Goal: Task Accomplishment & Management: Manage account settings

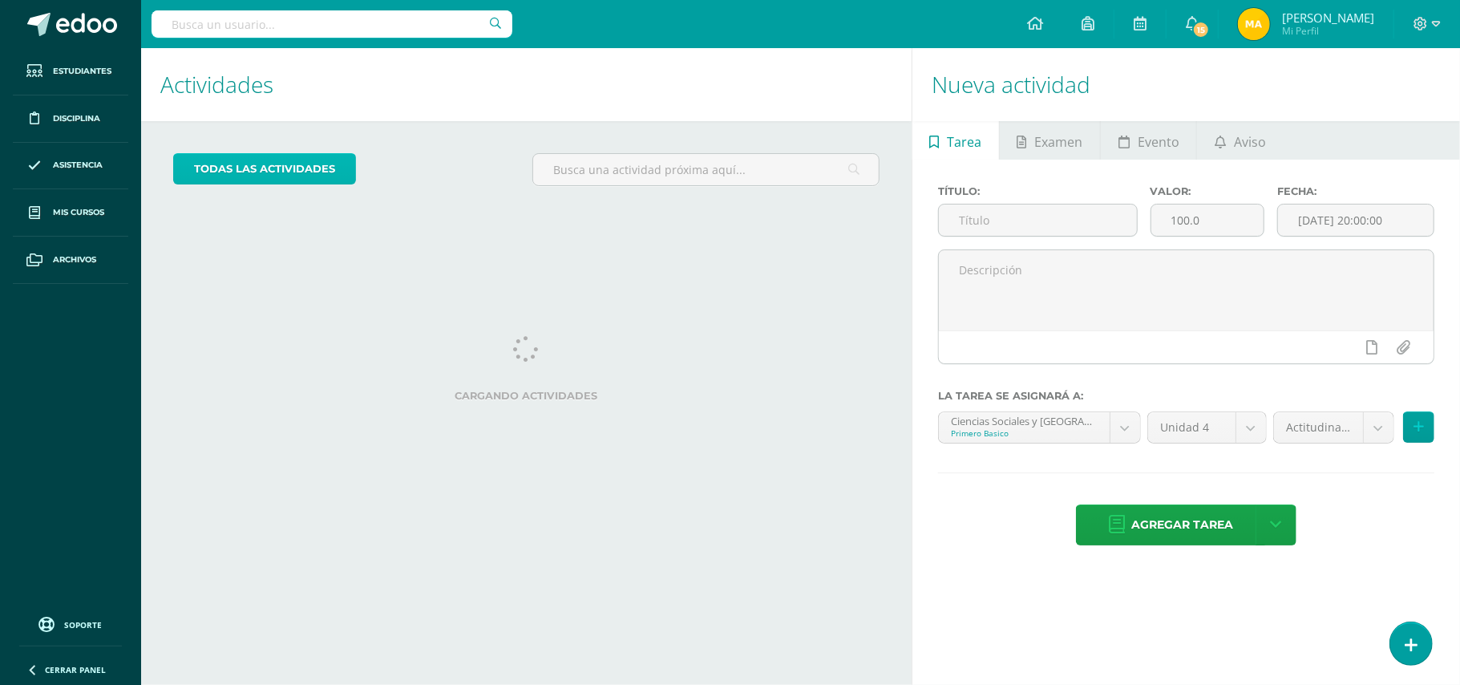
click at [346, 172] on link "todas las Actividades" at bounding box center [264, 168] width 183 height 31
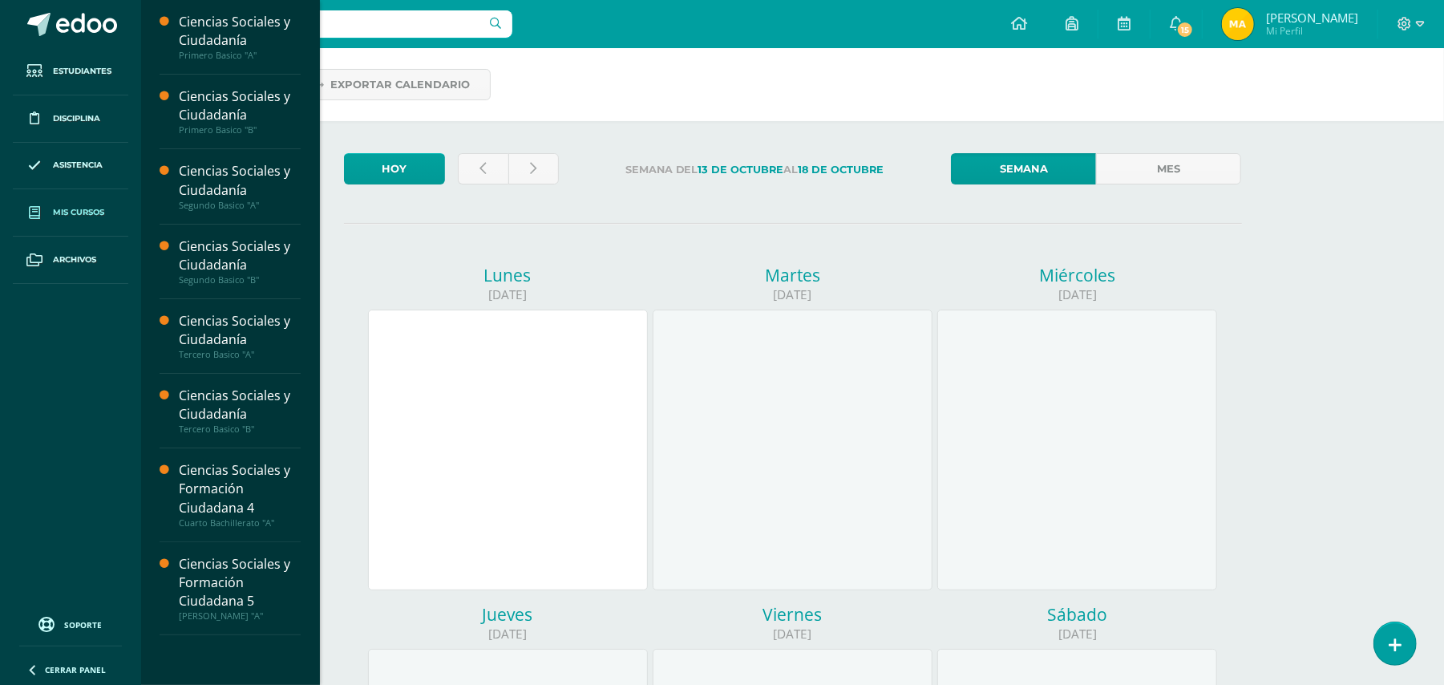
click at [78, 205] on link "Mis cursos" at bounding box center [70, 212] width 115 height 47
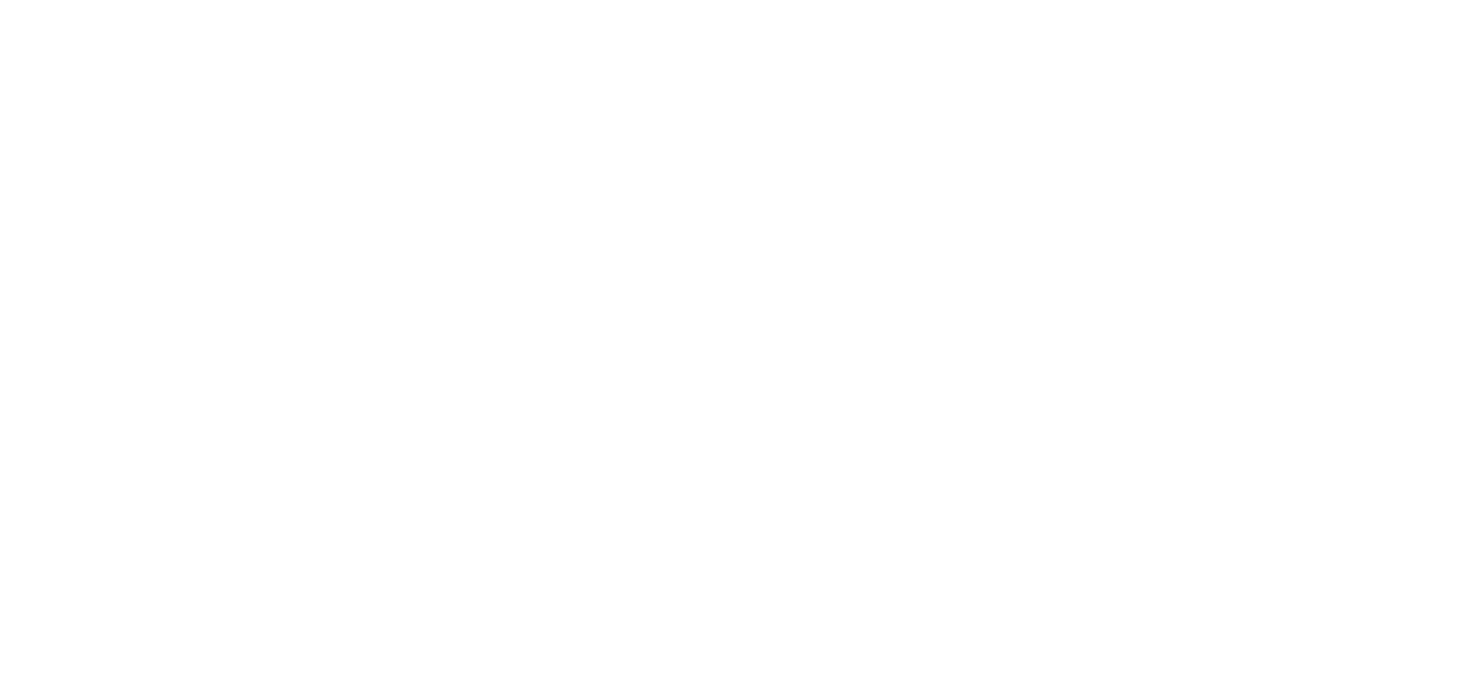
click at [19, 114] on h1 "Mis cursos" at bounding box center [19, 84] width 0 height 73
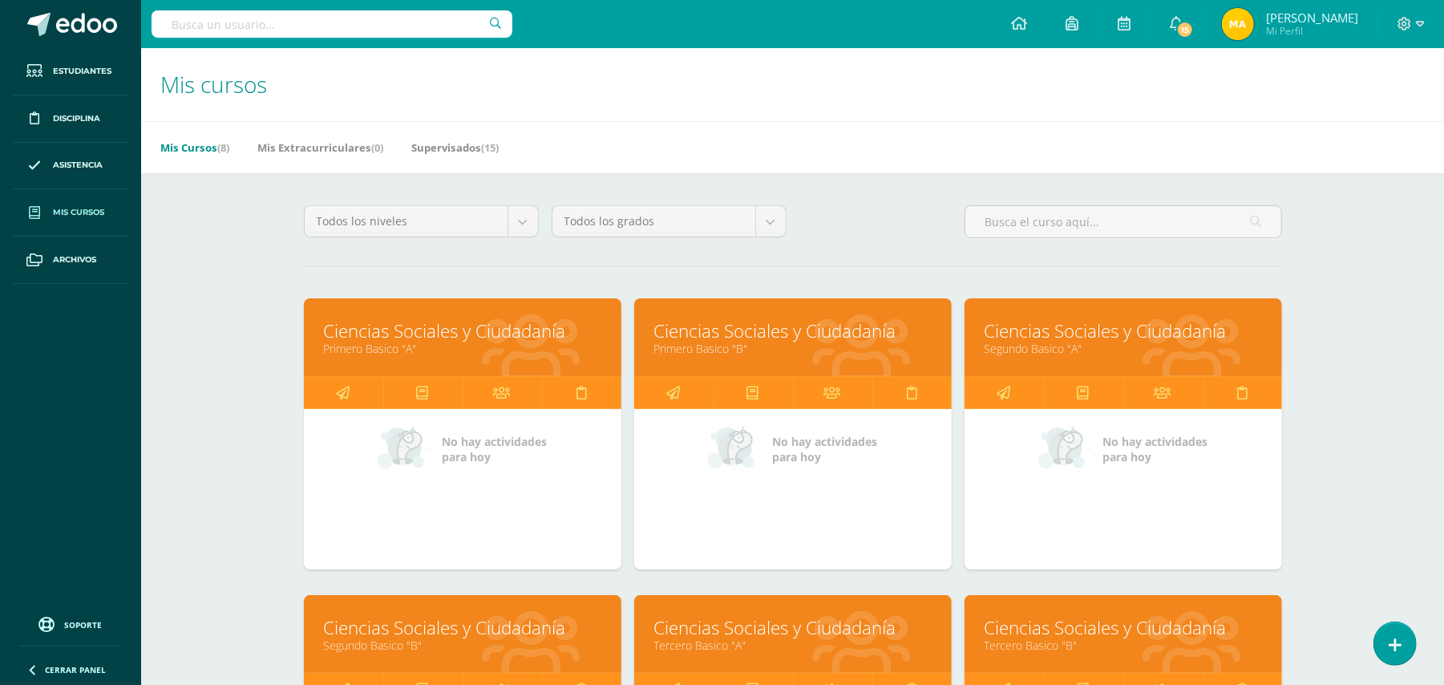
click at [725, 327] on link "Ciencias Sociales y Ciudadanía" at bounding box center [792, 330] width 277 height 25
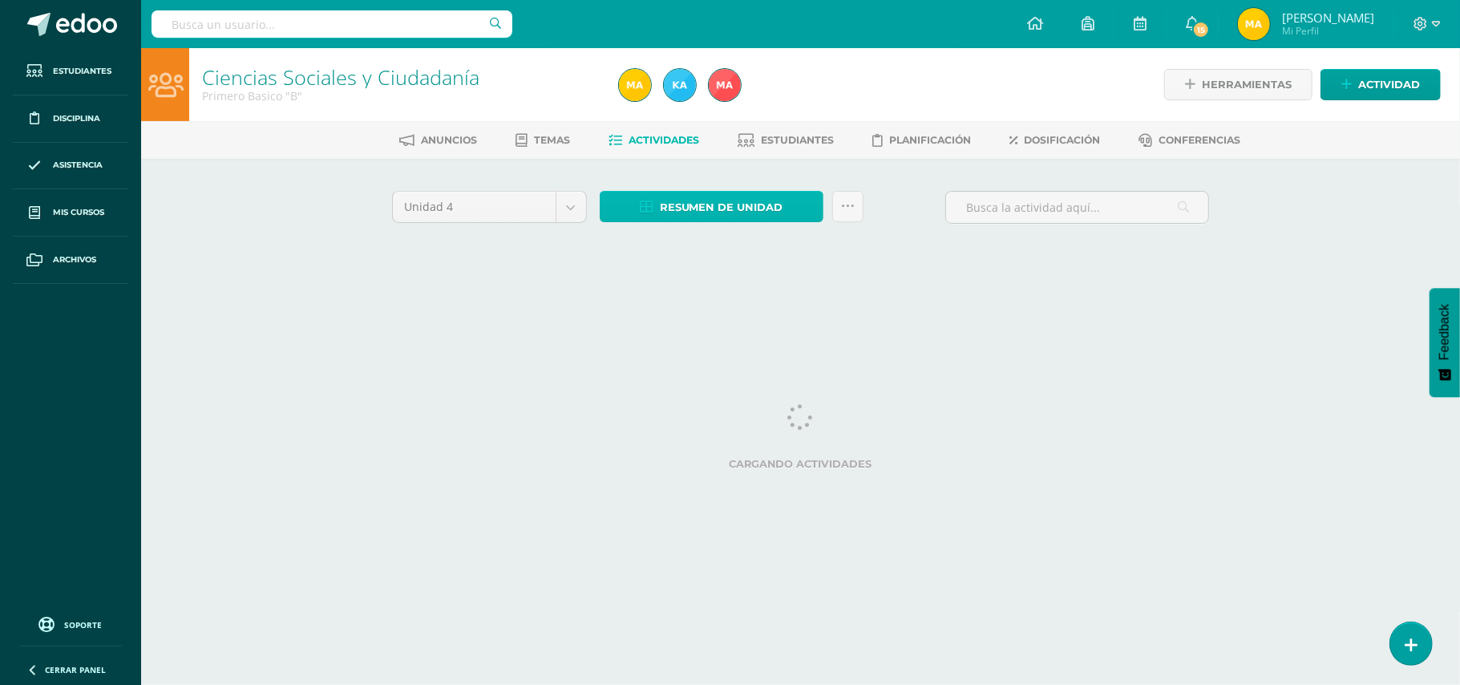
click at [745, 208] on span "Resumen de unidad" at bounding box center [721, 207] width 123 height 30
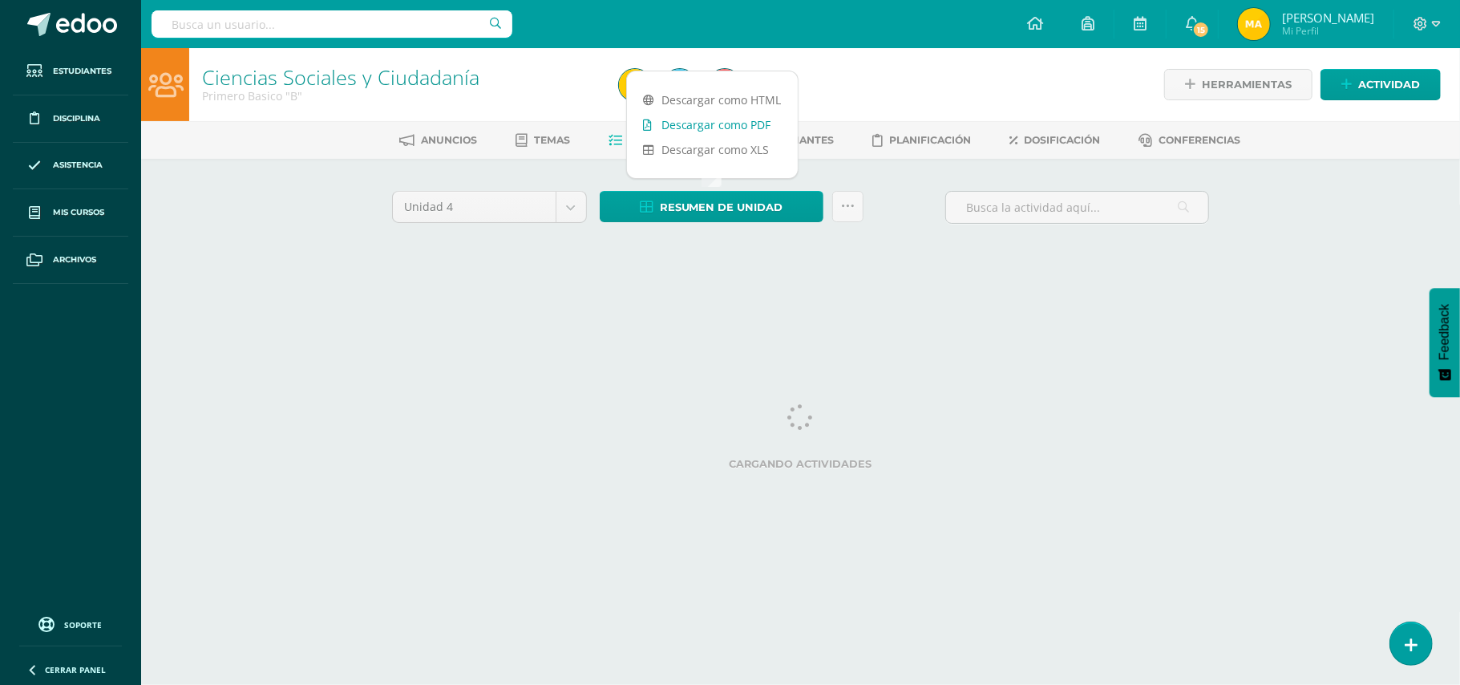
click at [742, 130] on link "Descargar como PDF" at bounding box center [712, 124] width 171 height 25
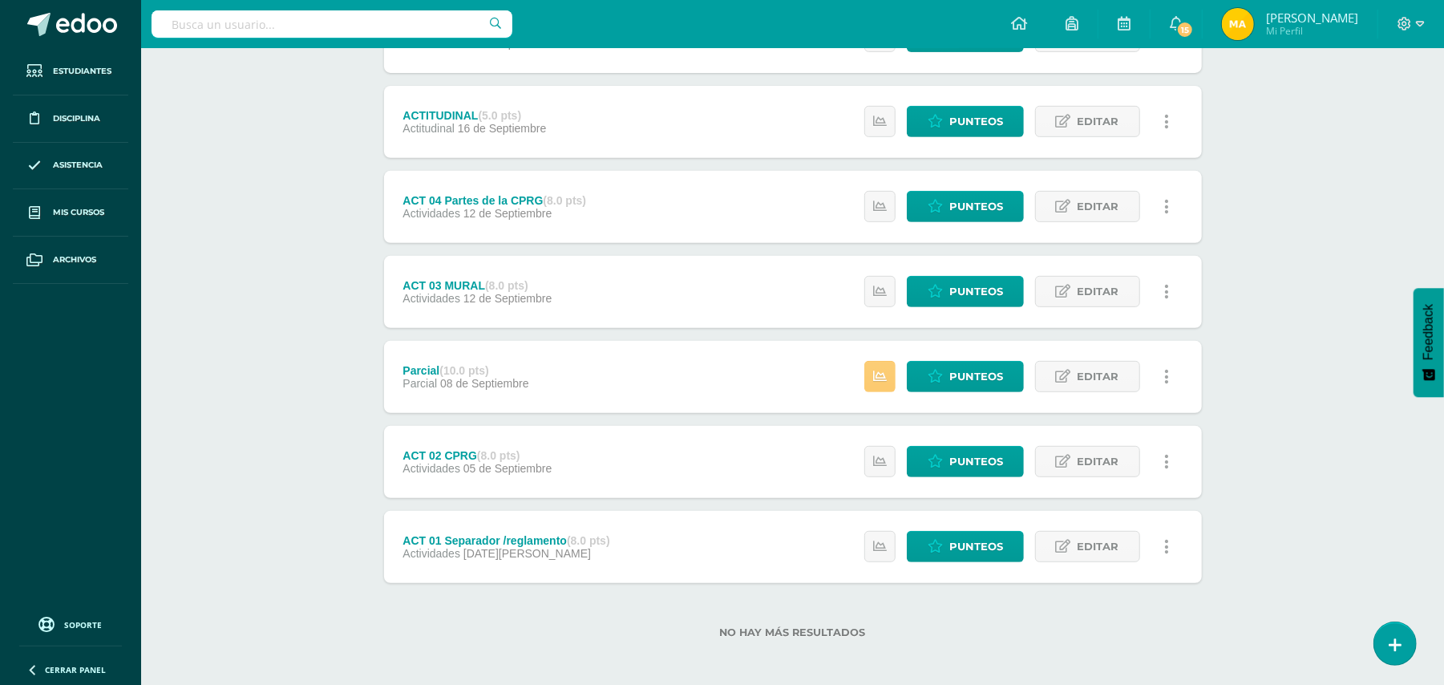
scroll to position [430, 0]
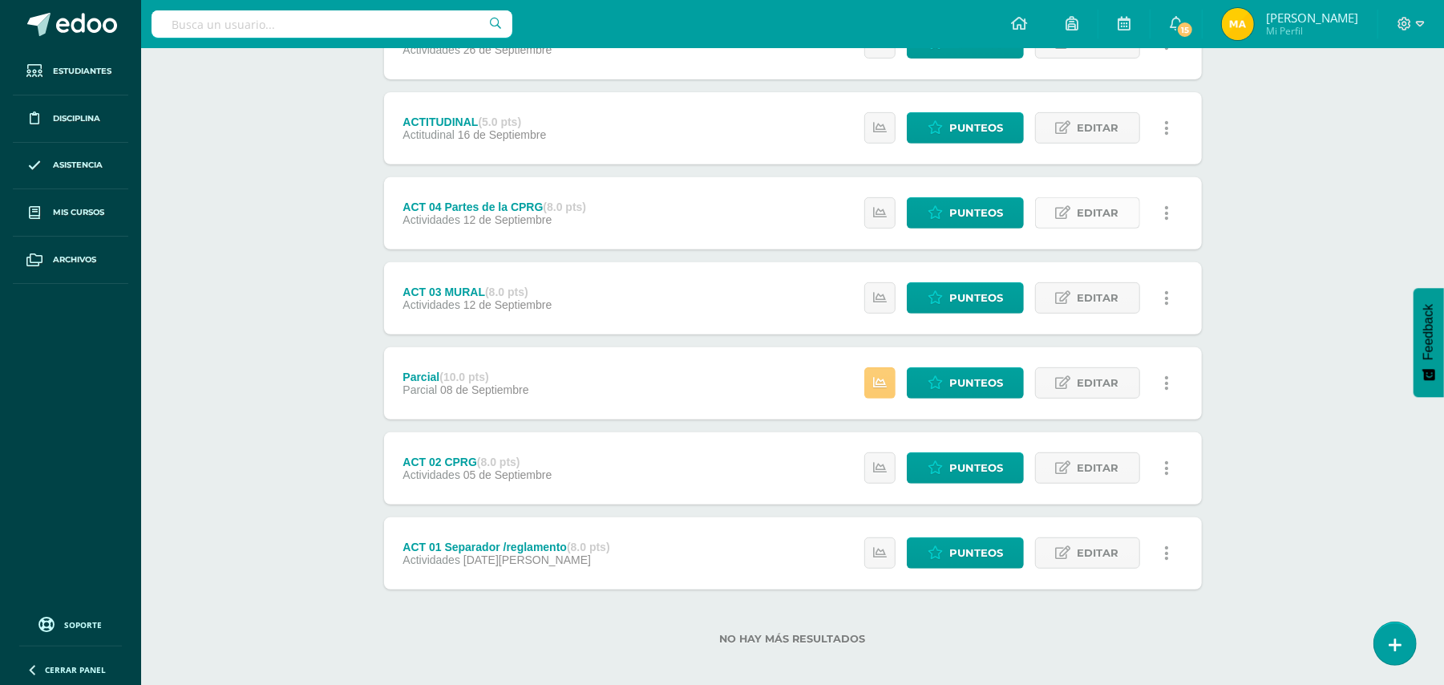
click at [1111, 200] on span "Editar" at bounding box center [1099, 213] width 42 height 30
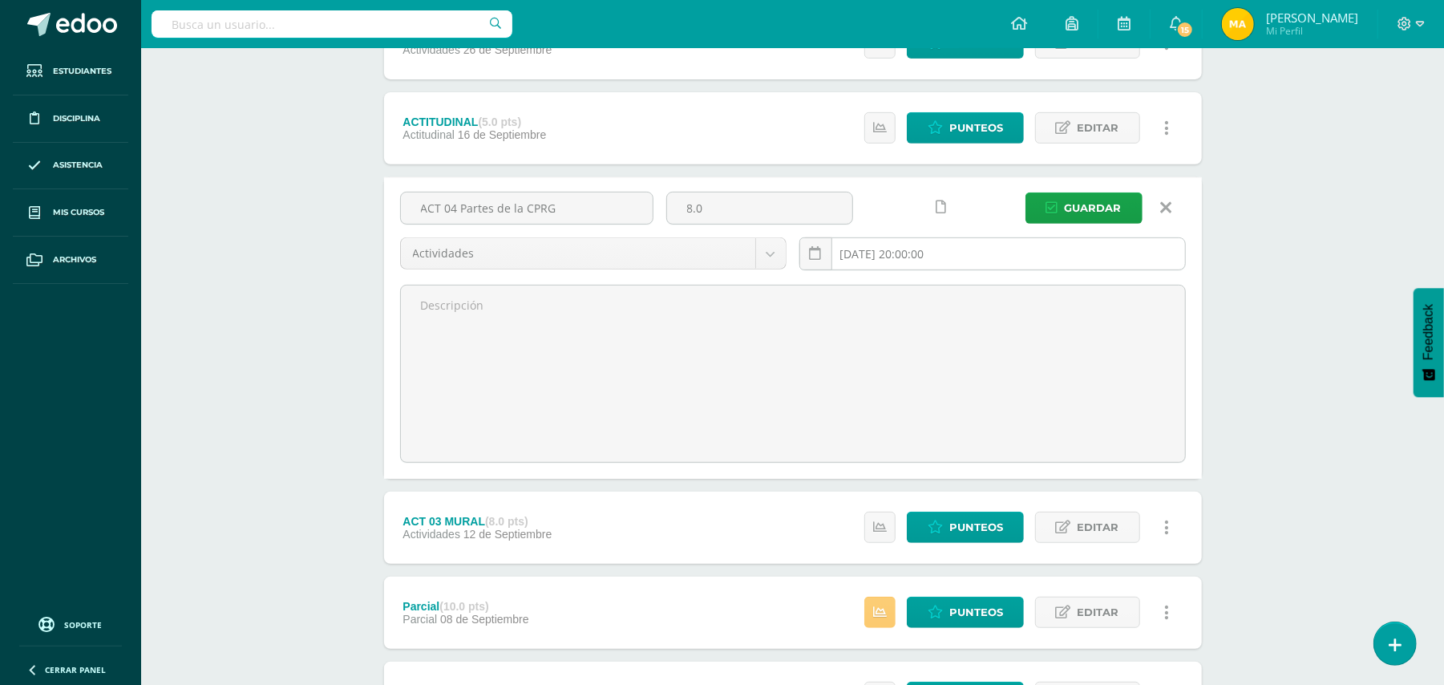
click at [964, 247] on input "[DATE] 20:00:00" at bounding box center [992, 253] width 385 height 31
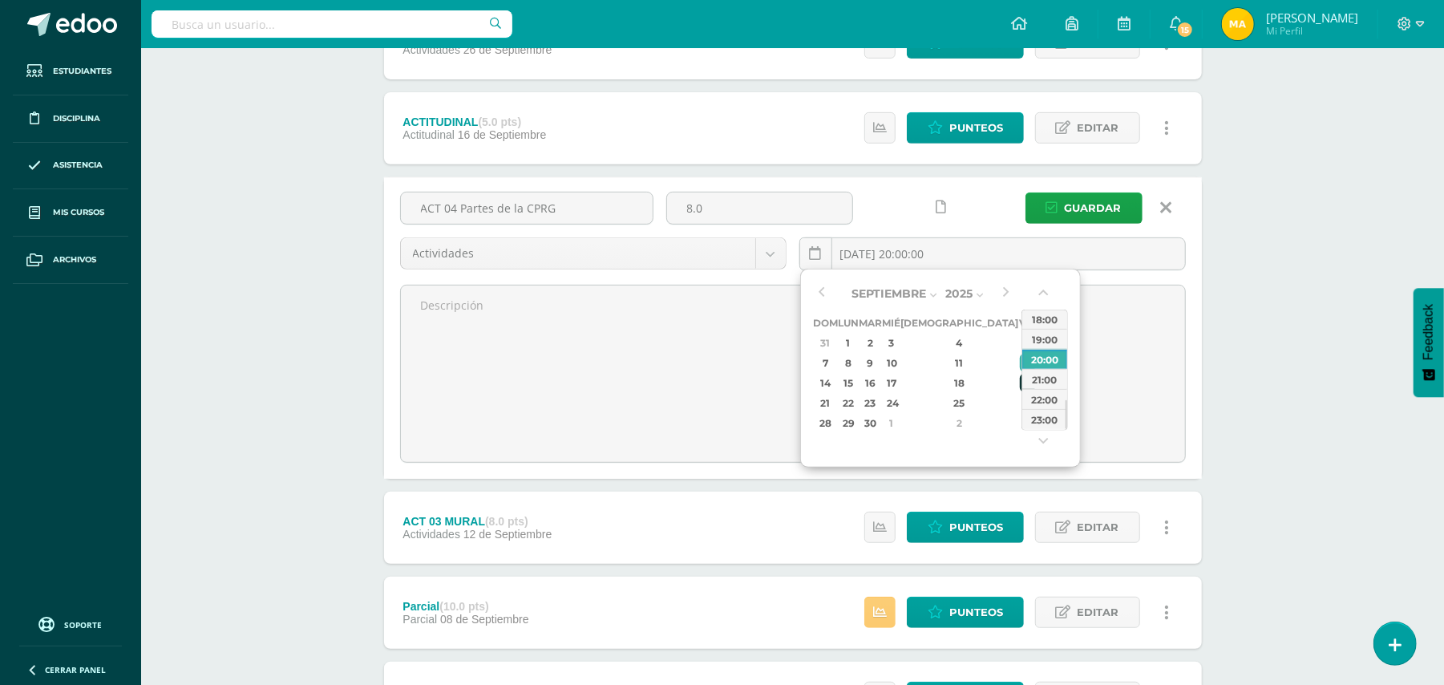
click at [1020, 385] on div "19" at bounding box center [1027, 383] width 14 height 18
click at [1042, 427] on div "23:00" at bounding box center [1044, 419] width 45 height 20
type input "2025-09-19 23:00"
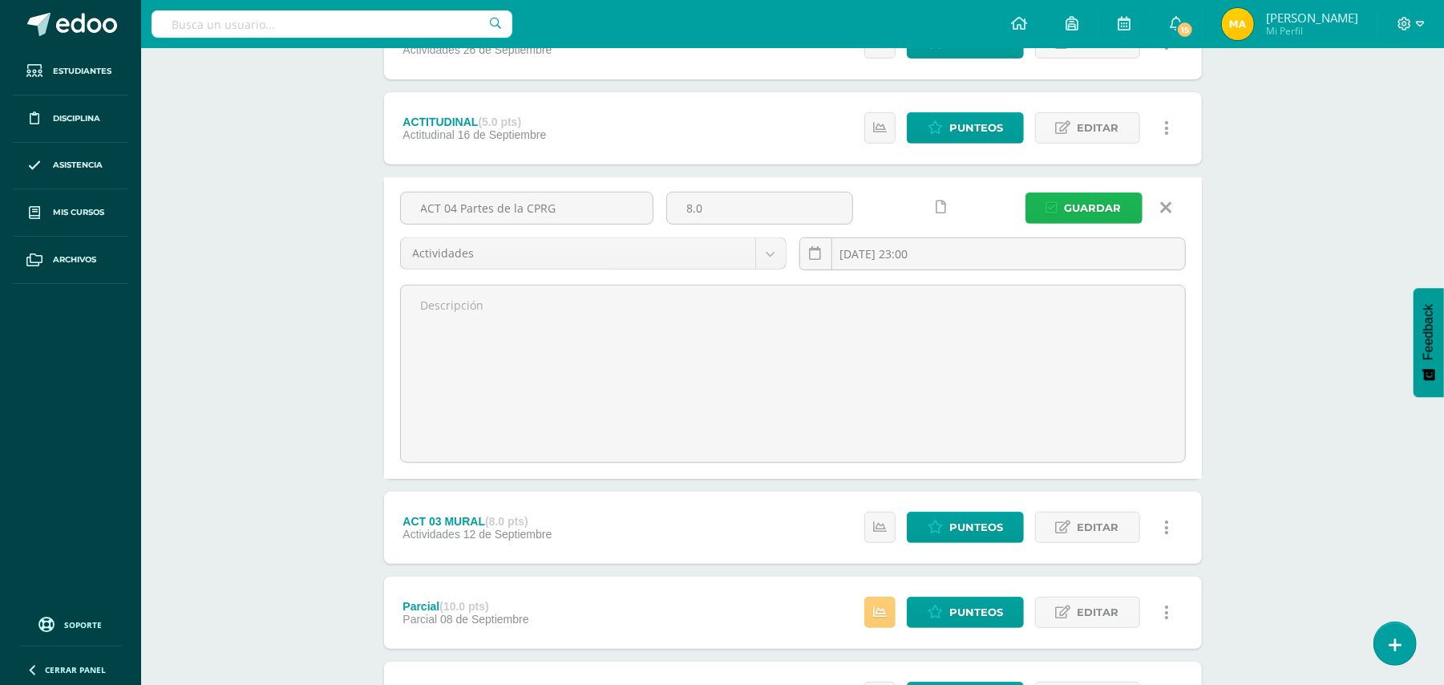
click at [1103, 219] on span "Guardar" at bounding box center [1093, 208] width 57 height 30
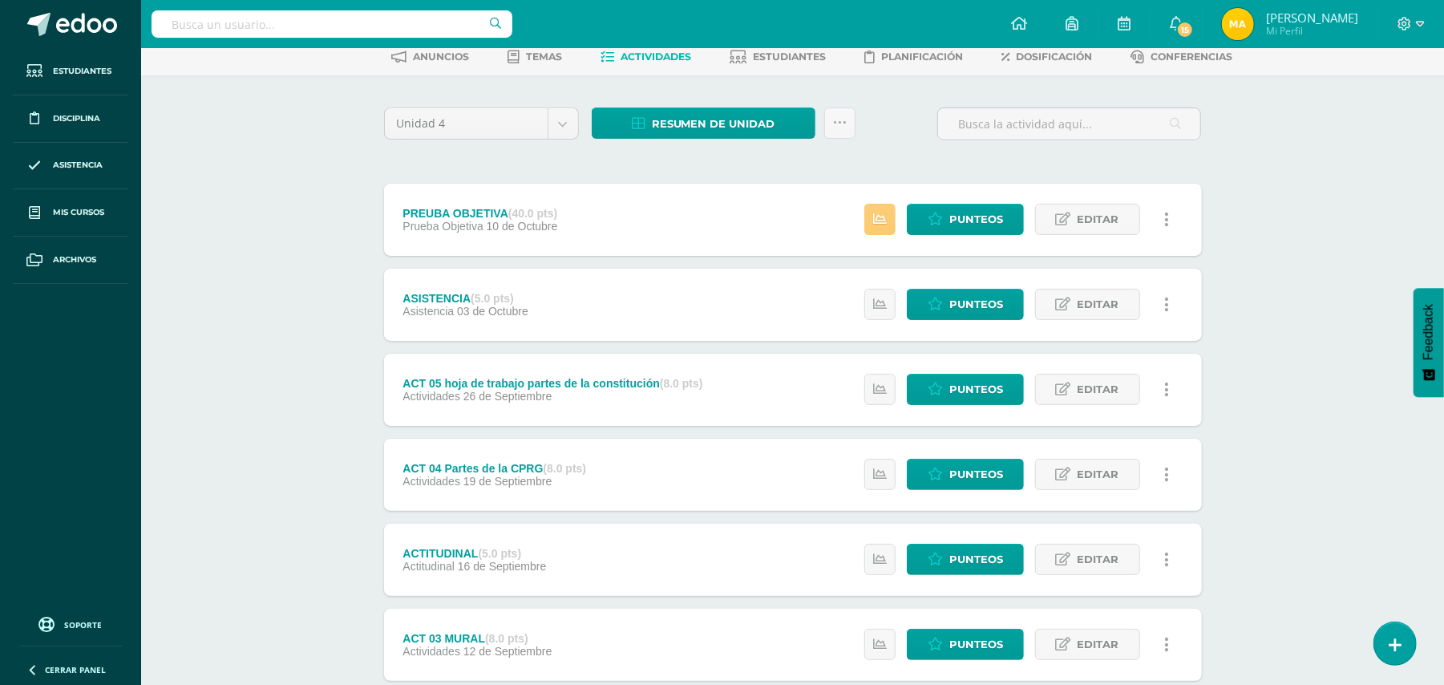
scroll to position [128, 0]
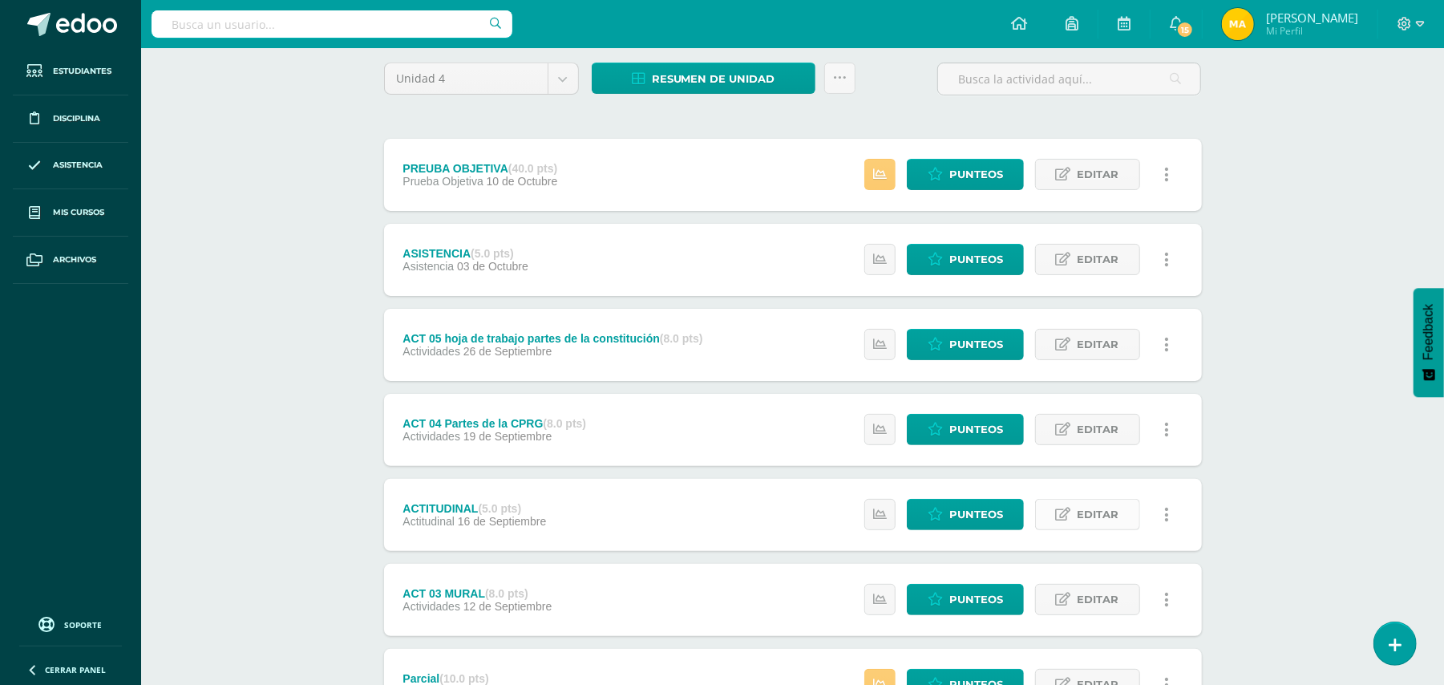
click at [1075, 512] on link "Editar" at bounding box center [1087, 514] width 105 height 31
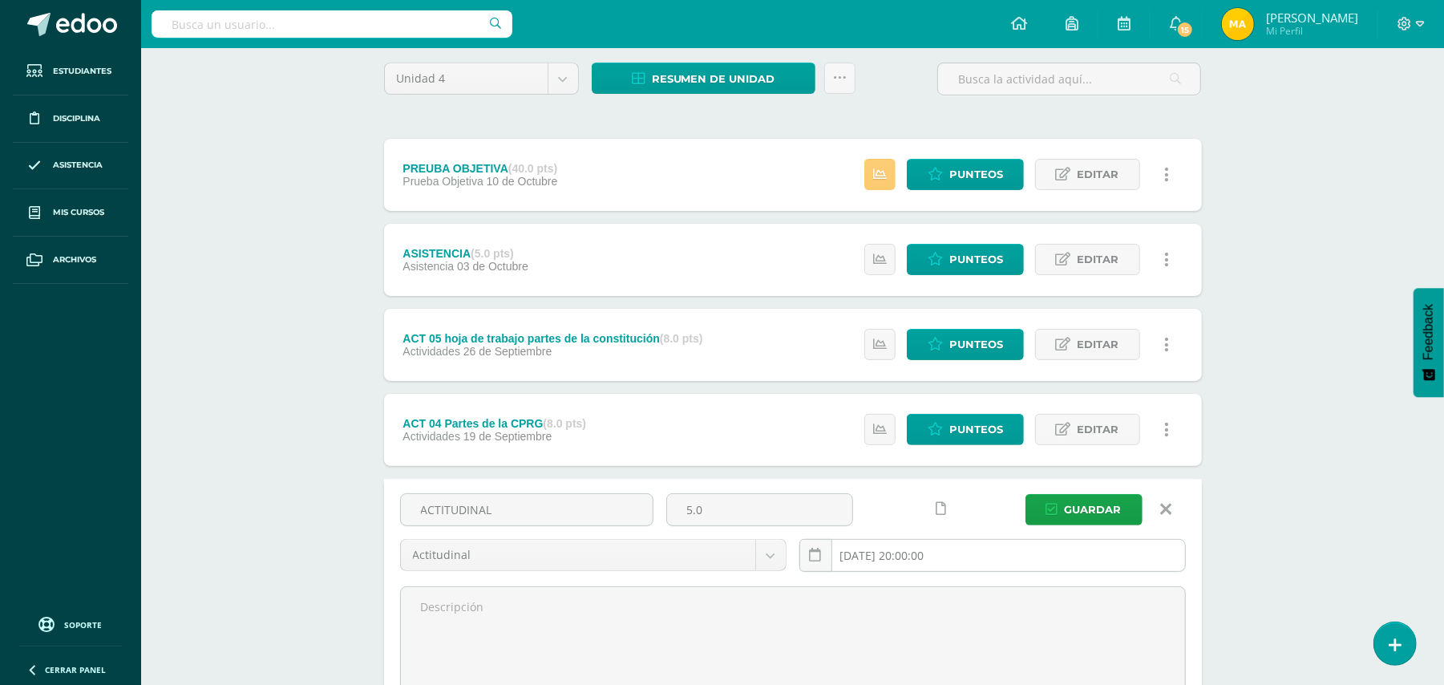
click at [921, 546] on input "2025-09-16 20:00:00" at bounding box center [992, 555] width 385 height 31
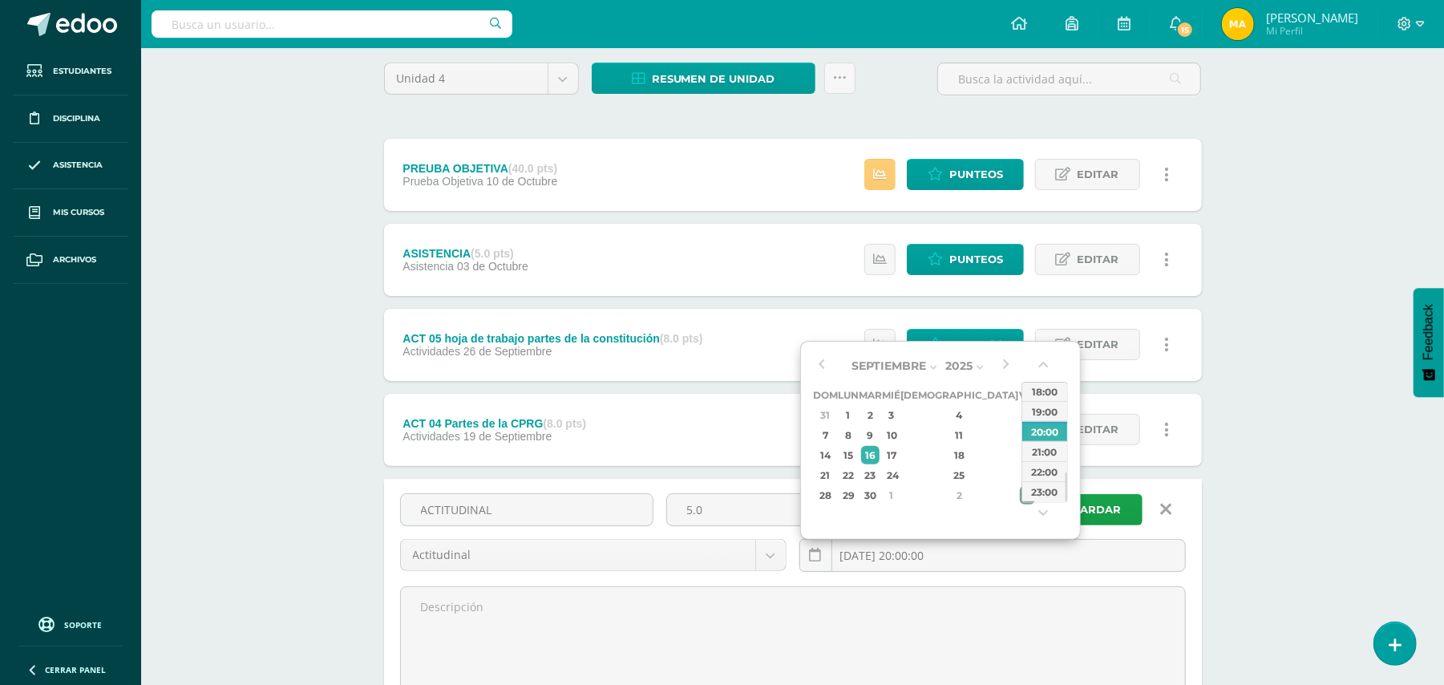
click at [1020, 495] on div "3" at bounding box center [1027, 495] width 14 height 18
click at [1050, 495] on div "23:00" at bounding box center [1044, 491] width 45 height 20
type input "[DATE] 23:00"
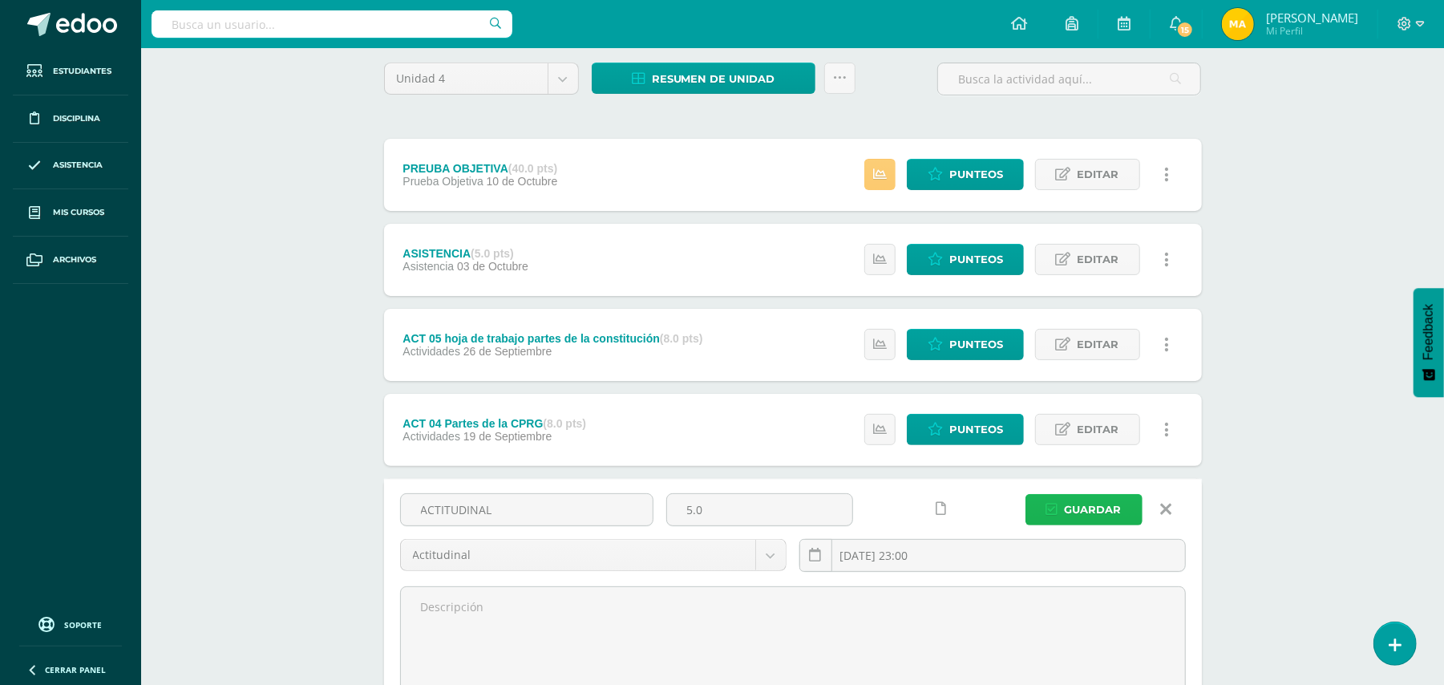
click at [1083, 508] on span "Guardar" at bounding box center [1093, 510] width 57 height 30
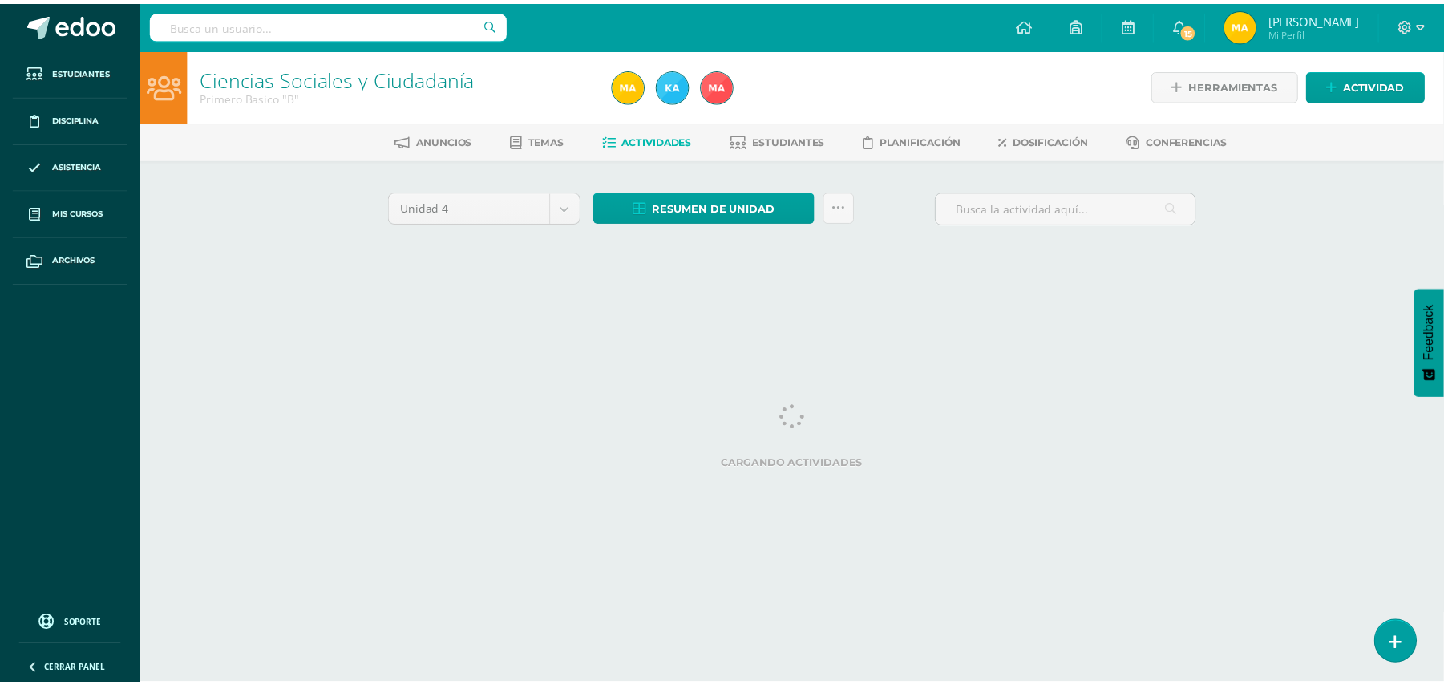
scroll to position [0, 7]
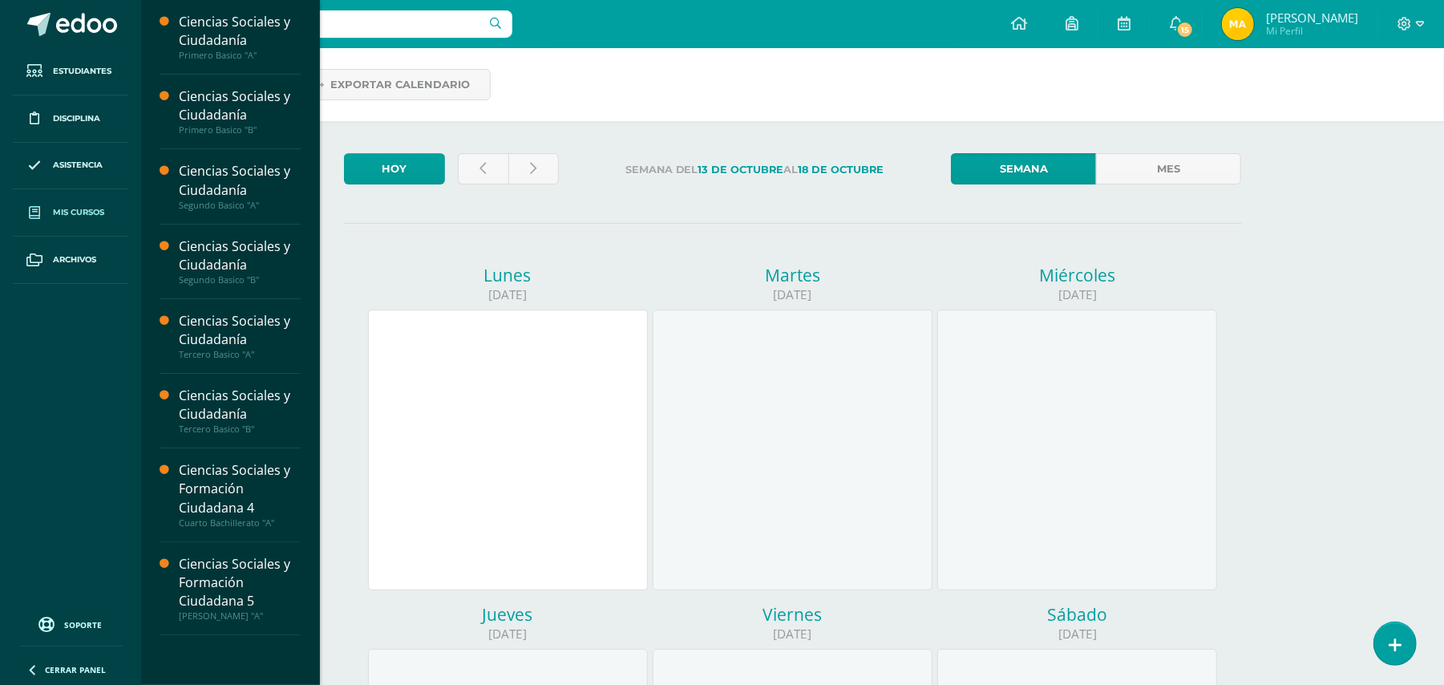
click at [79, 208] on span "Mis cursos" at bounding box center [78, 212] width 51 height 13
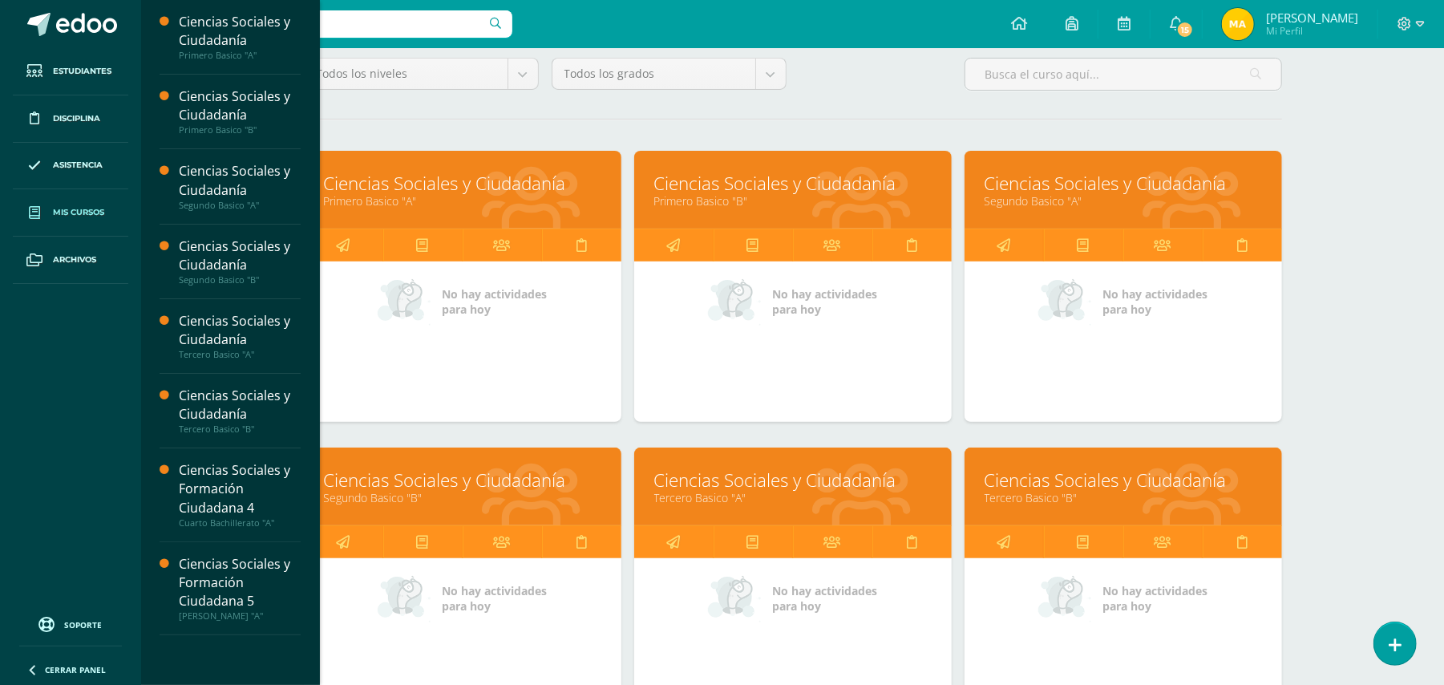
scroll to position [162, 0]
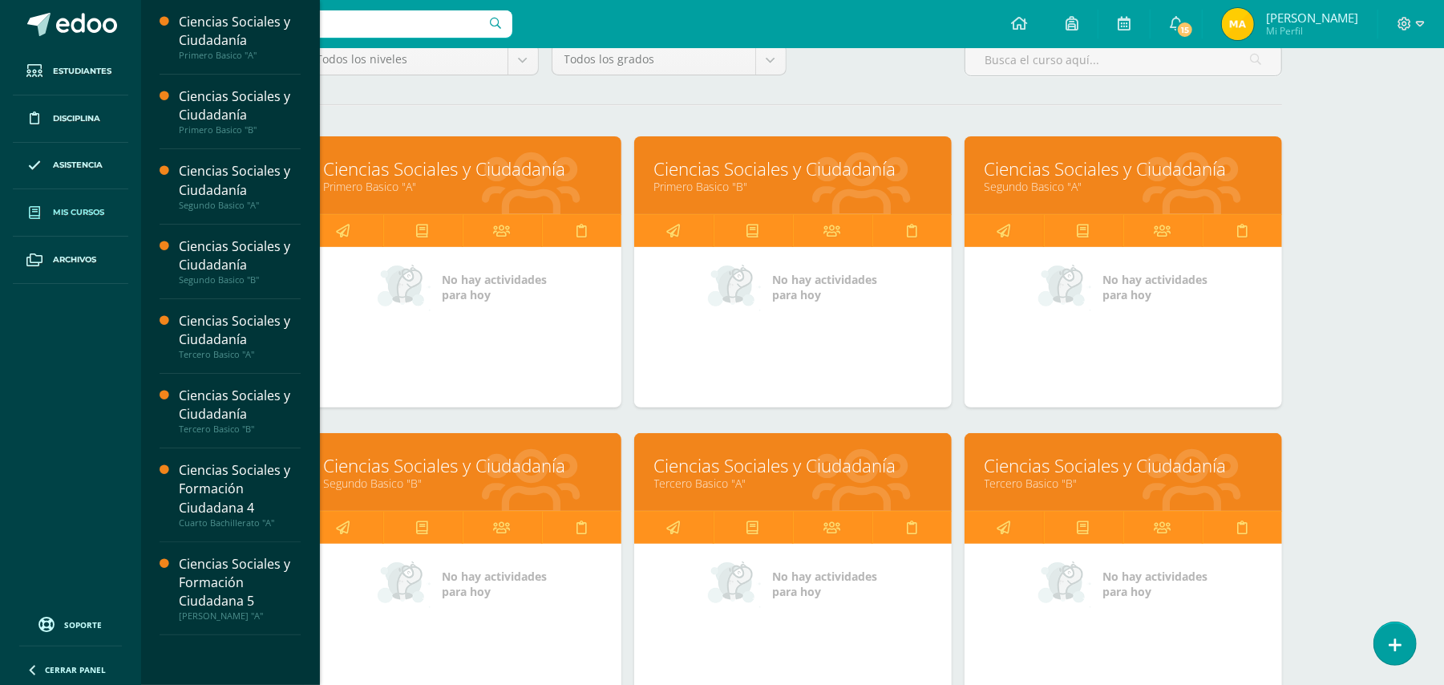
click at [1127, 176] on link "Ciencias Sociales y Ciudadanía" at bounding box center [1123, 168] width 277 height 25
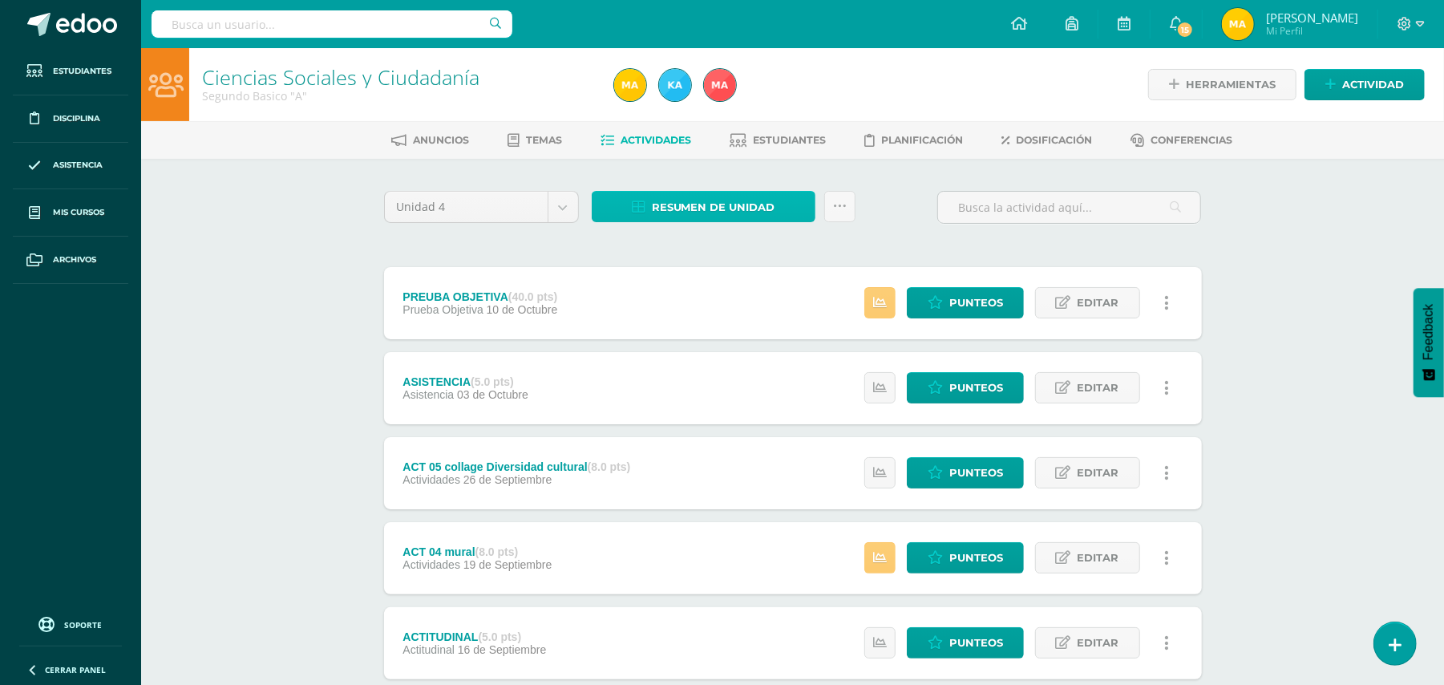
click at [762, 200] on span "Resumen de unidad" at bounding box center [713, 207] width 123 height 30
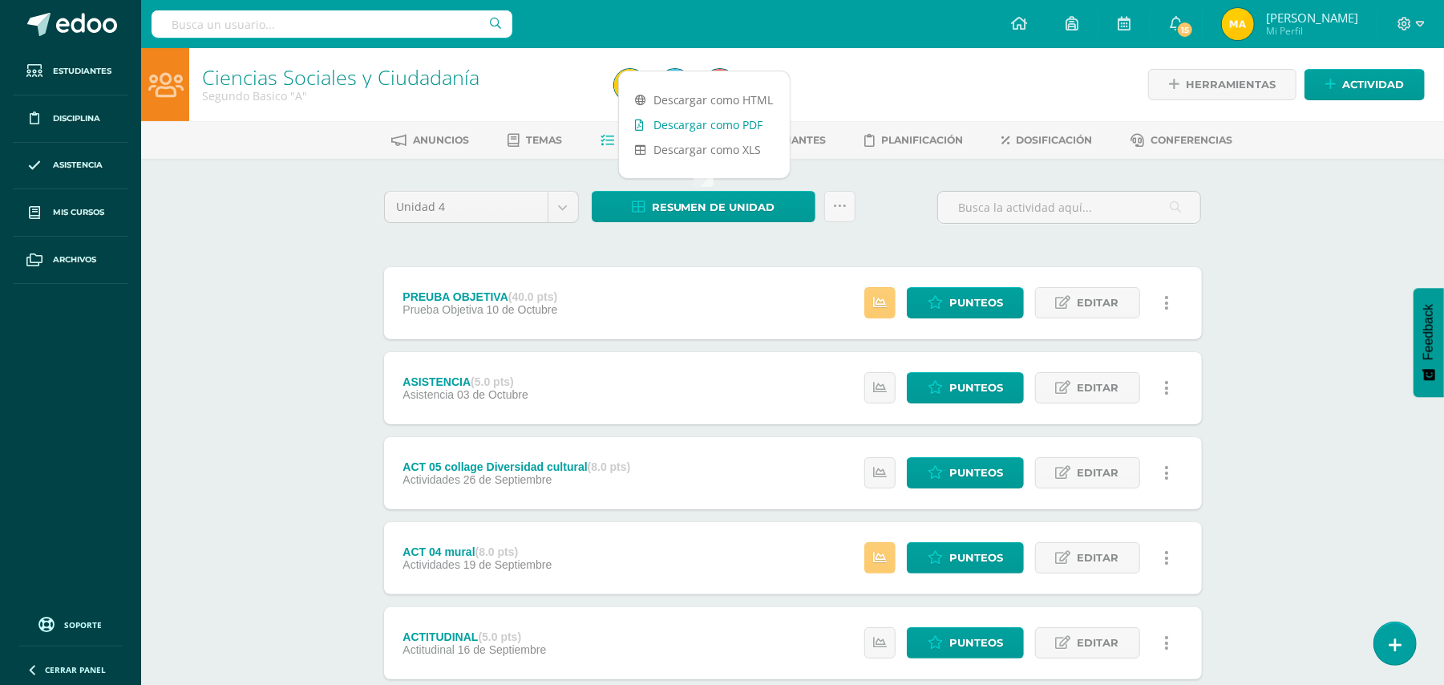
click at [761, 127] on link "Descargar como PDF" at bounding box center [704, 124] width 171 height 25
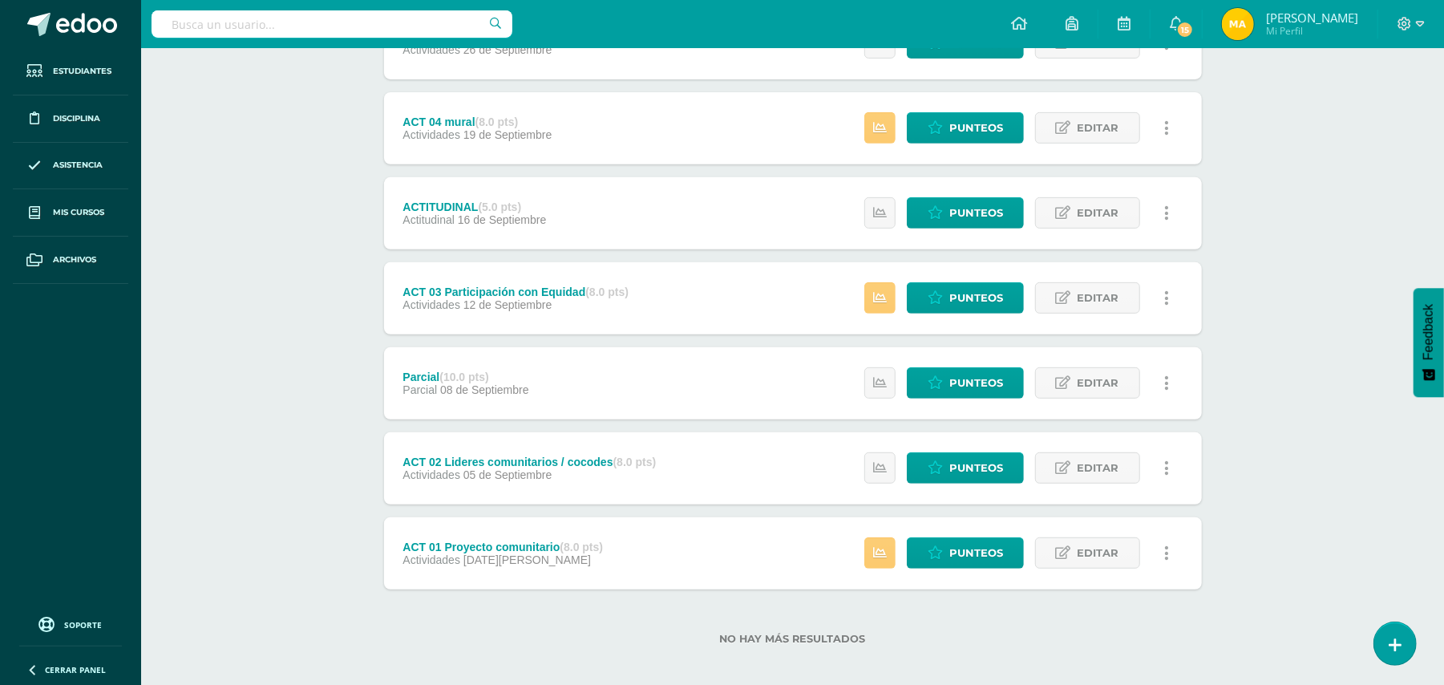
scroll to position [427, 0]
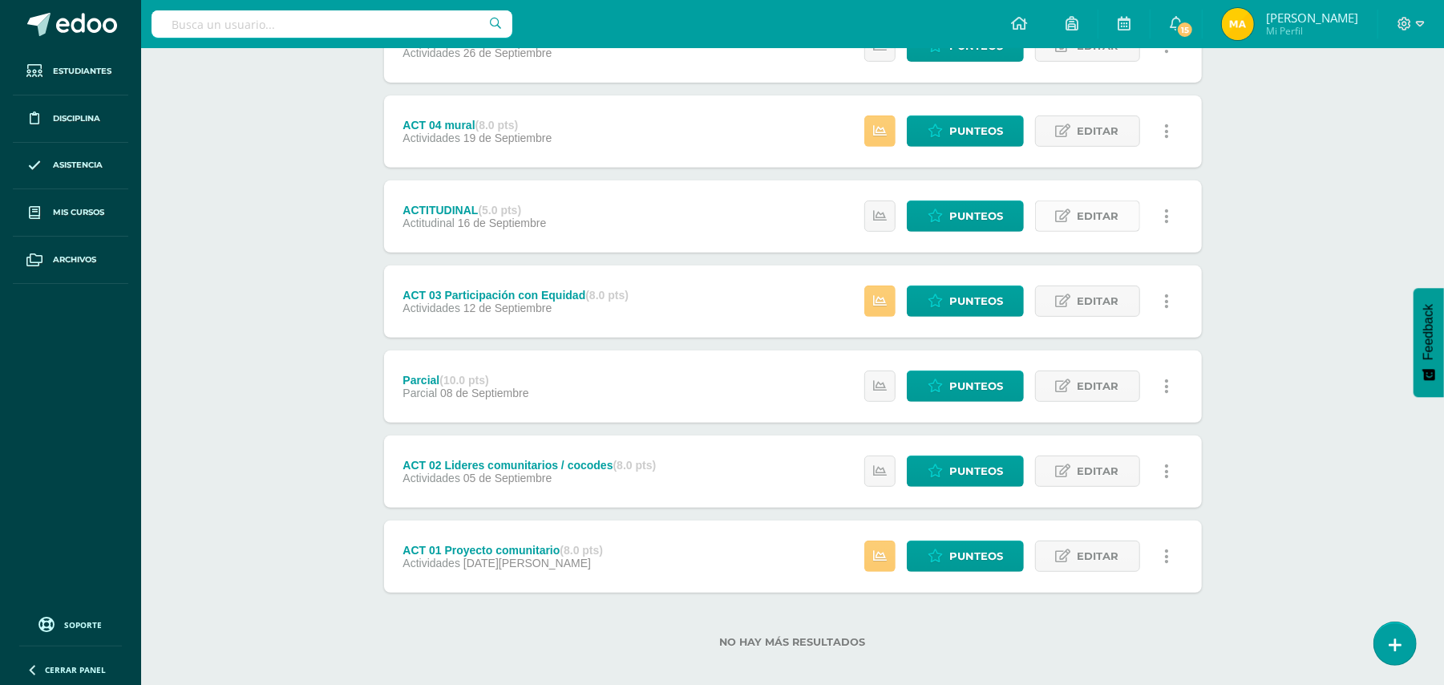
click at [1076, 208] on link "Editar" at bounding box center [1087, 215] width 105 height 31
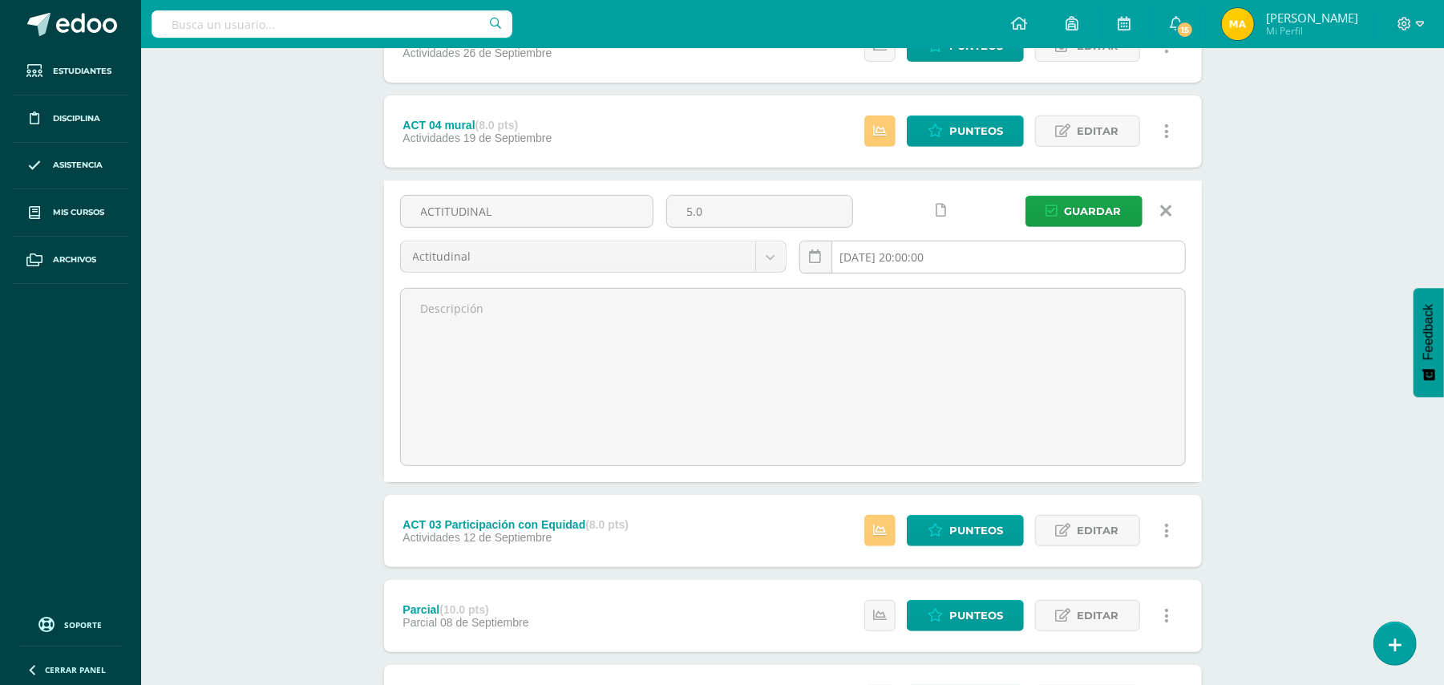
click at [975, 261] on input "2025-09-16 20:00:00" at bounding box center [992, 256] width 385 height 31
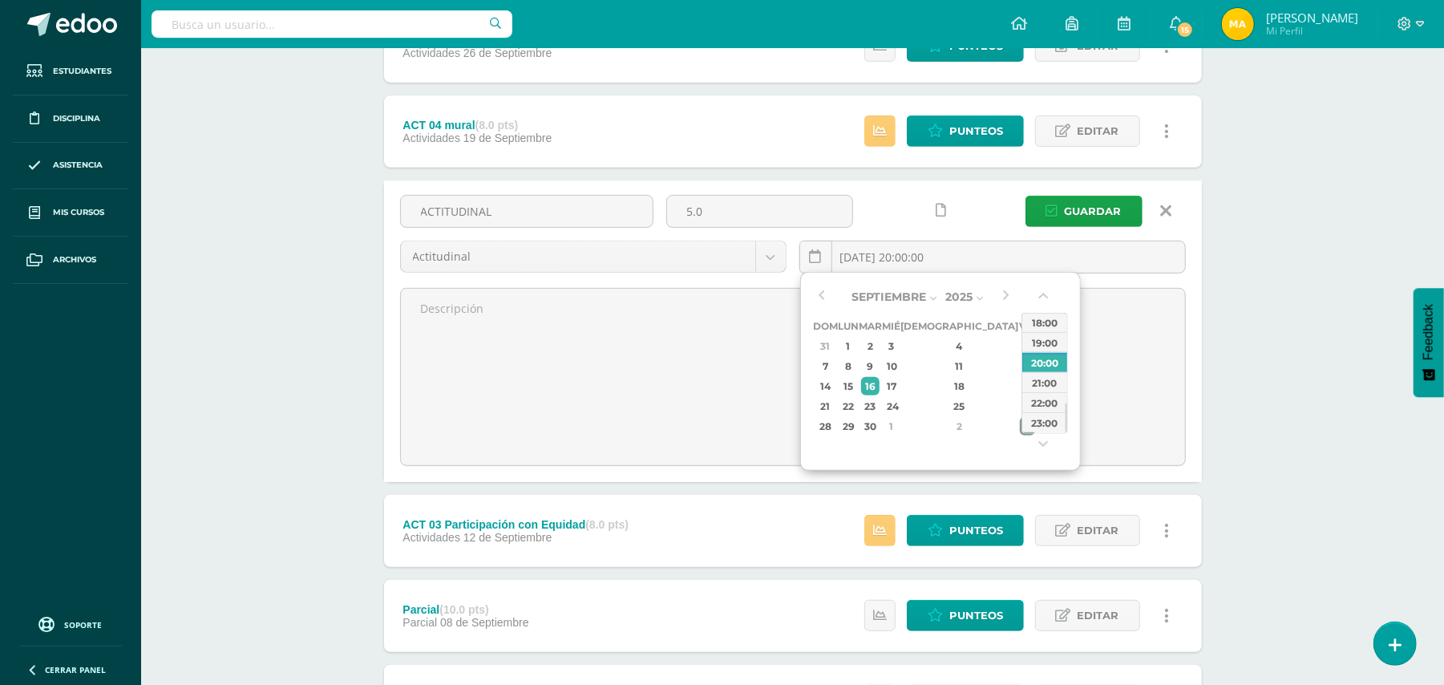
click at [1020, 427] on div "3" at bounding box center [1027, 426] width 14 height 18
click at [1049, 425] on div "23:00" at bounding box center [1044, 422] width 45 height 20
type input "2025-10-03 23:00"
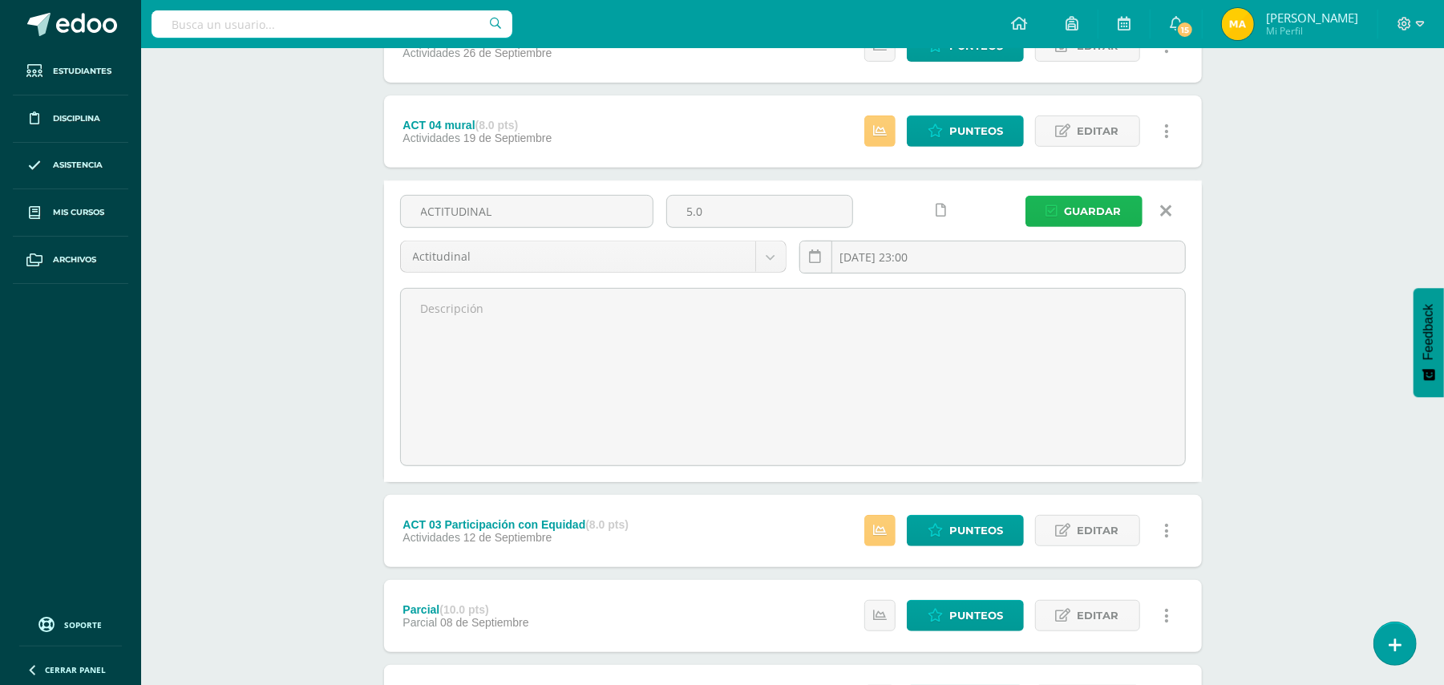
click at [1104, 220] on span "Guardar" at bounding box center [1093, 211] width 57 height 30
click at [1101, 209] on span "Guardar" at bounding box center [1093, 211] width 57 height 30
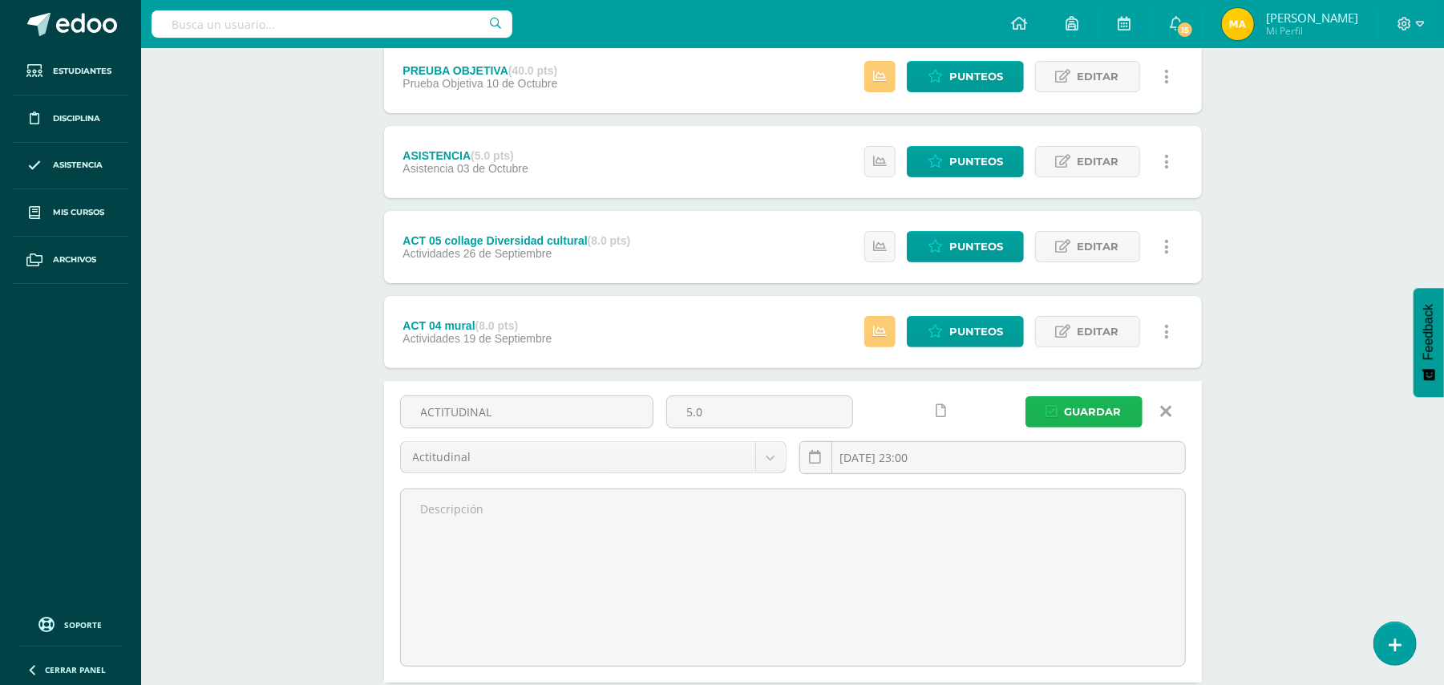
scroll to position [213, 0]
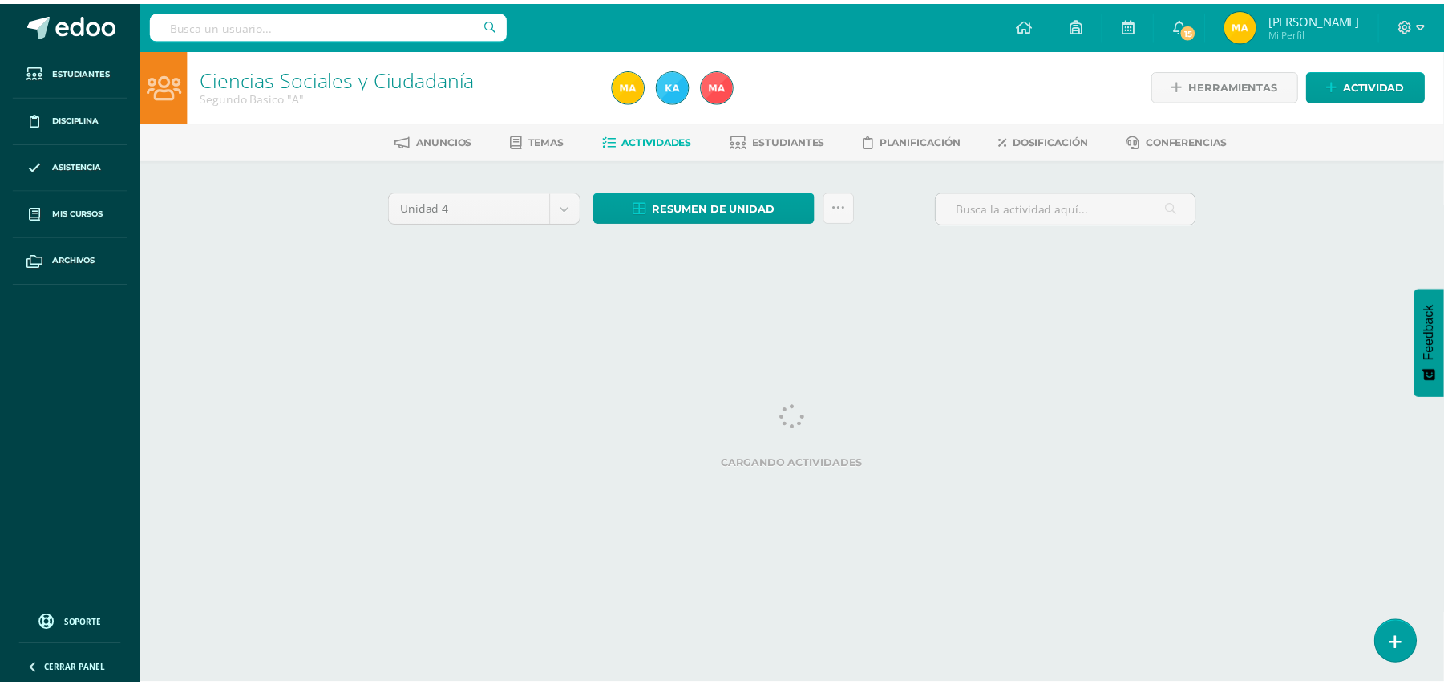
scroll to position [0, 8]
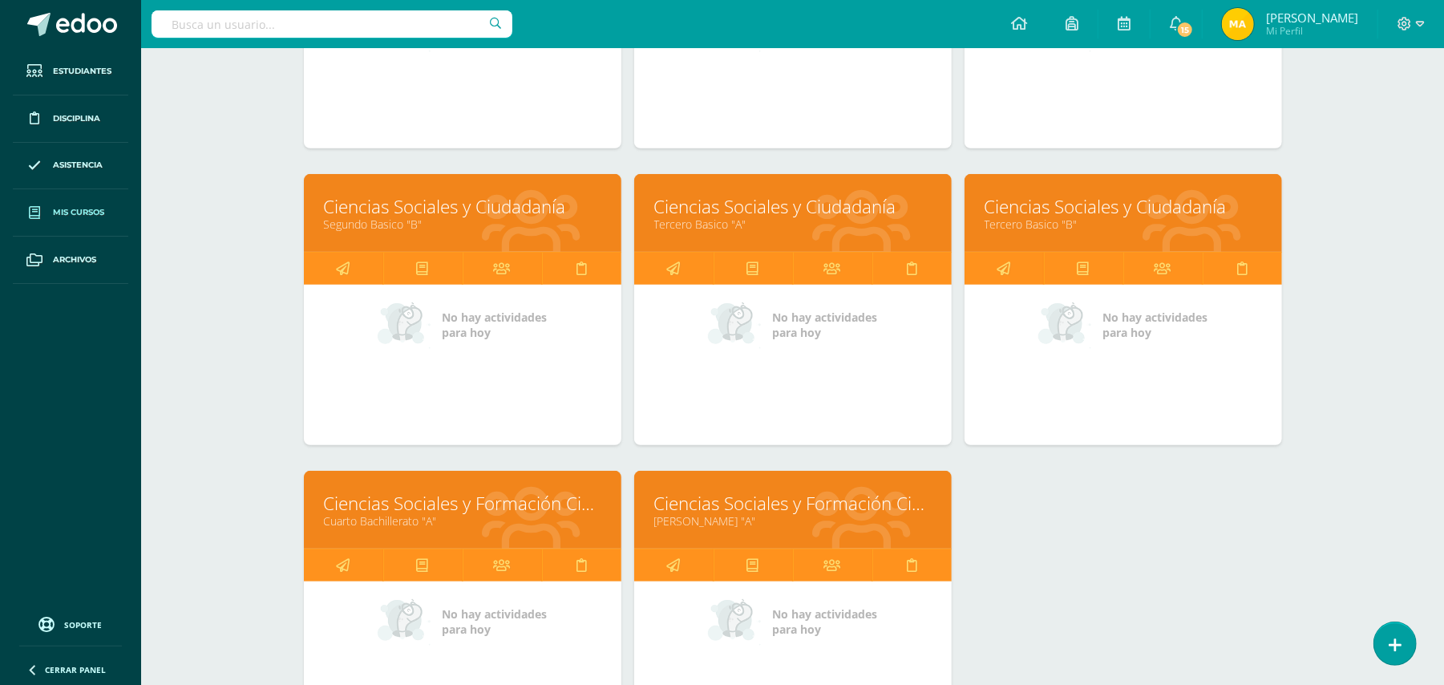
scroll to position [423, 0]
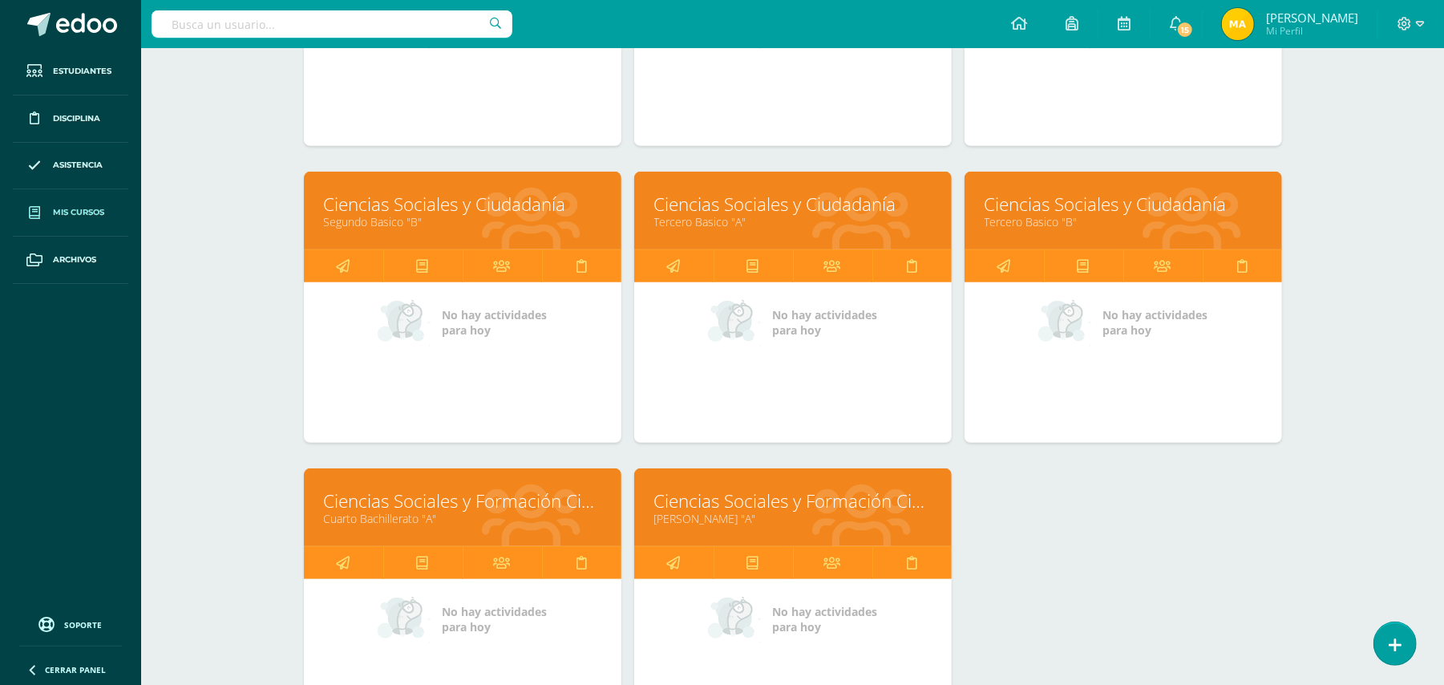
click at [797, 202] on link "Ciencias Sociales y Ciudadanía" at bounding box center [792, 204] width 277 height 25
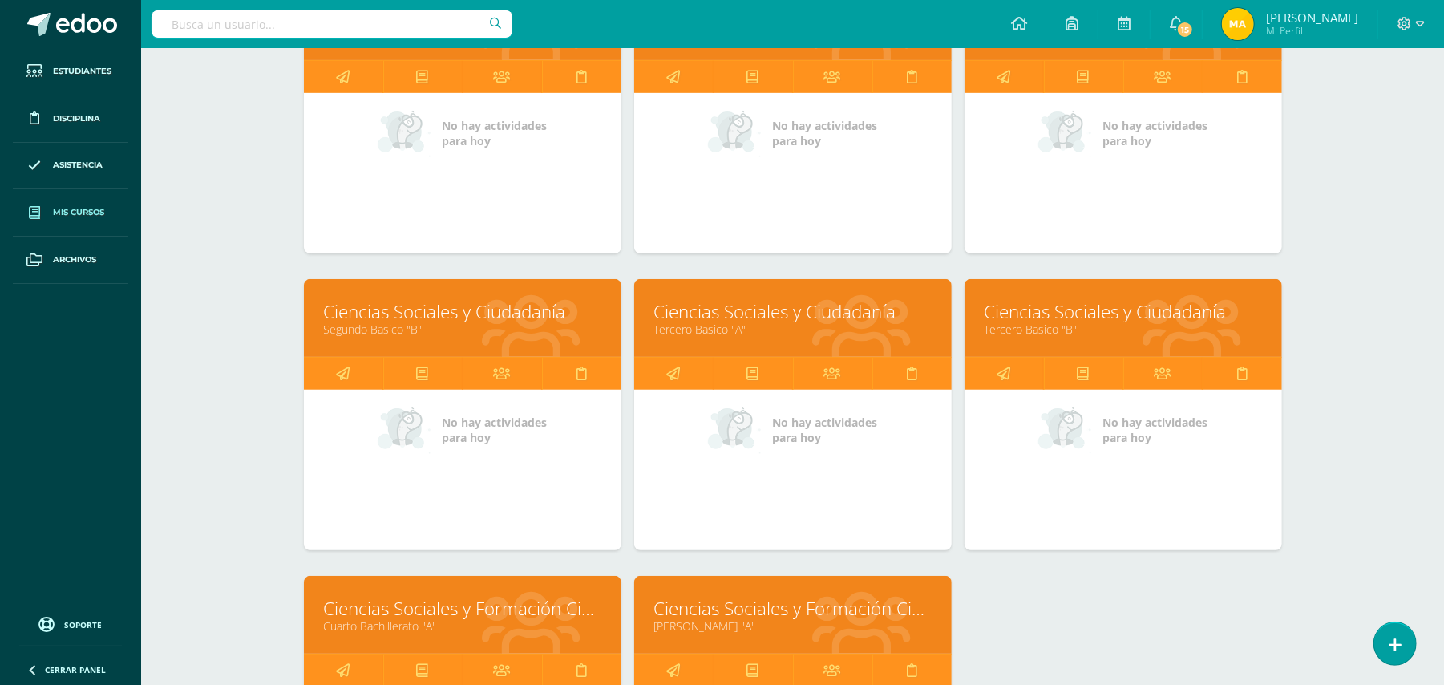
scroll to position [331, 0]
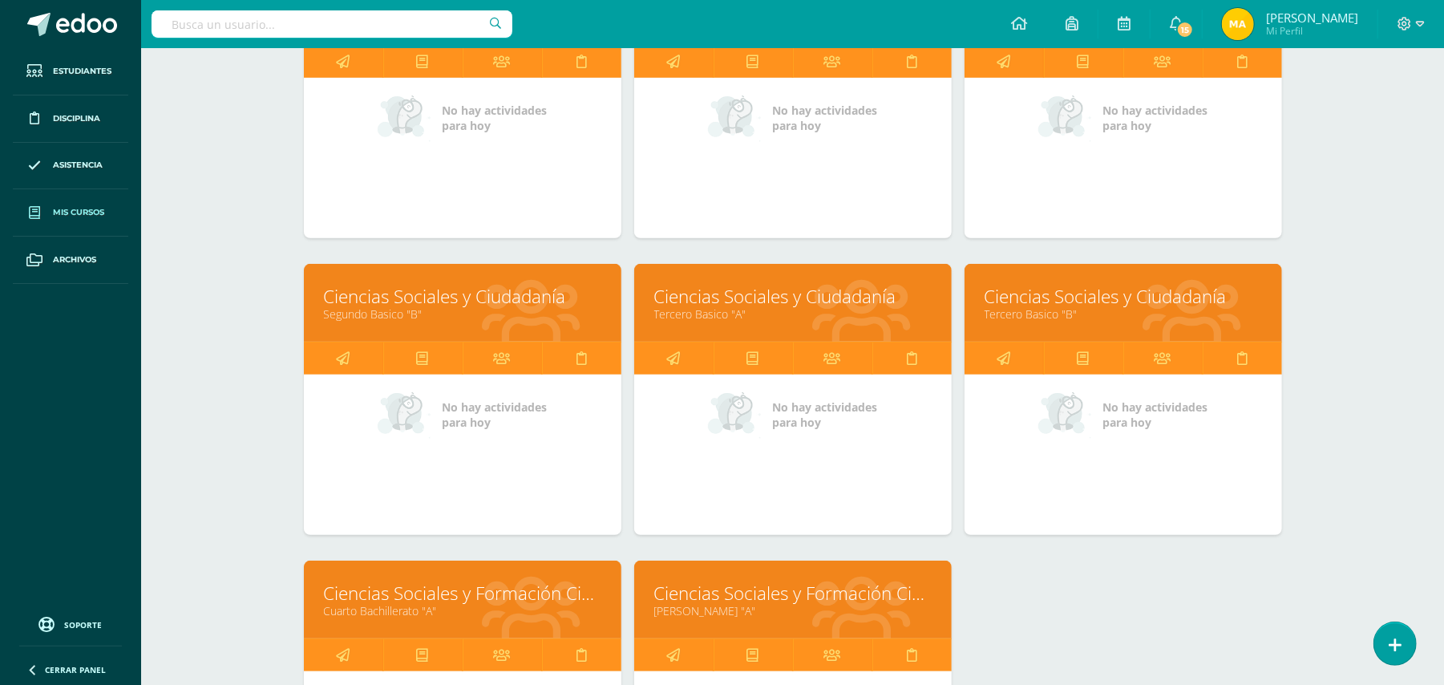
click at [512, 306] on link "Ciencias Sociales y Ciudadanía" at bounding box center [462, 296] width 277 height 25
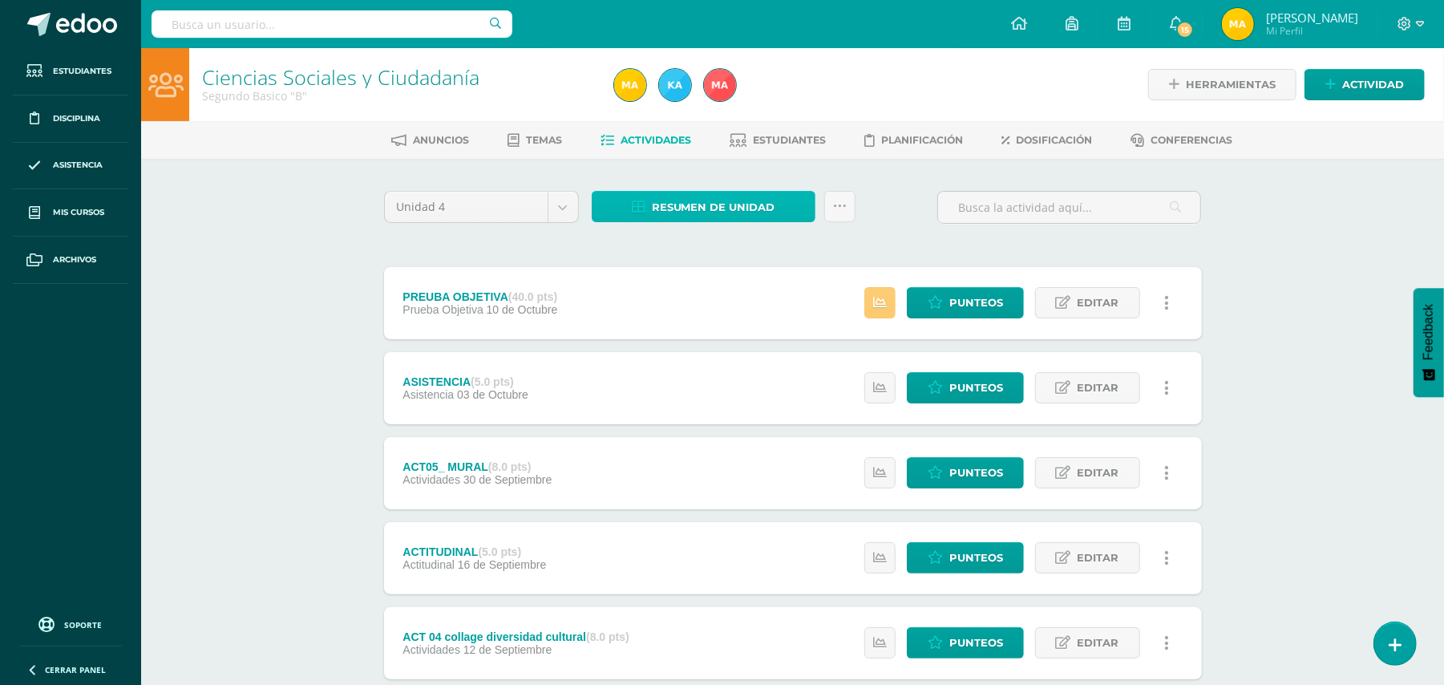
click at [681, 210] on span "Resumen de unidad" at bounding box center [713, 207] width 123 height 30
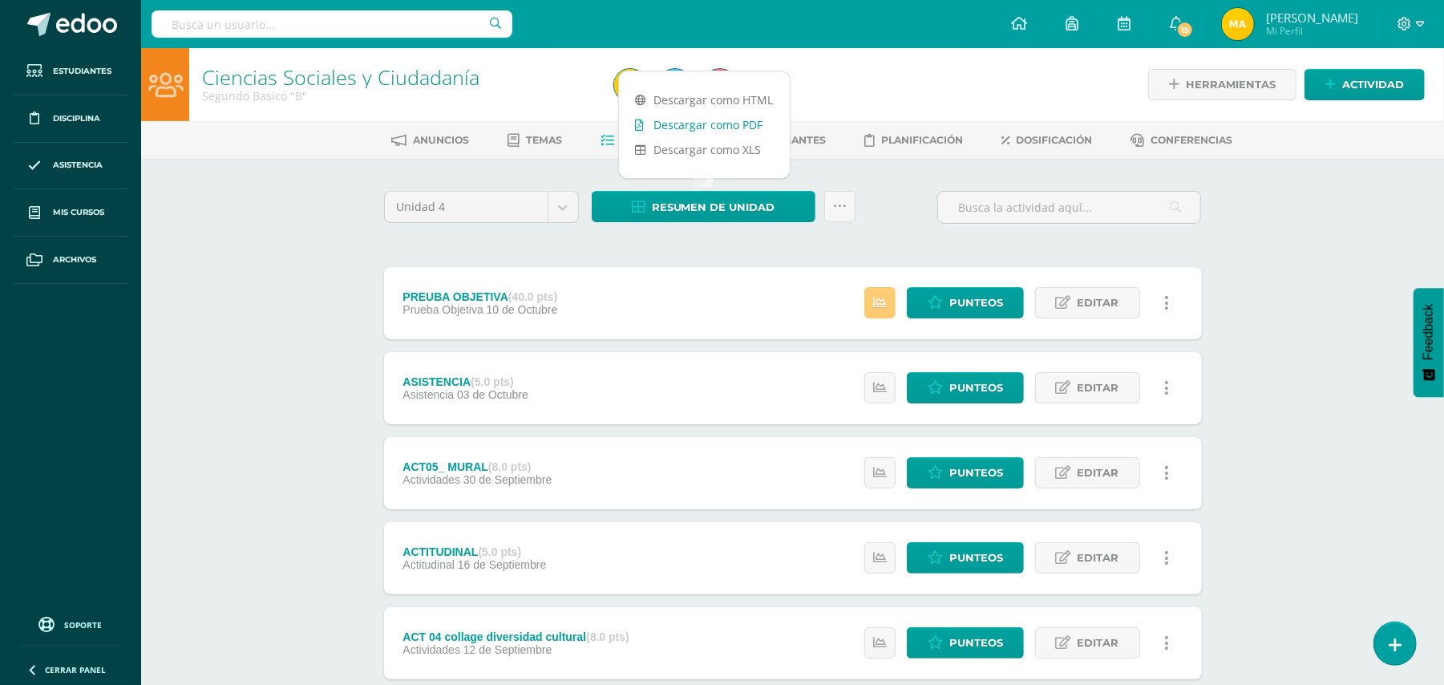
click at [700, 120] on link "Descargar como PDF" at bounding box center [704, 124] width 171 height 25
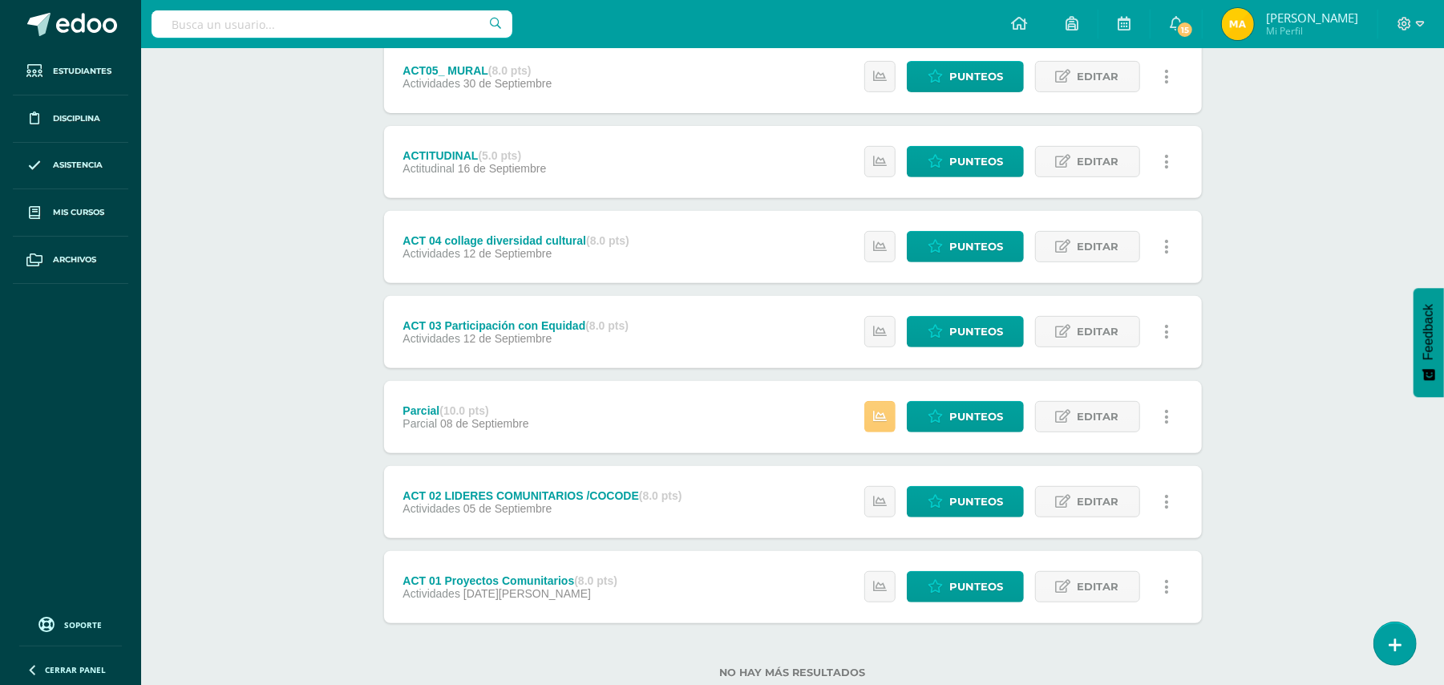
scroll to position [399, 0]
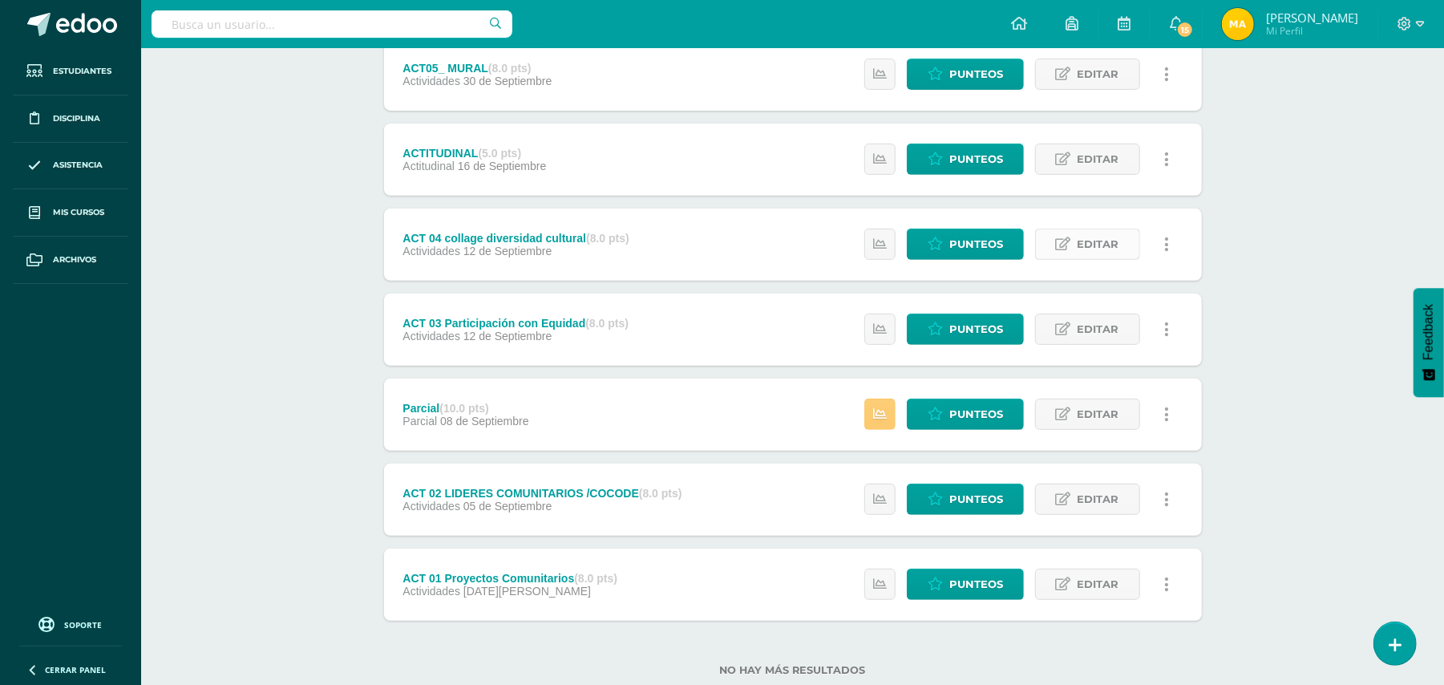
click at [1086, 241] on span "Editar" at bounding box center [1099, 244] width 42 height 30
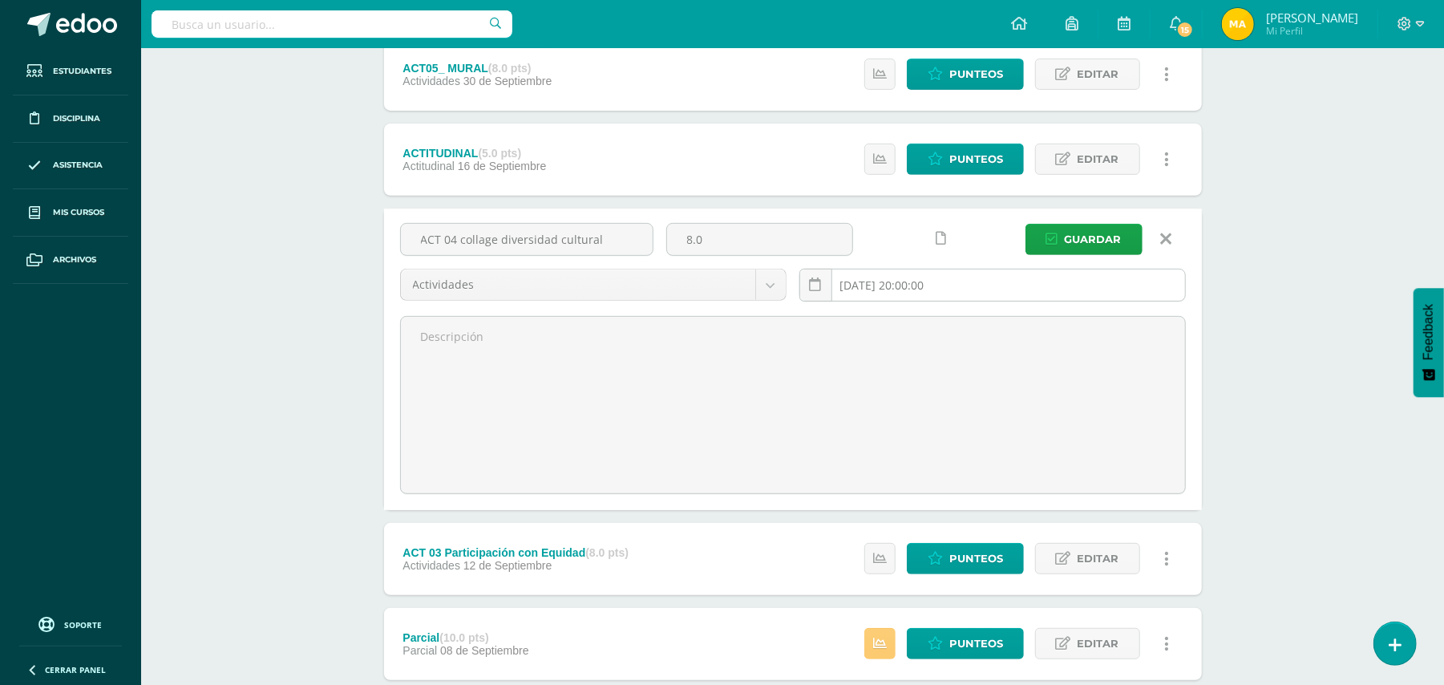
click at [980, 284] on input "[DATE] 20:00:00" at bounding box center [992, 284] width 385 height 31
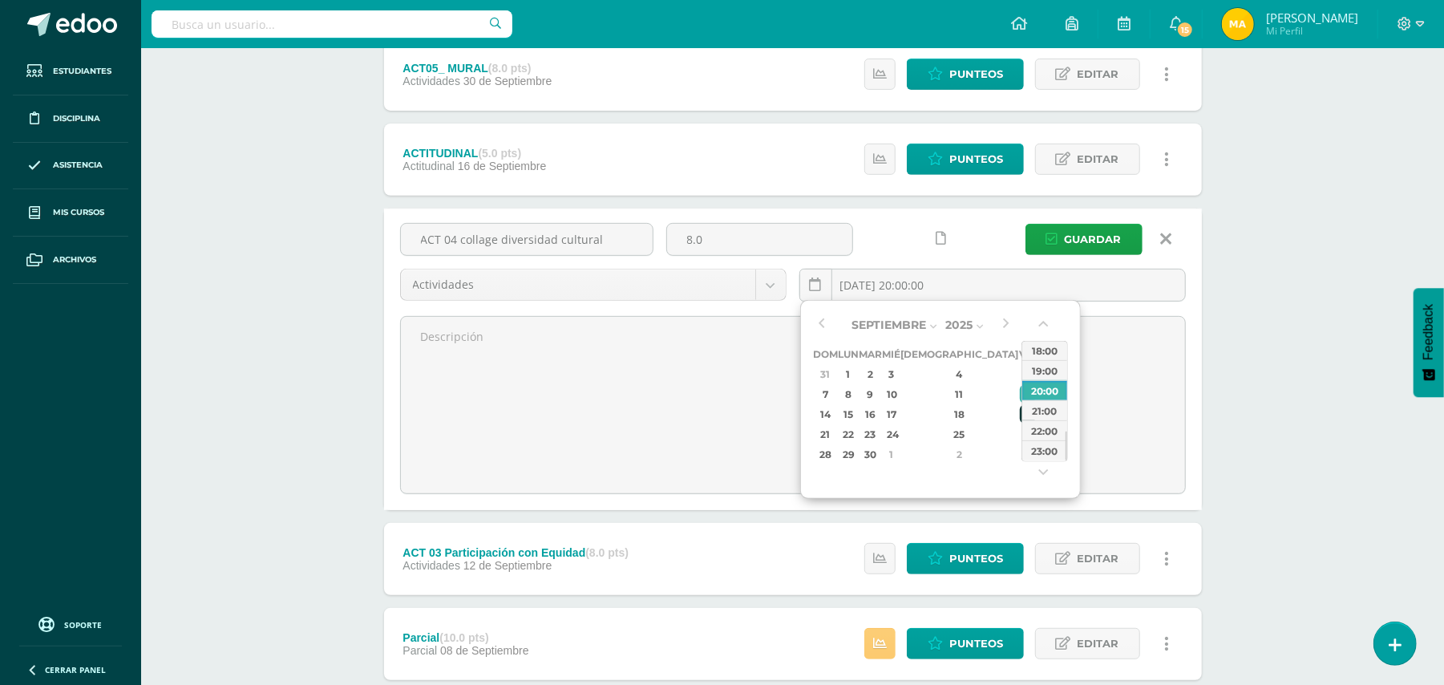
click at [1020, 415] on div "19" at bounding box center [1027, 414] width 14 height 18
click at [1039, 451] on div "23:00" at bounding box center [1044, 450] width 45 height 20
type input "2025-09-19 23:00"
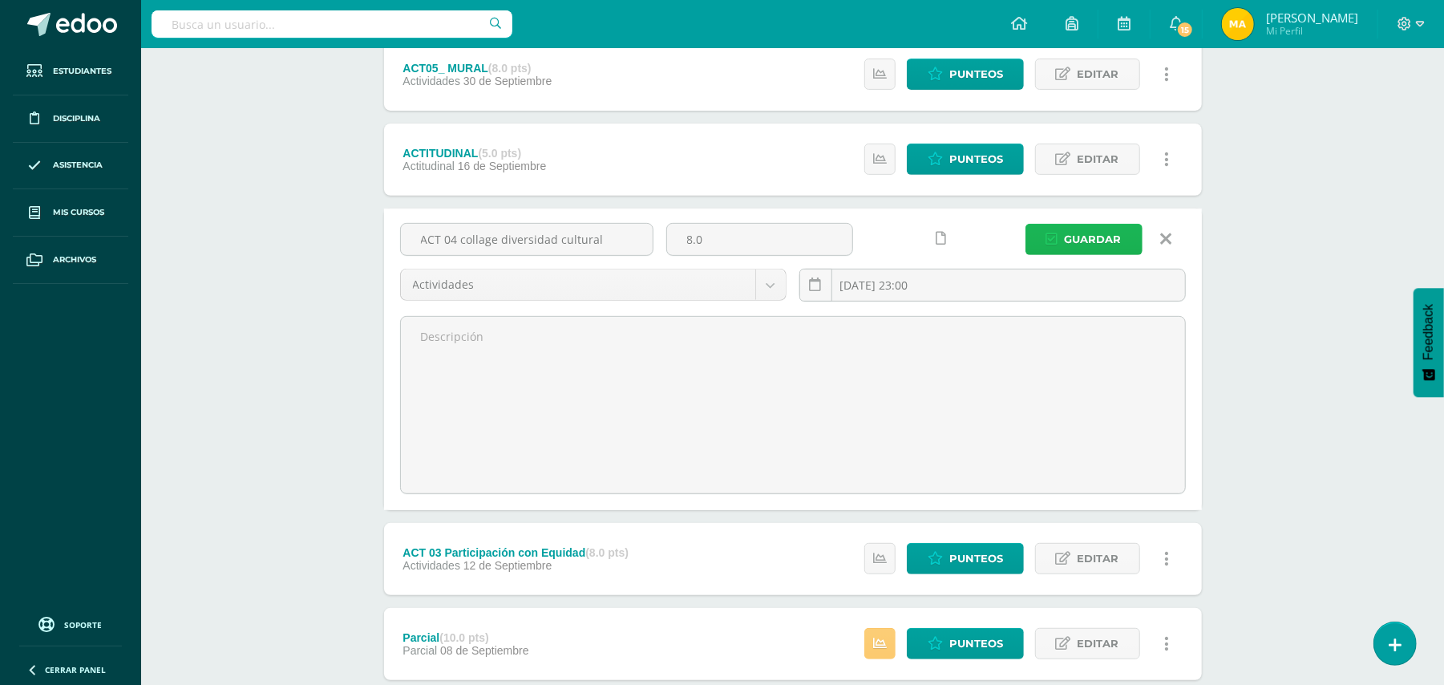
click at [1073, 242] on span "Guardar" at bounding box center [1093, 240] width 57 height 30
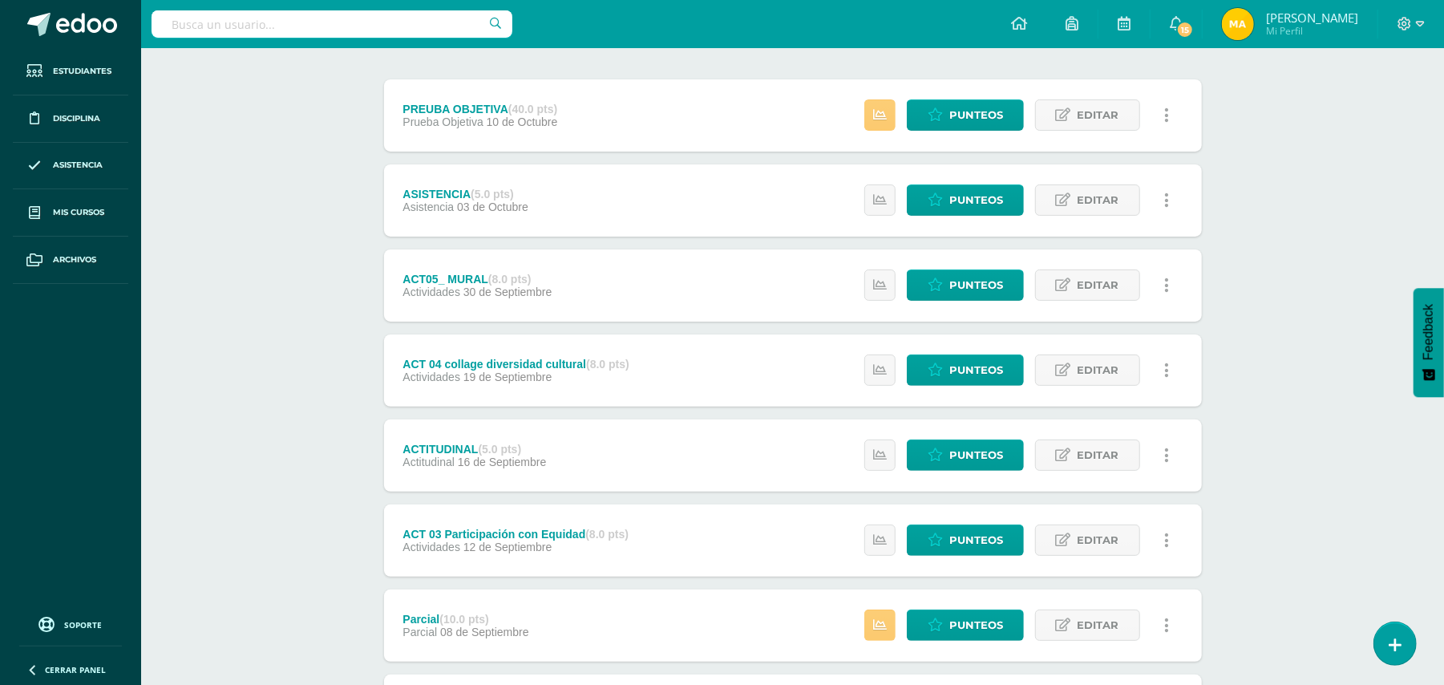
scroll to position [204, 0]
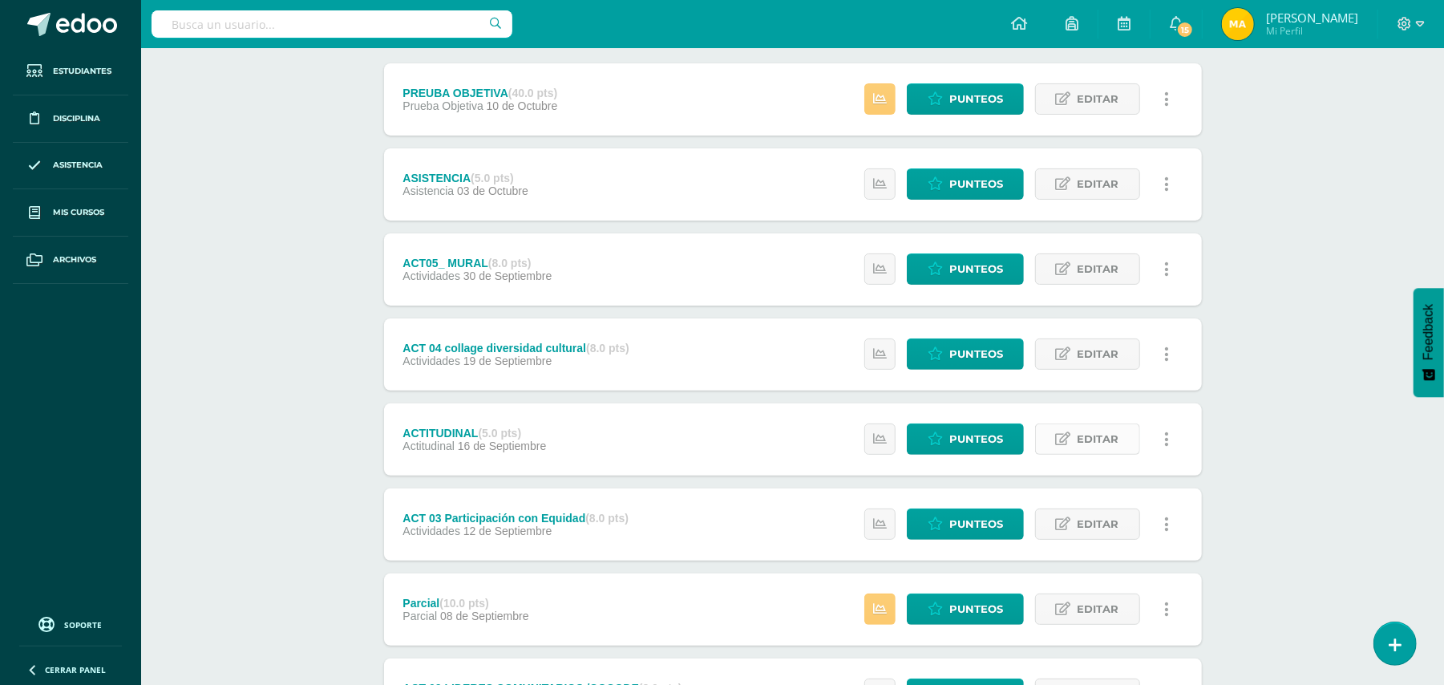
click at [1088, 431] on span "Editar" at bounding box center [1099, 439] width 42 height 30
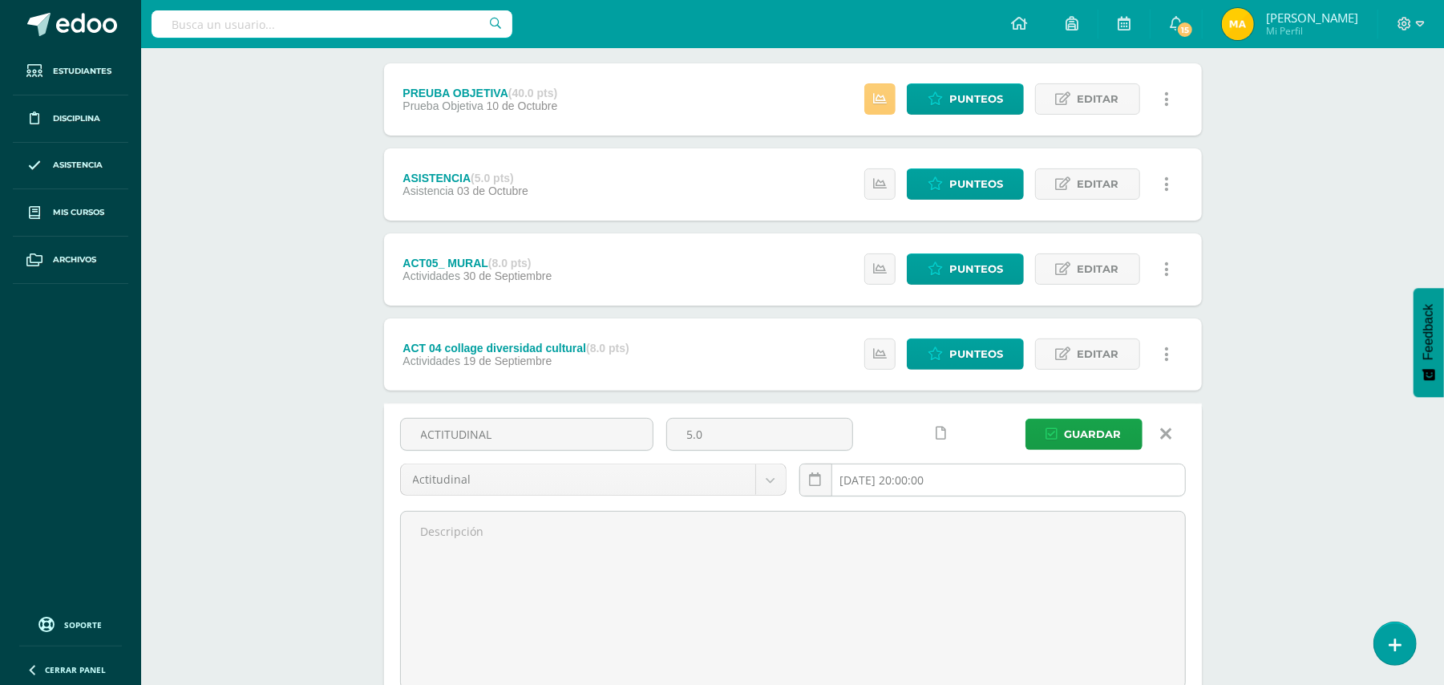
click at [918, 470] on input "[DATE] 20:00:00" at bounding box center [992, 479] width 385 height 31
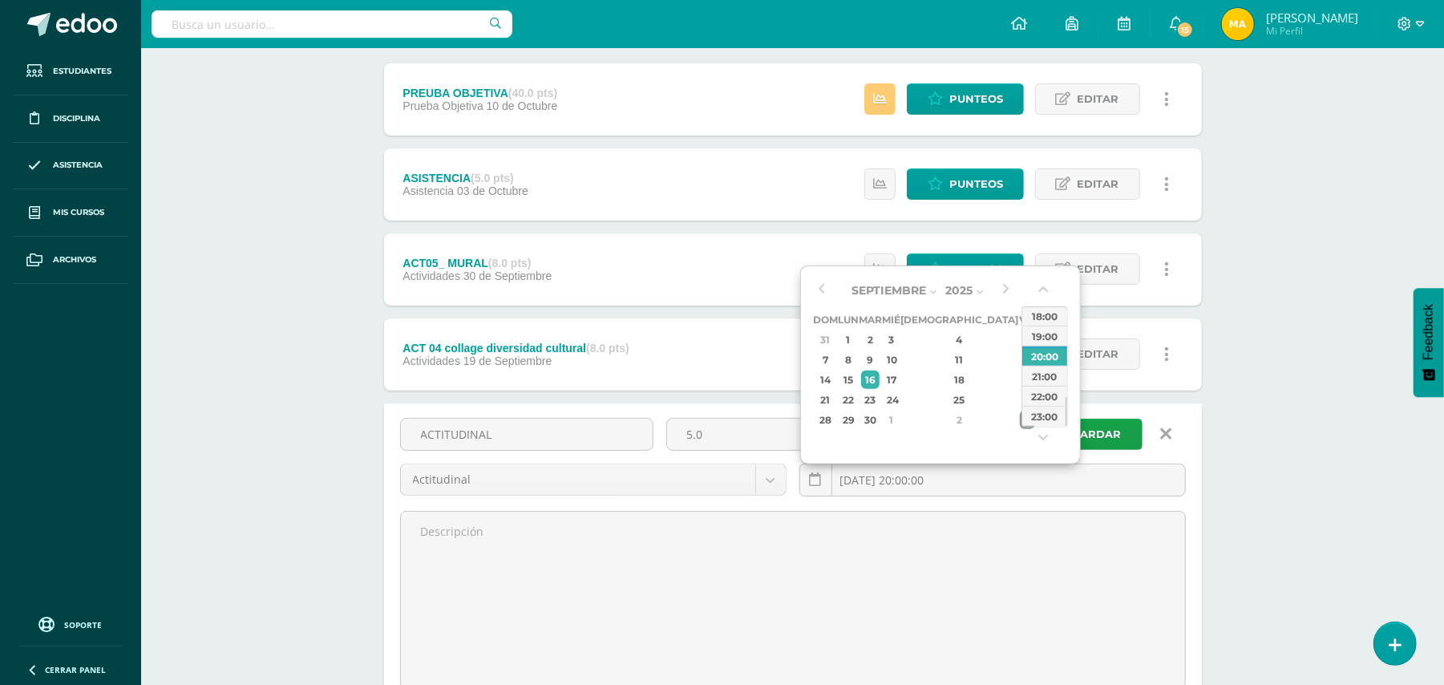
click at [1020, 421] on div "3" at bounding box center [1027, 420] width 14 height 18
click at [1043, 415] on div "23:00" at bounding box center [1044, 416] width 45 height 20
type input "[DATE] 23:00"
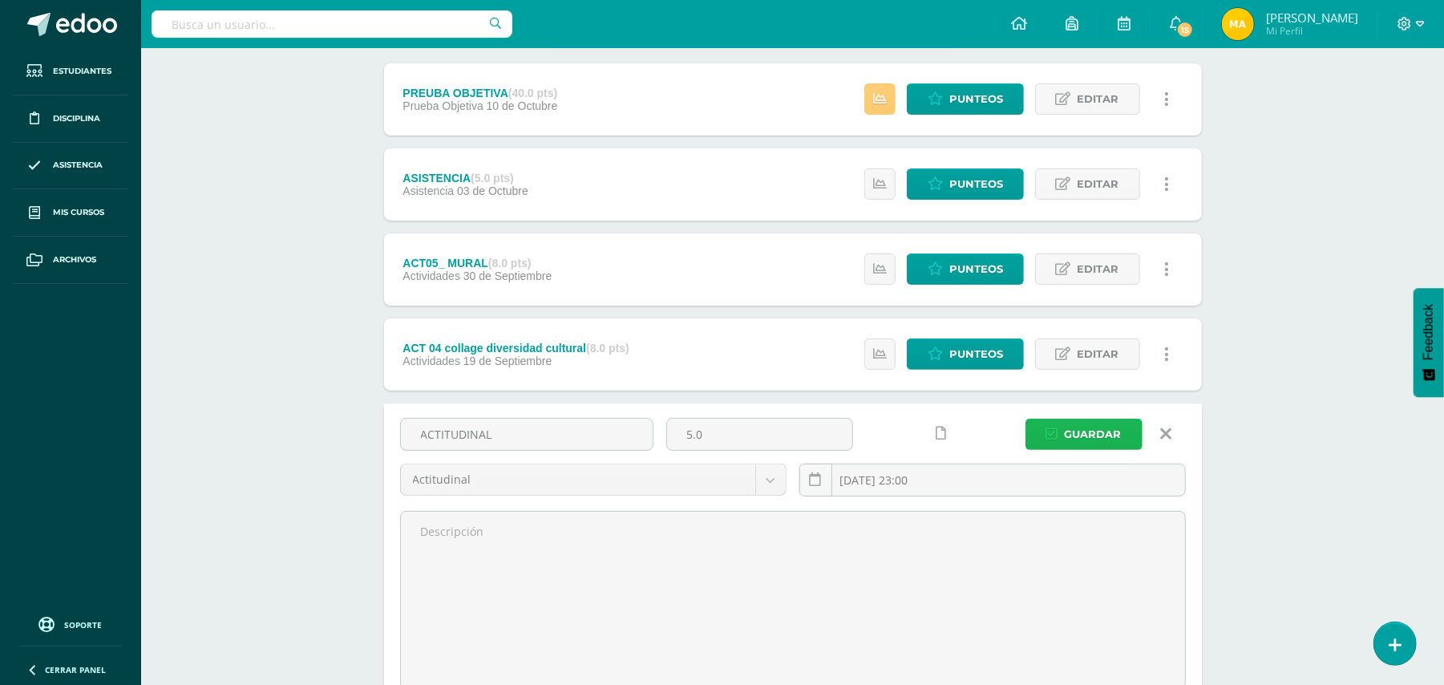
click at [1111, 436] on span "Guardar" at bounding box center [1093, 434] width 57 height 30
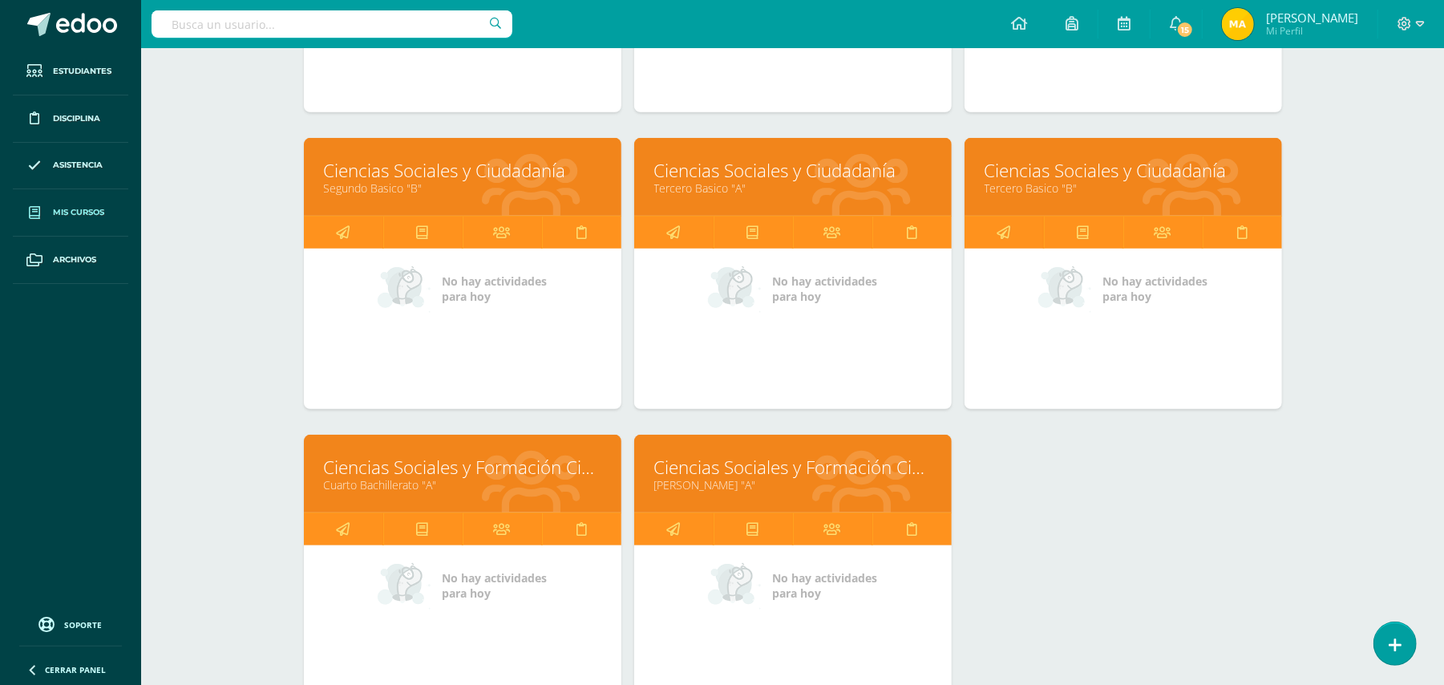
scroll to position [463, 0]
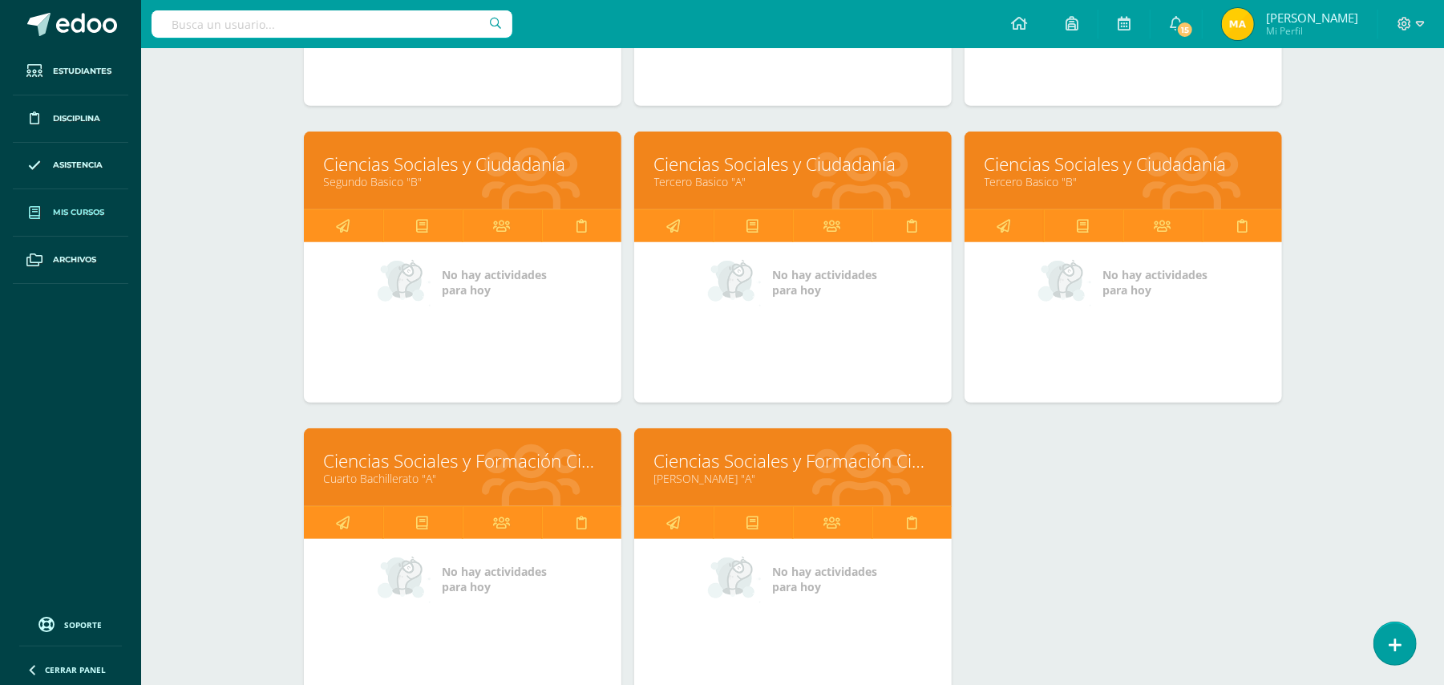
click at [821, 180] on link "Tercero Basico "A"" at bounding box center [792, 181] width 277 height 15
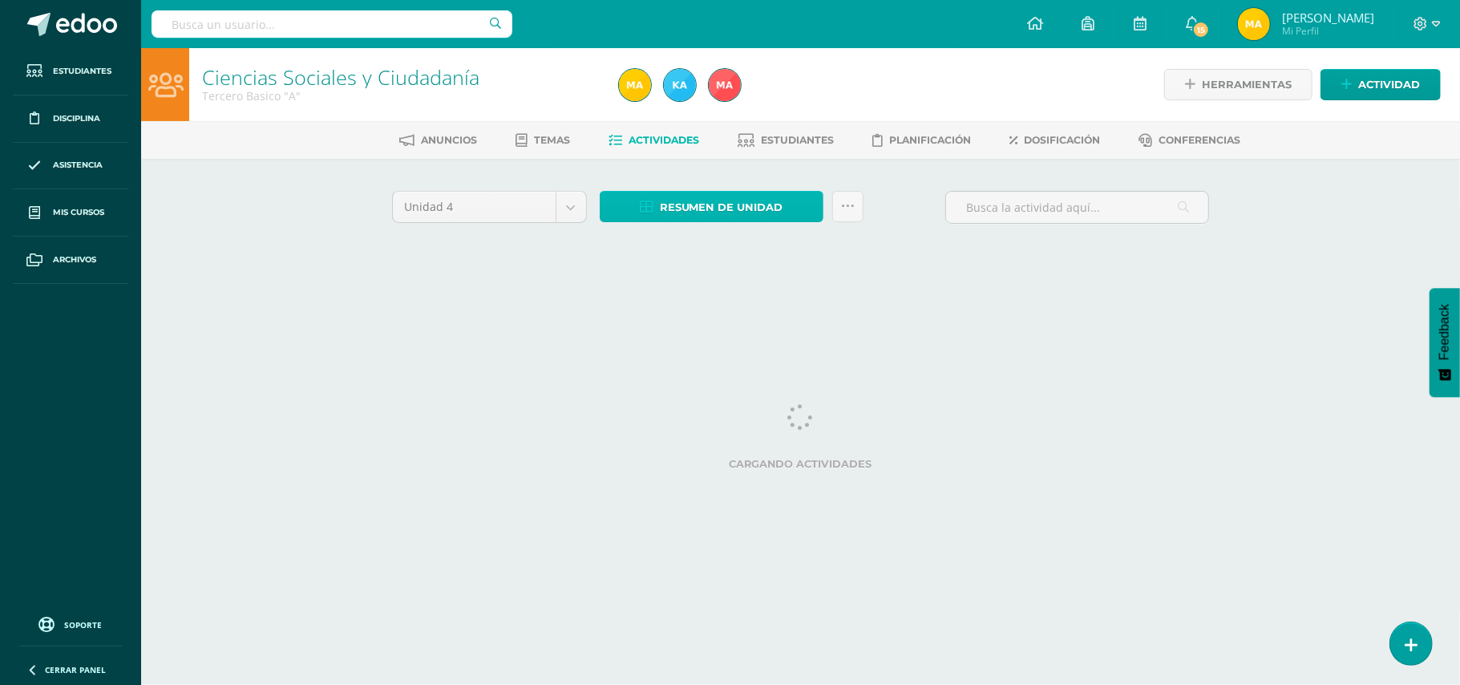
click at [793, 200] on link "Resumen de unidad" at bounding box center [712, 206] width 224 height 31
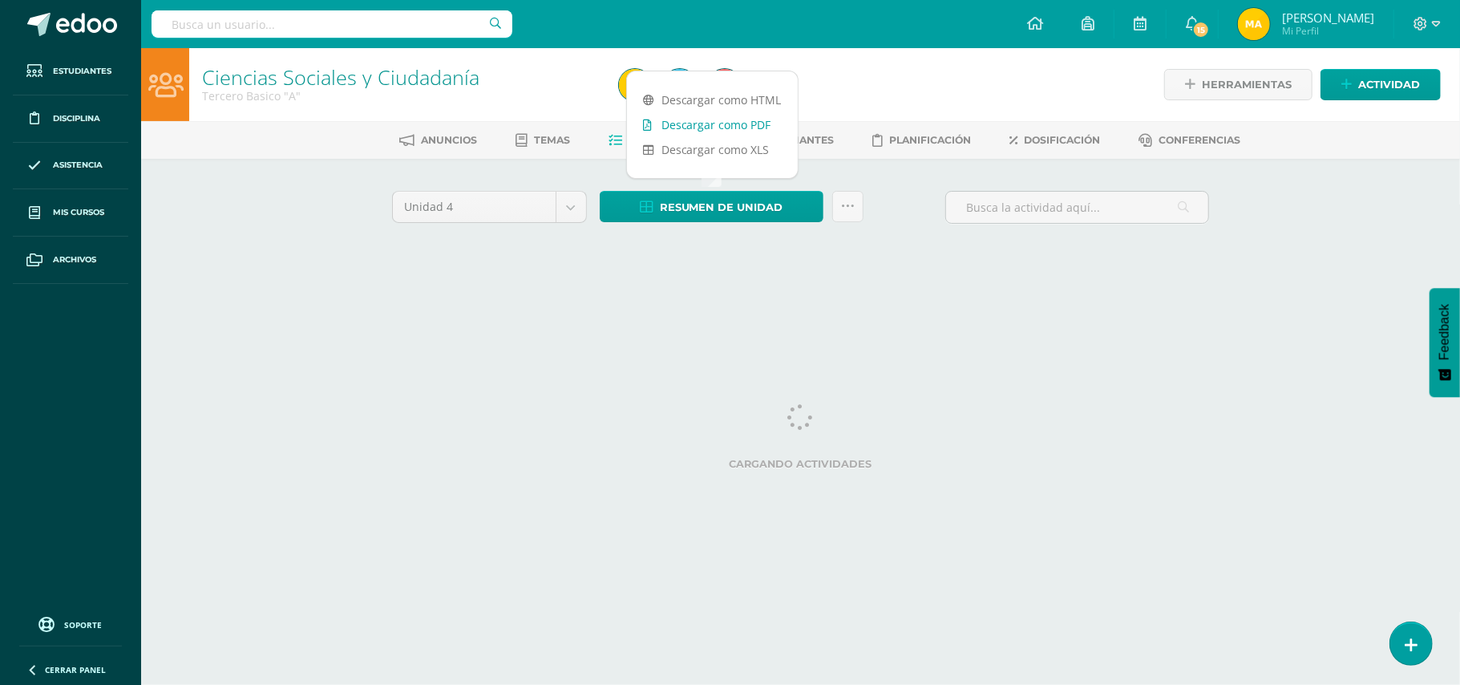
click at [774, 125] on link "Descargar como PDF" at bounding box center [712, 124] width 171 height 25
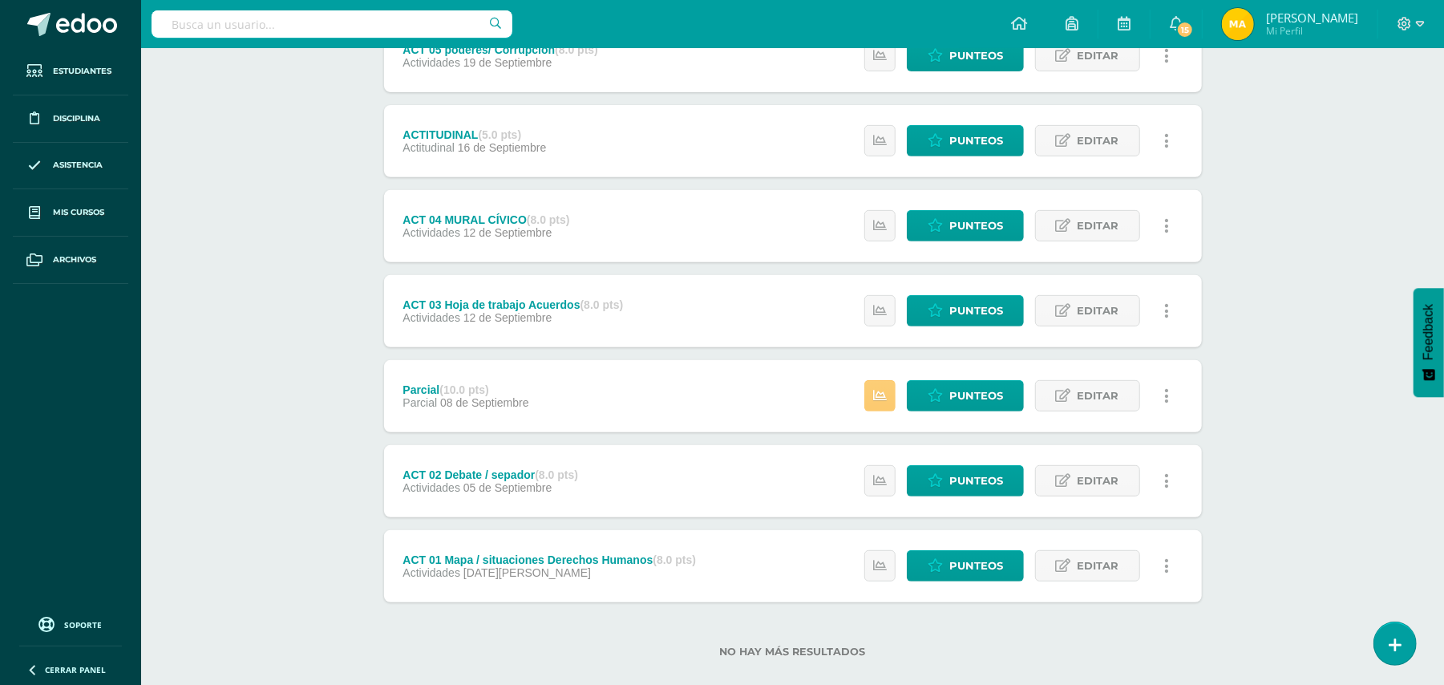
scroll to position [439, 0]
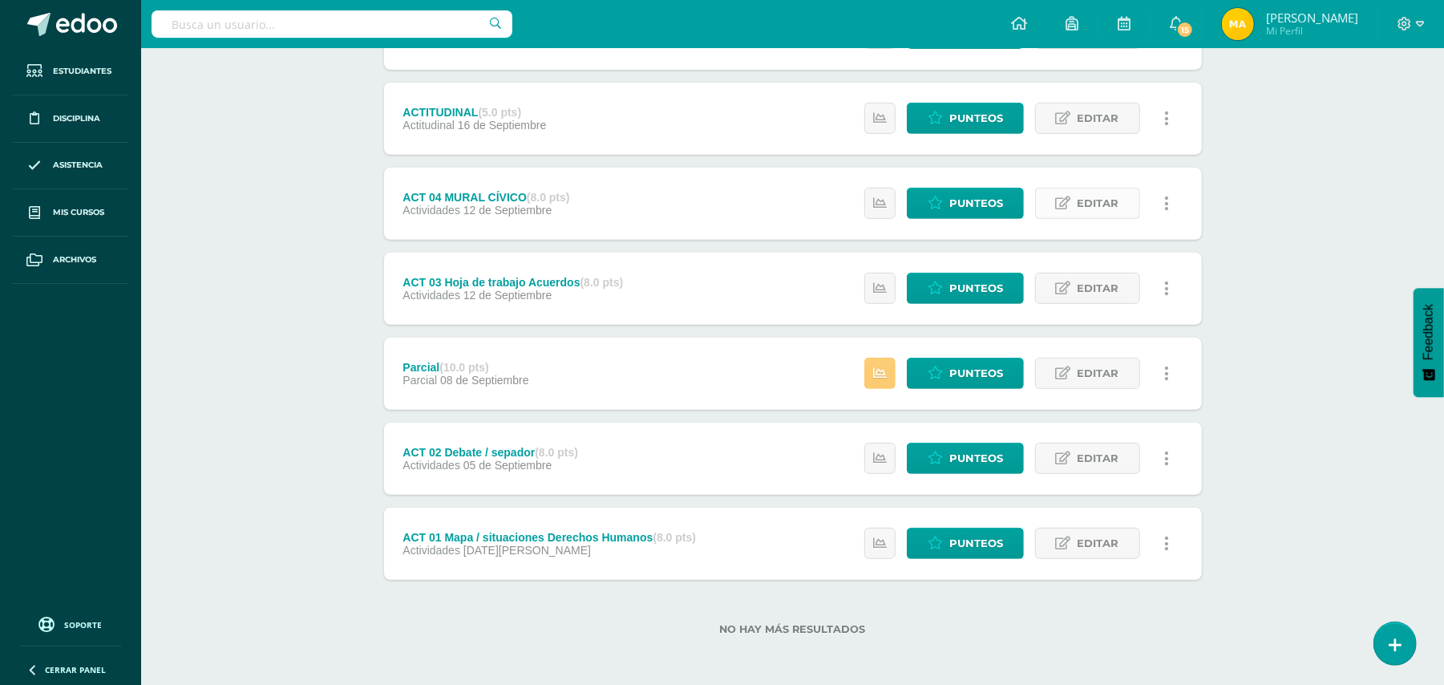
click at [1117, 205] on span "Editar" at bounding box center [1099, 203] width 42 height 30
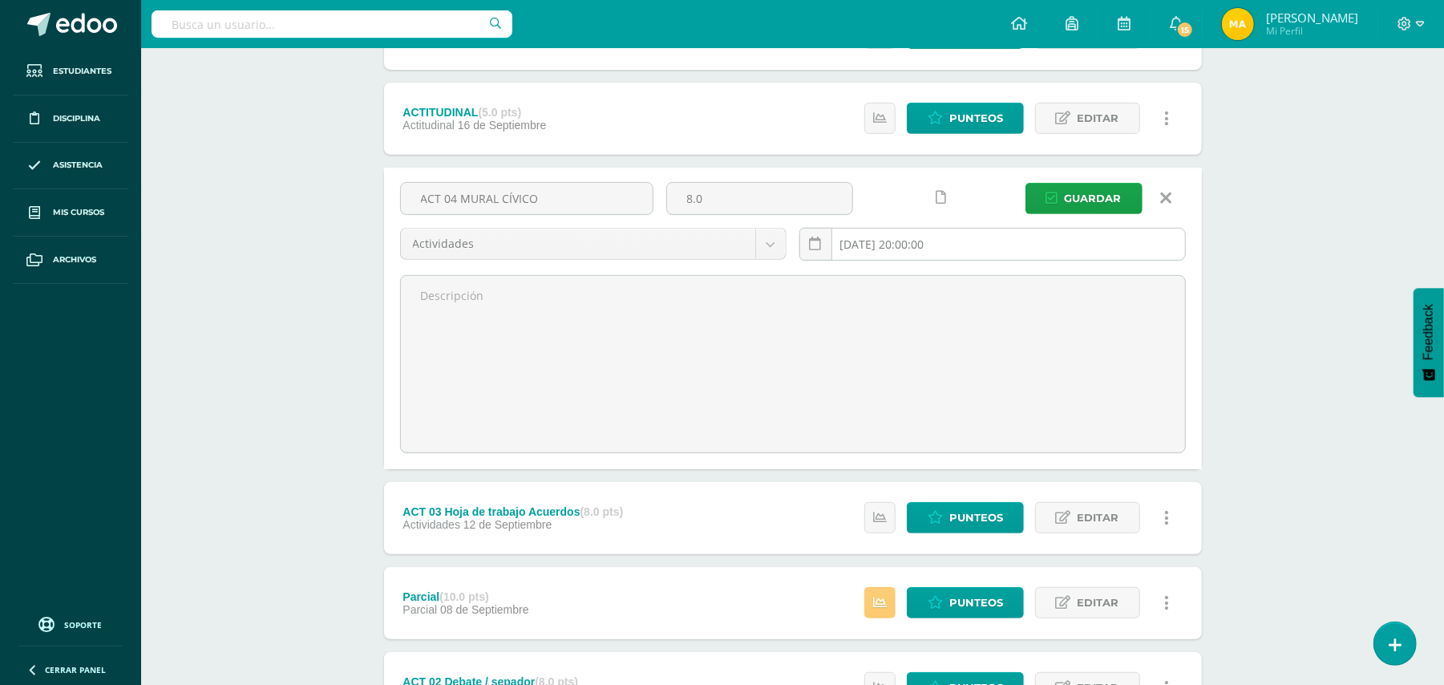
click at [1046, 251] on input "[DATE] 20:00:00" at bounding box center [992, 244] width 385 height 31
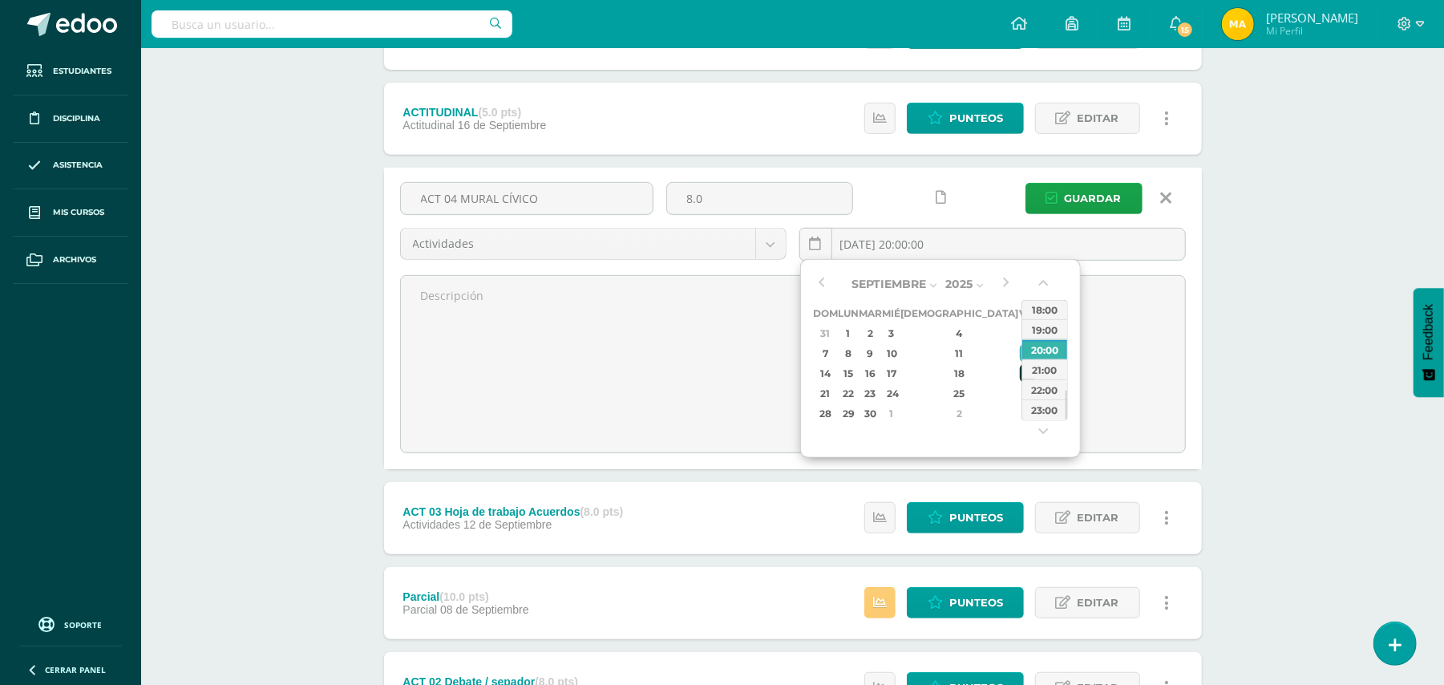
click at [1020, 379] on div "19" at bounding box center [1027, 373] width 14 height 18
click at [1050, 408] on div "23:00" at bounding box center [1044, 409] width 45 height 20
type input "2025-09-19 23:00"
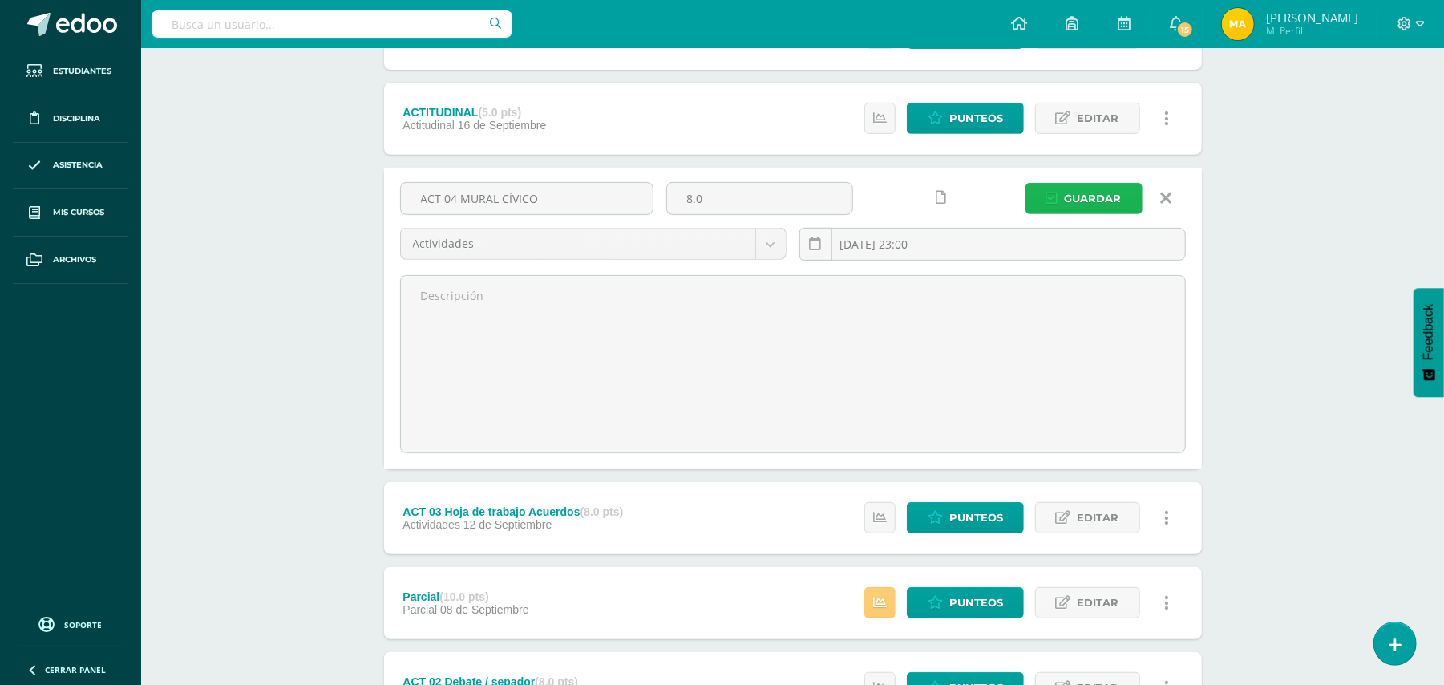
click at [1103, 197] on span "Guardar" at bounding box center [1093, 199] width 57 height 30
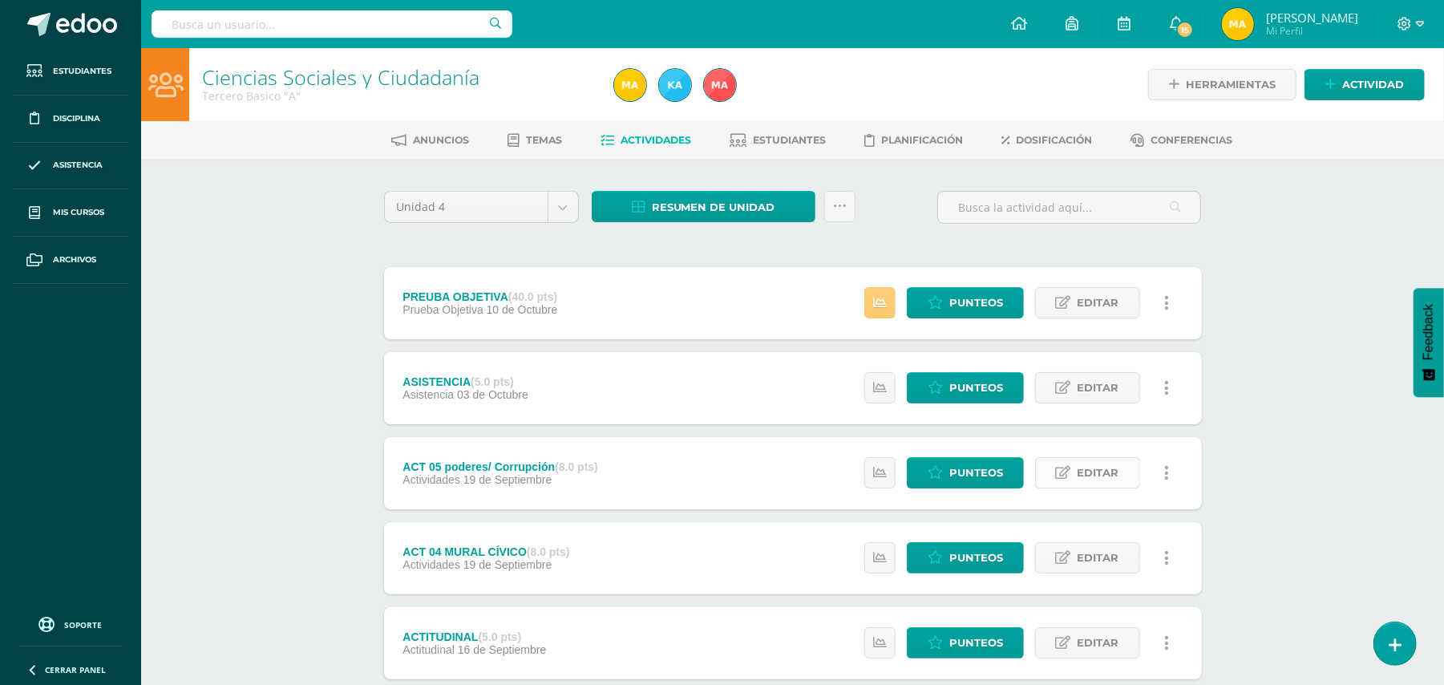
click at [1110, 475] on span "Editar" at bounding box center [1099, 473] width 42 height 30
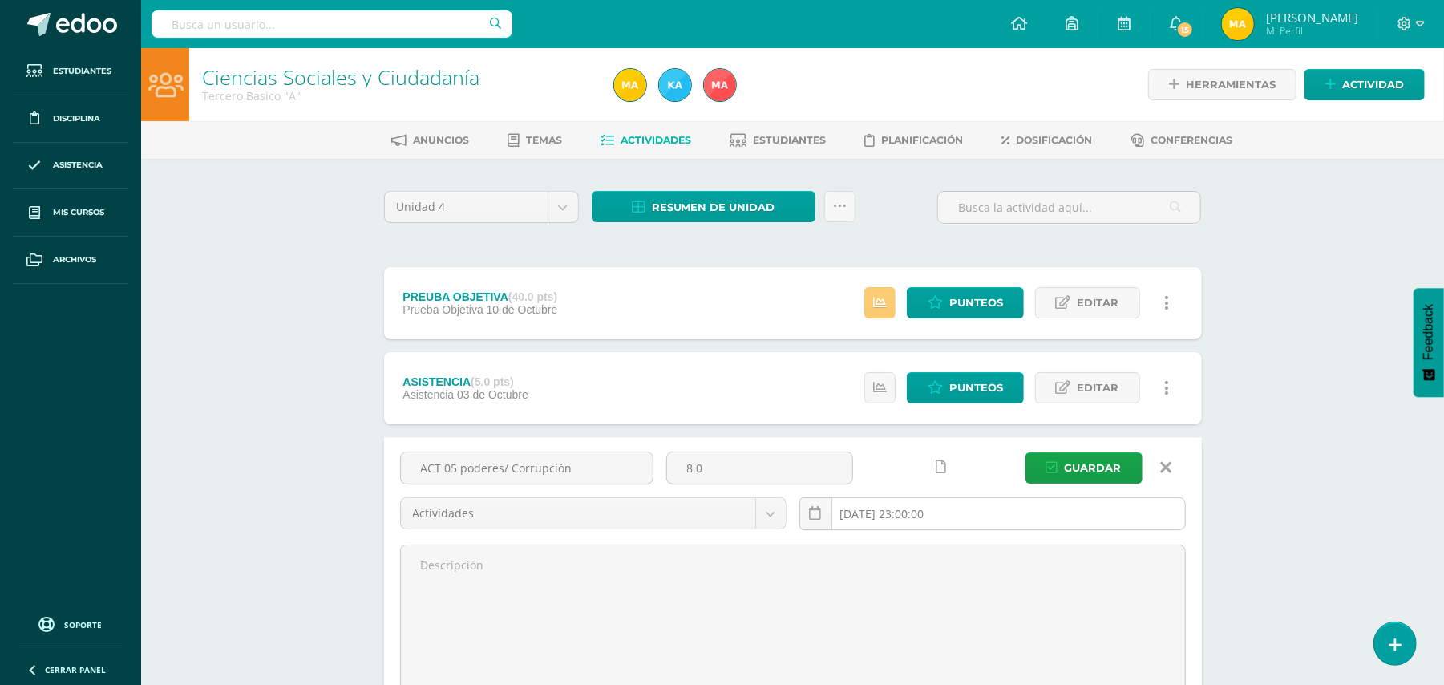
click at [1012, 501] on input "[DATE] 23:00:00" at bounding box center [992, 513] width 385 height 31
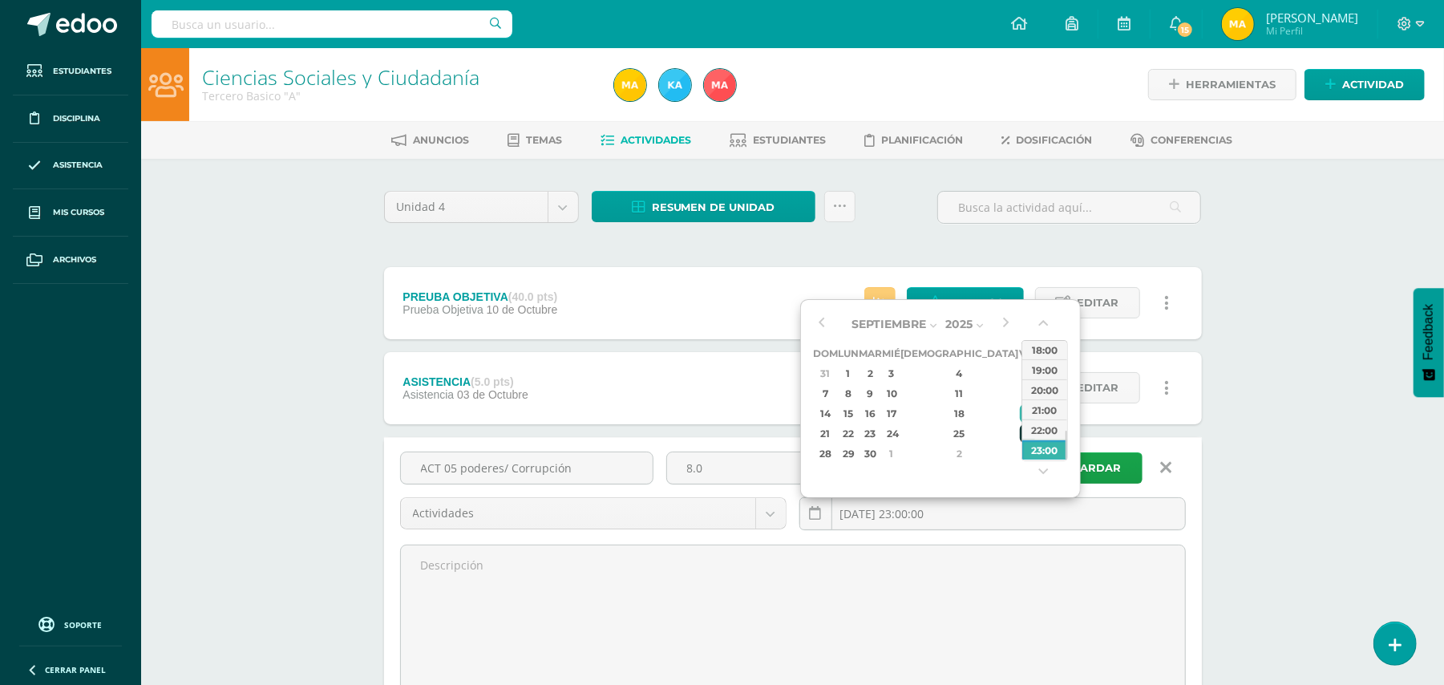
click at [1020, 438] on div "26" at bounding box center [1027, 433] width 14 height 18
type input "2025-09-26 23:00"
click at [1049, 455] on div "23:00" at bounding box center [1044, 449] width 45 height 20
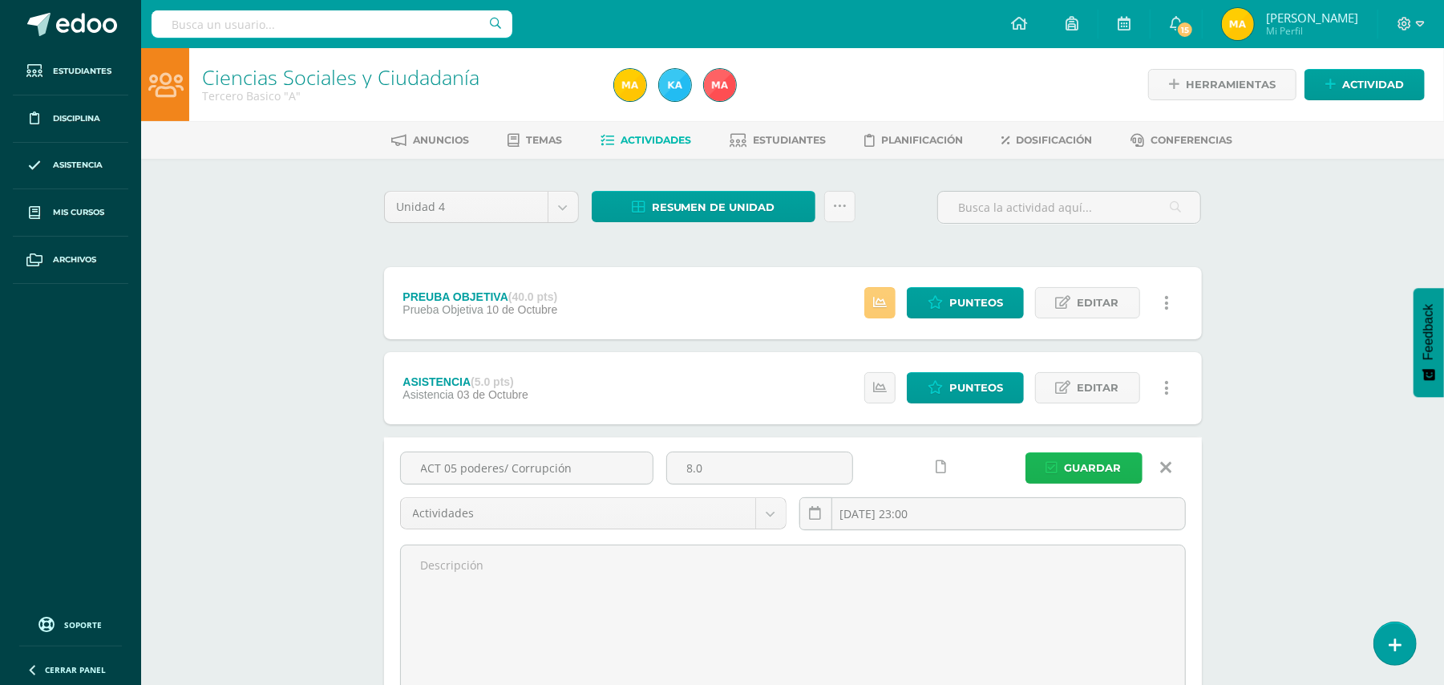
click at [1104, 468] on span "Guardar" at bounding box center [1093, 468] width 57 height 30
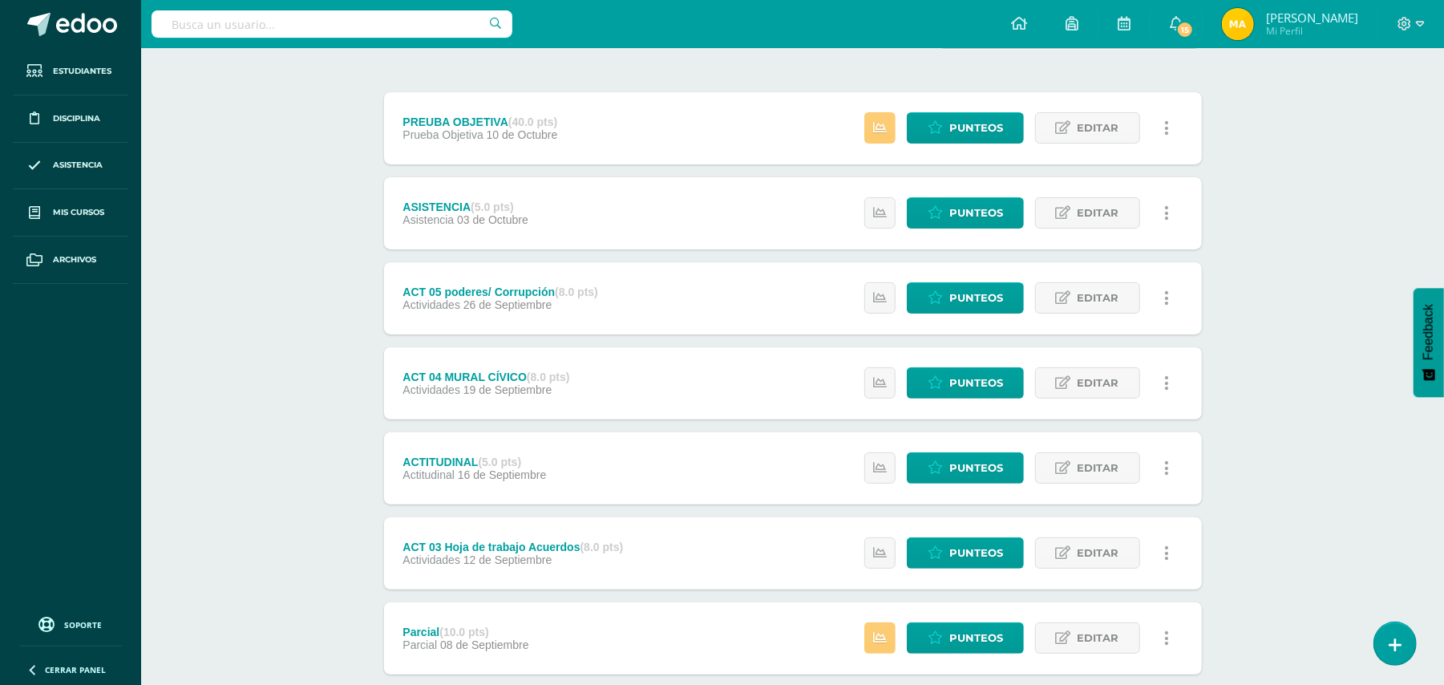
scroll to position [176, 0]
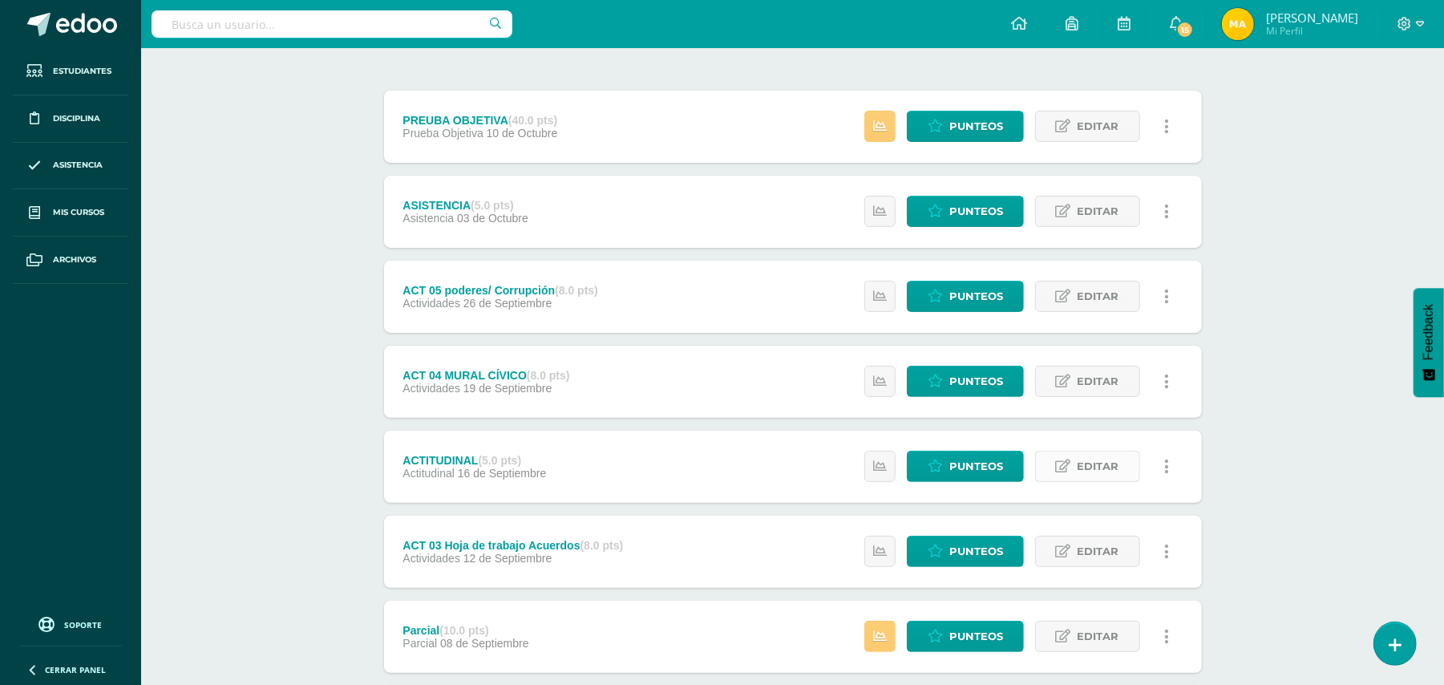
click at [1082, 467] on span "Editar" at bounding box center [1099, 466] width 42 height 30
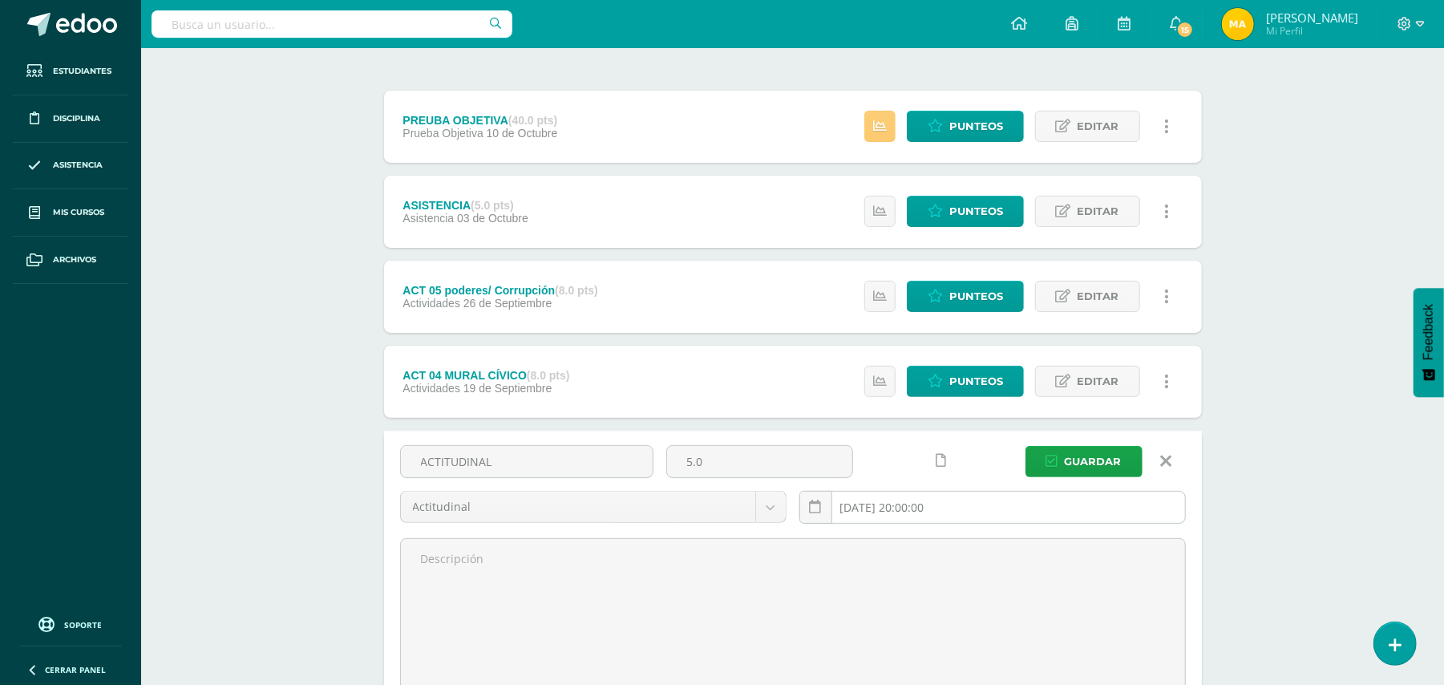
click at [903, 498] on input "[DATE] 20:00:00" at bounding box center [992, 507] width 385 height 31
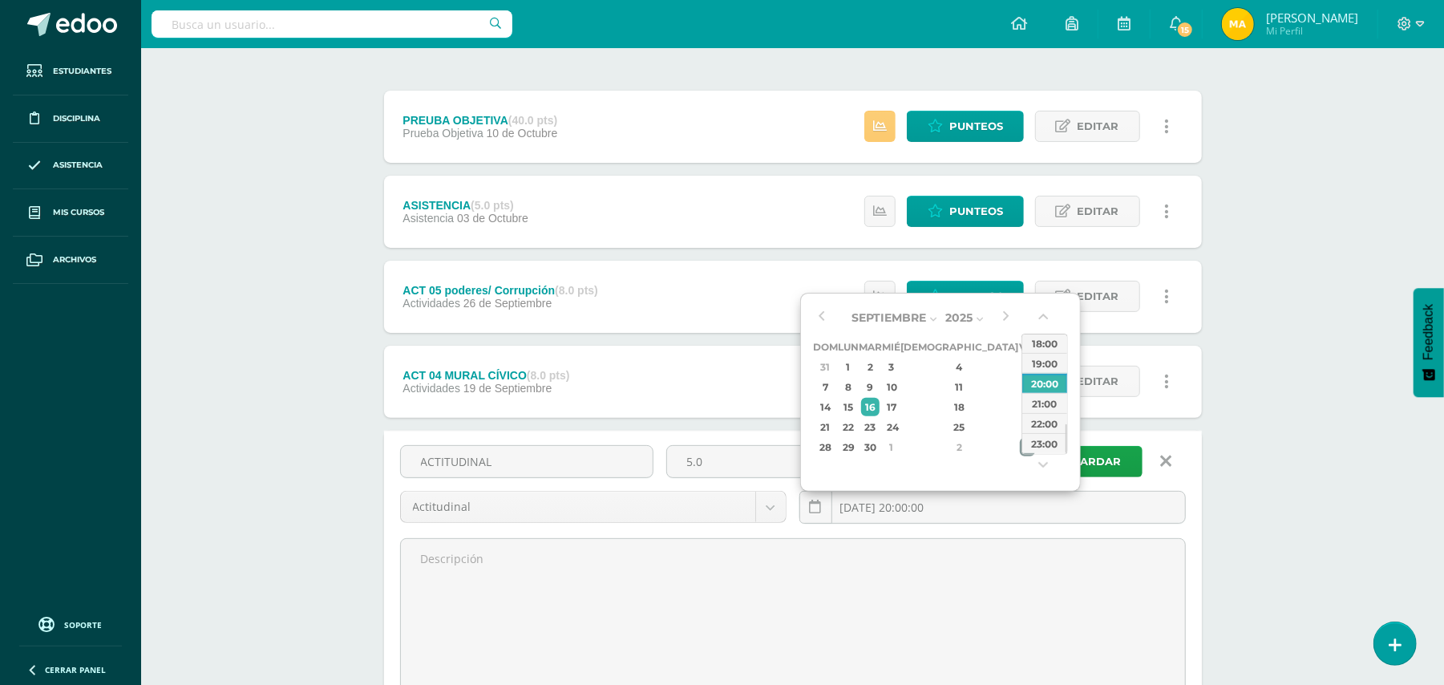
click at [1020, 439] on div "3" at bounding box center [1027, 447] width 14 height 18
click at [1037, 443] on div "23:00" at bounding box center [1044, 443] width 45 height 20
type input "2025-10-03 23:00"
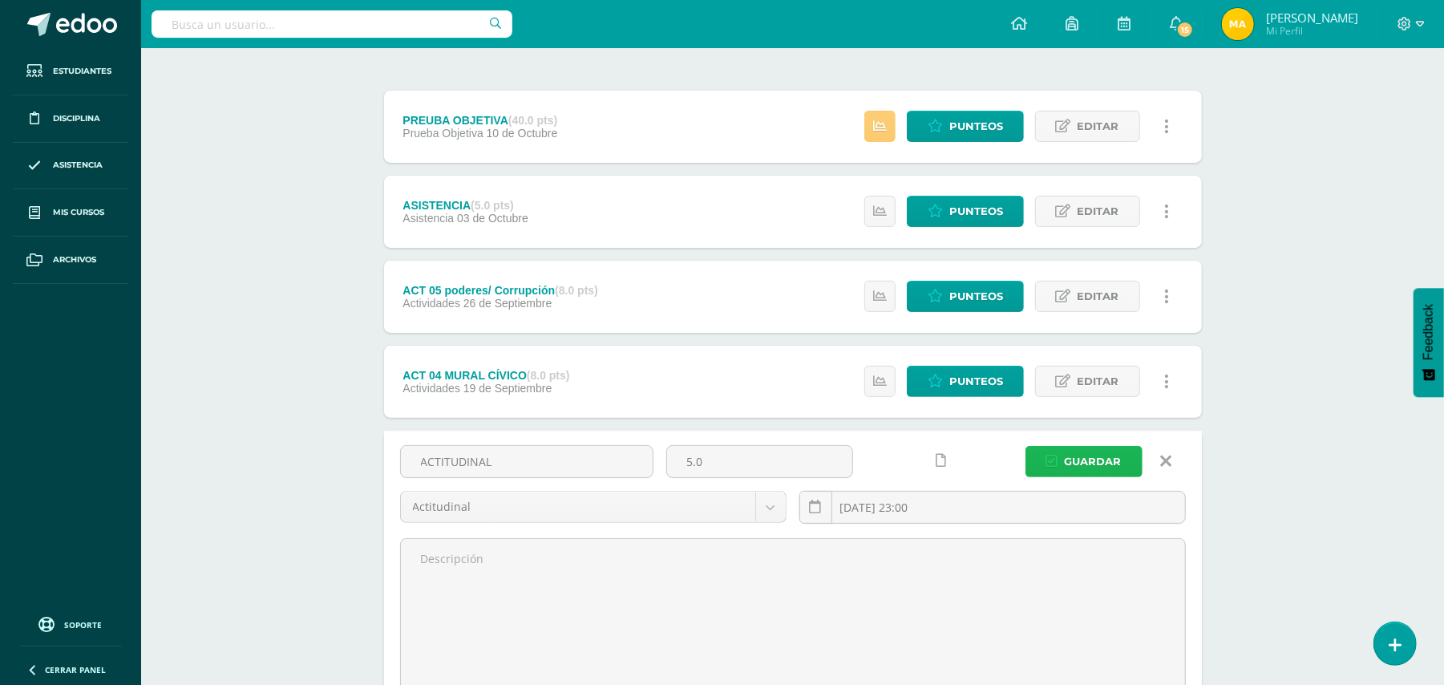
click at [1100, 462] on span "Guardar" at bounding box center [1093, 462] width 57 height 30
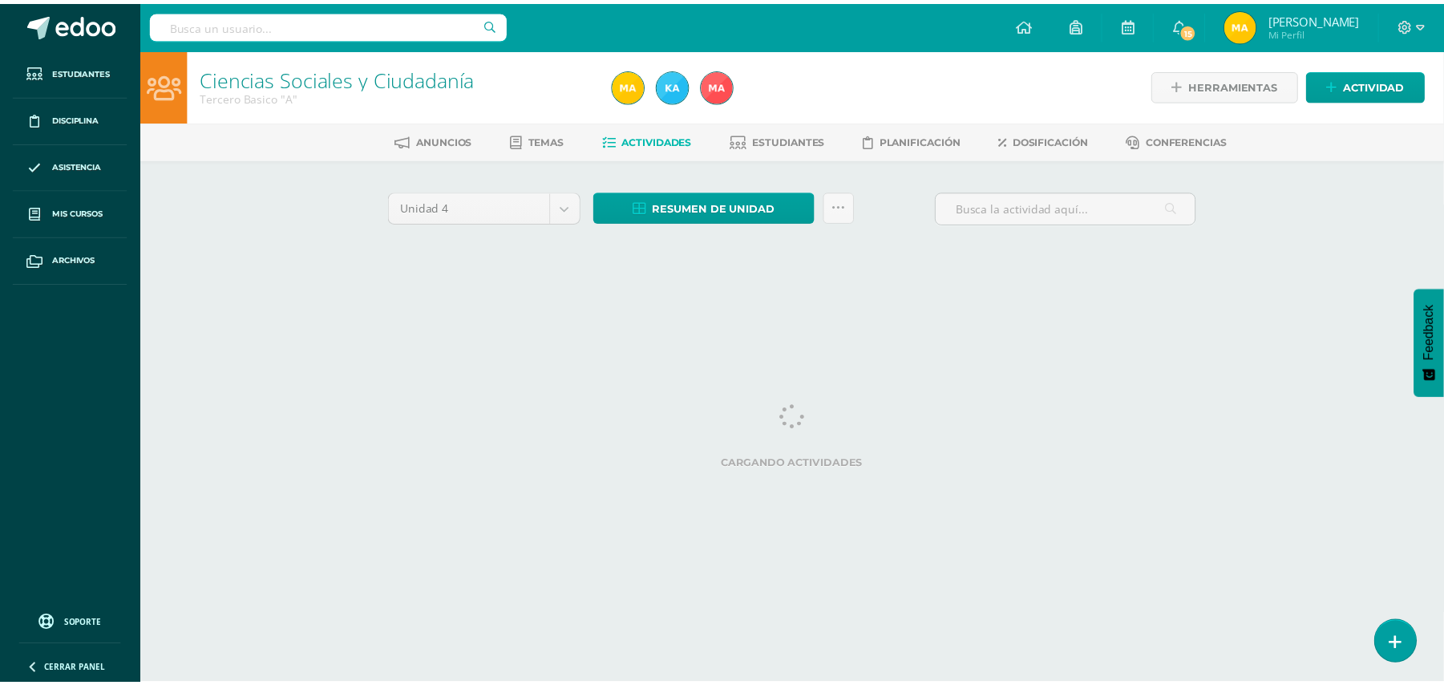
scroll to position [0, 8]
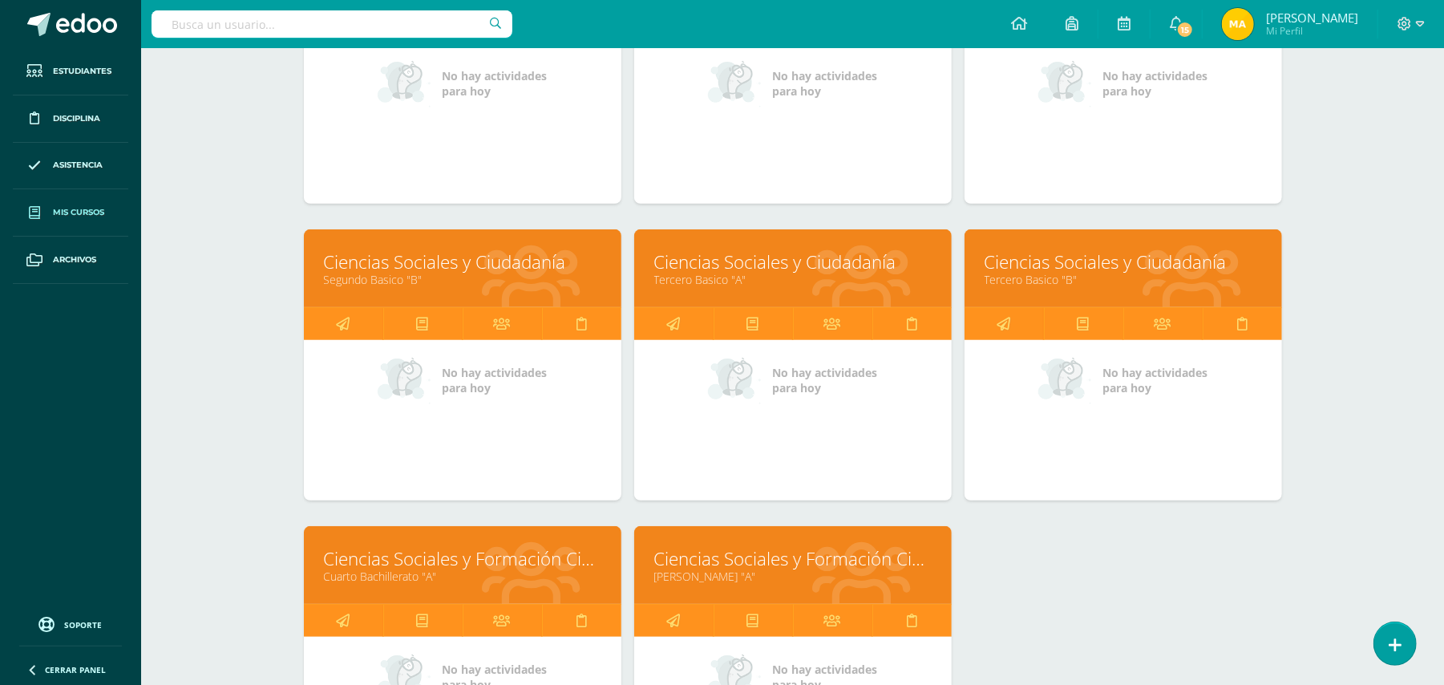
scroll to position [419, 0]
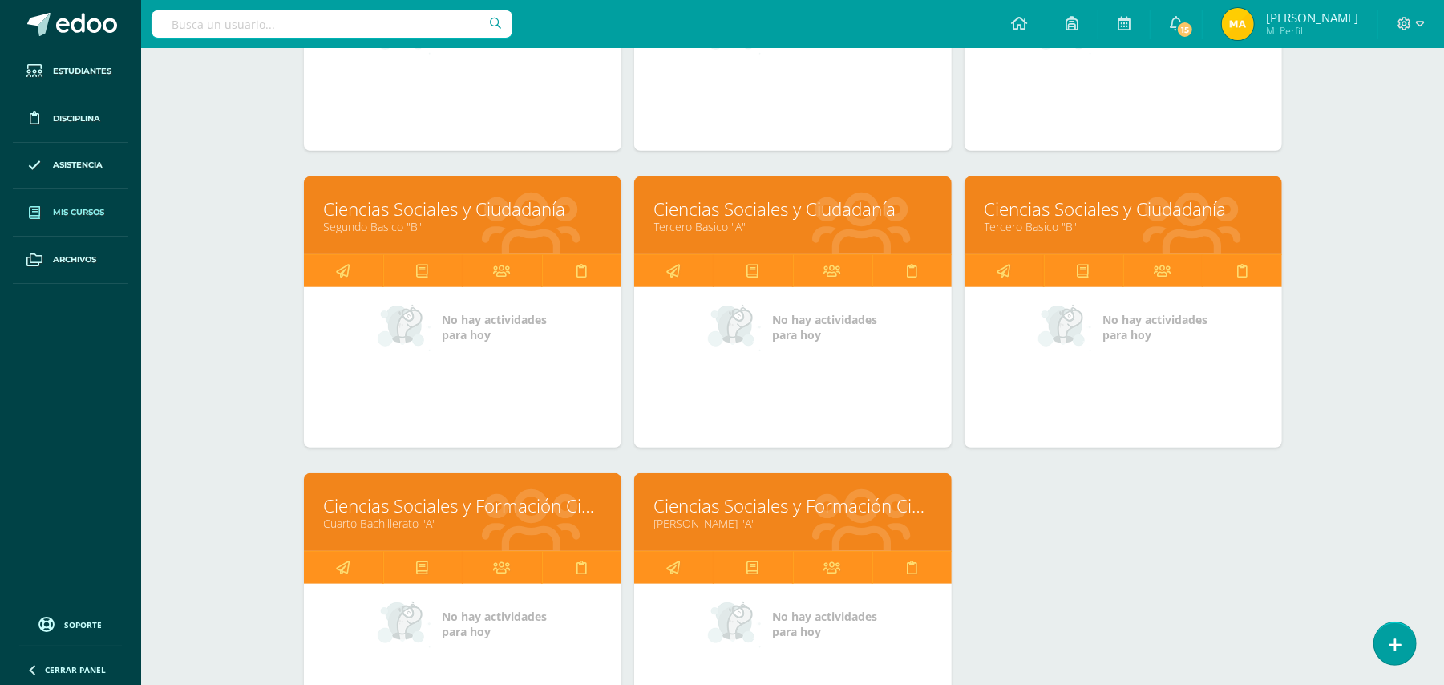
click at [1115, 216] on link "Ciencias Sociales y Ciudadanía" at bounding box center [1123, 208] width 277 height 25
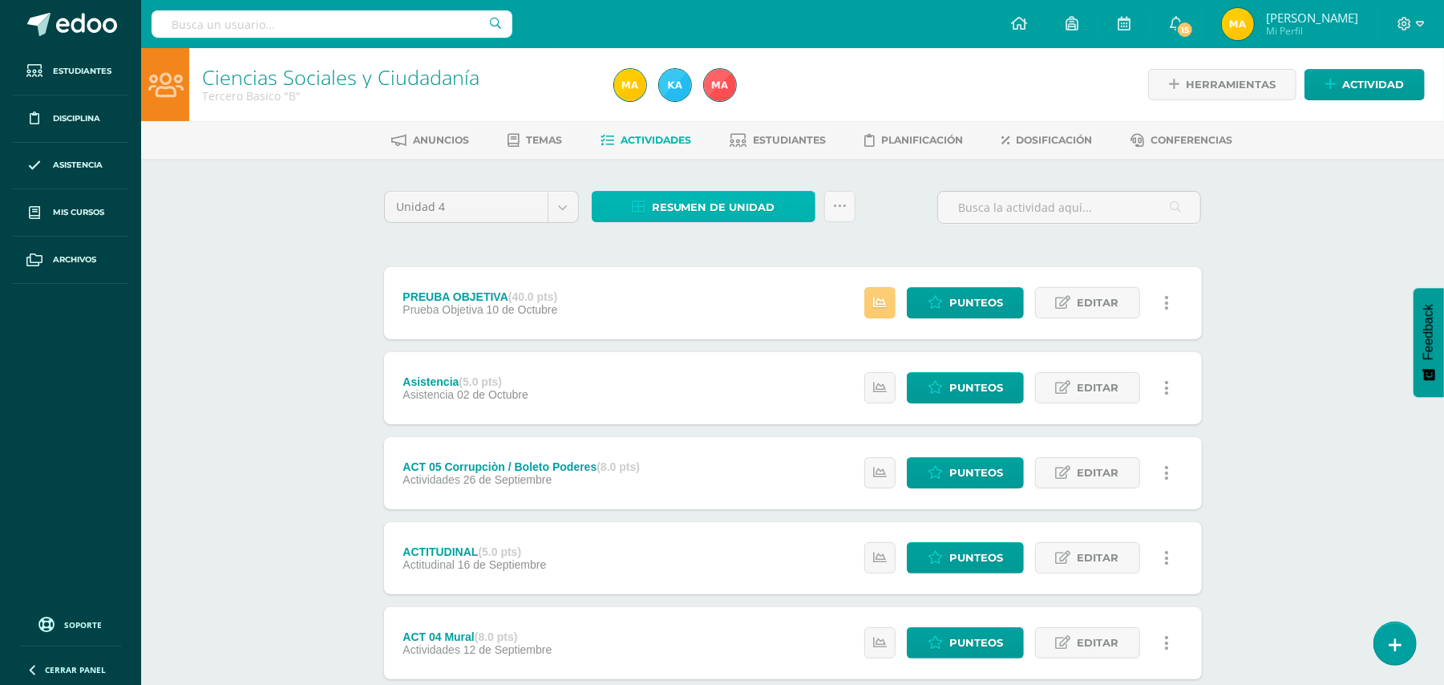
click at [674, 200] on span "Resumen de unidad" at bounding box center [713, 207] width 123 height 30
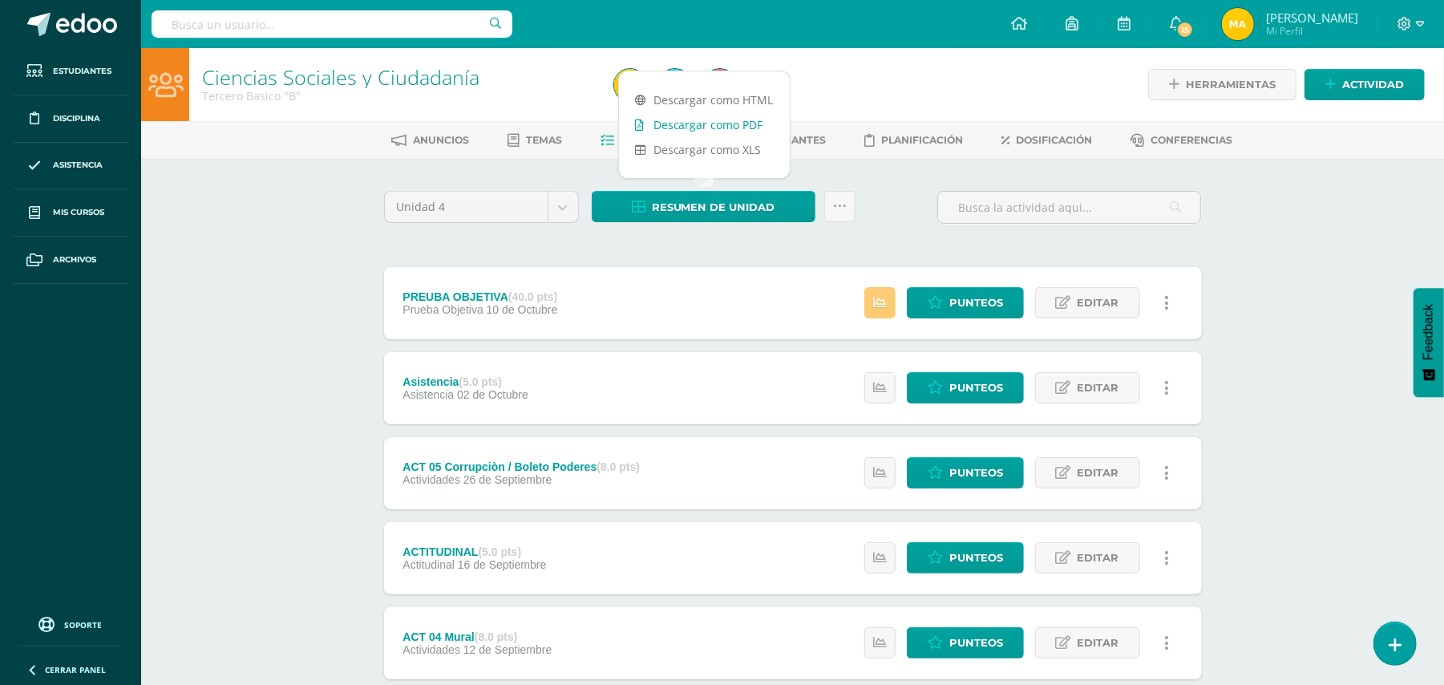
click at [703, 123] on link "Descargar como PDF" at bounding box center [704, 124] width 171 height 25
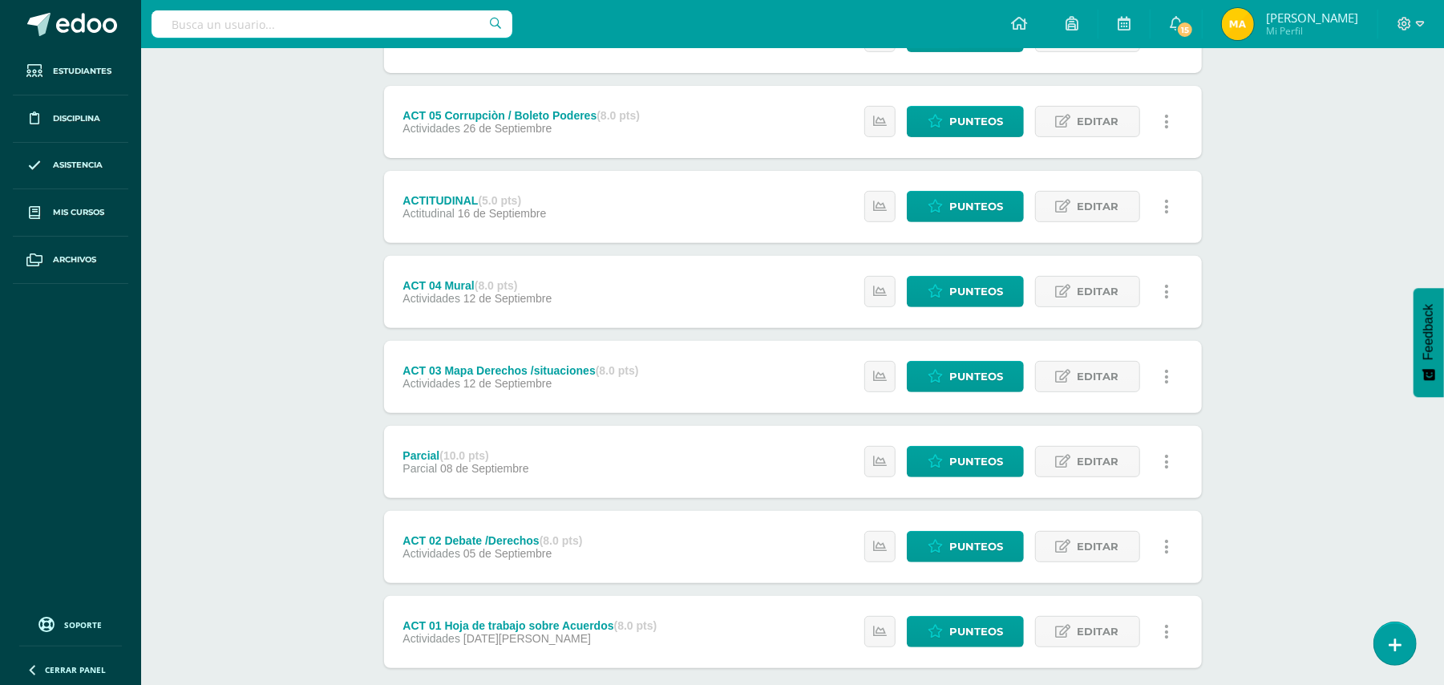
scroll to position [364, 0]
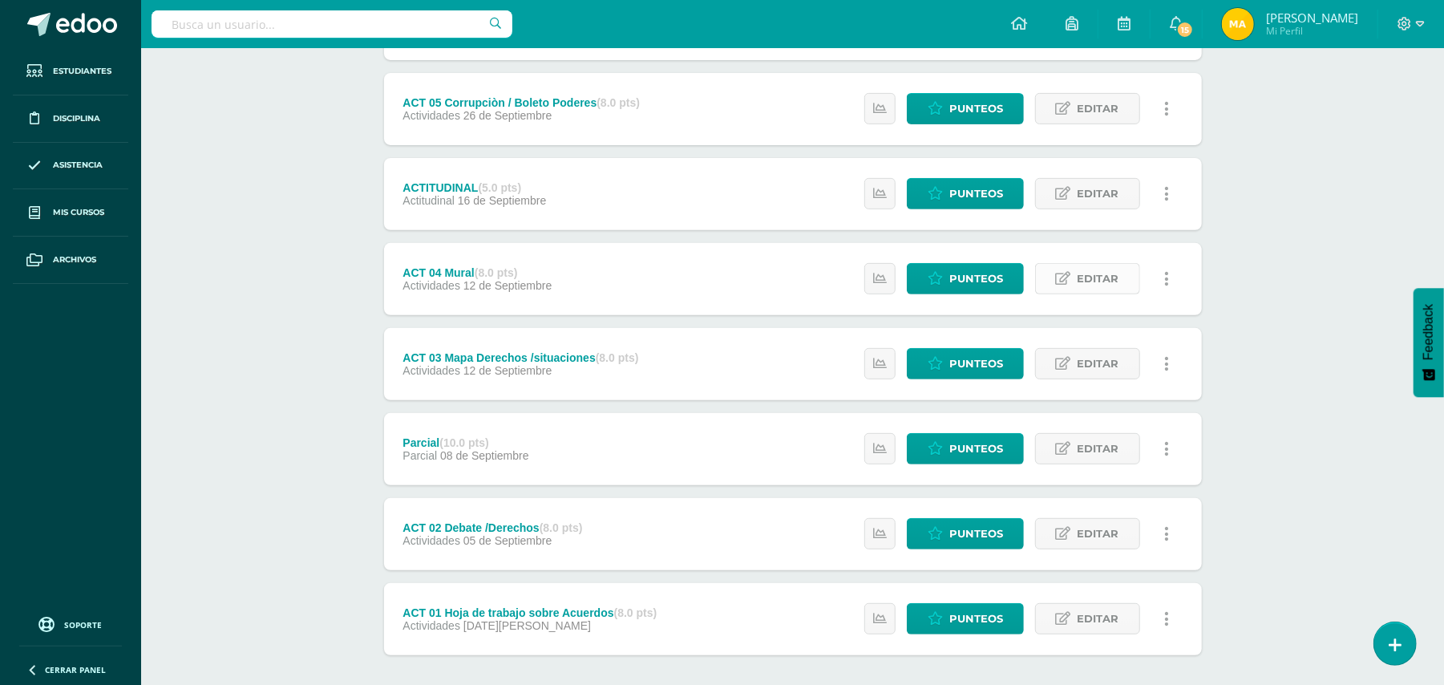
click at [1107, 281] on span "Editar" at bounding box center [1099, 279] width 42 height 30
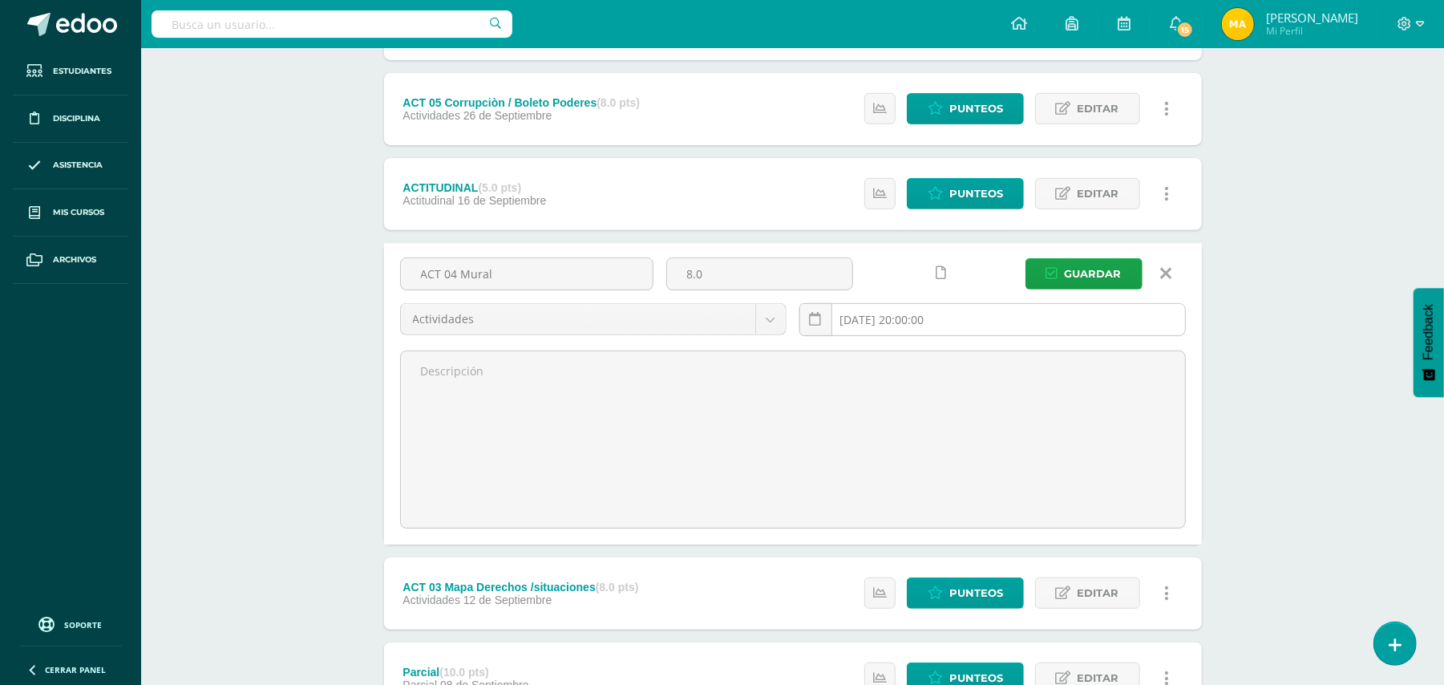
click at [911, 316] on input "[DATE] 20:00:00" at bounding box center [992, 319] width 385 height 31
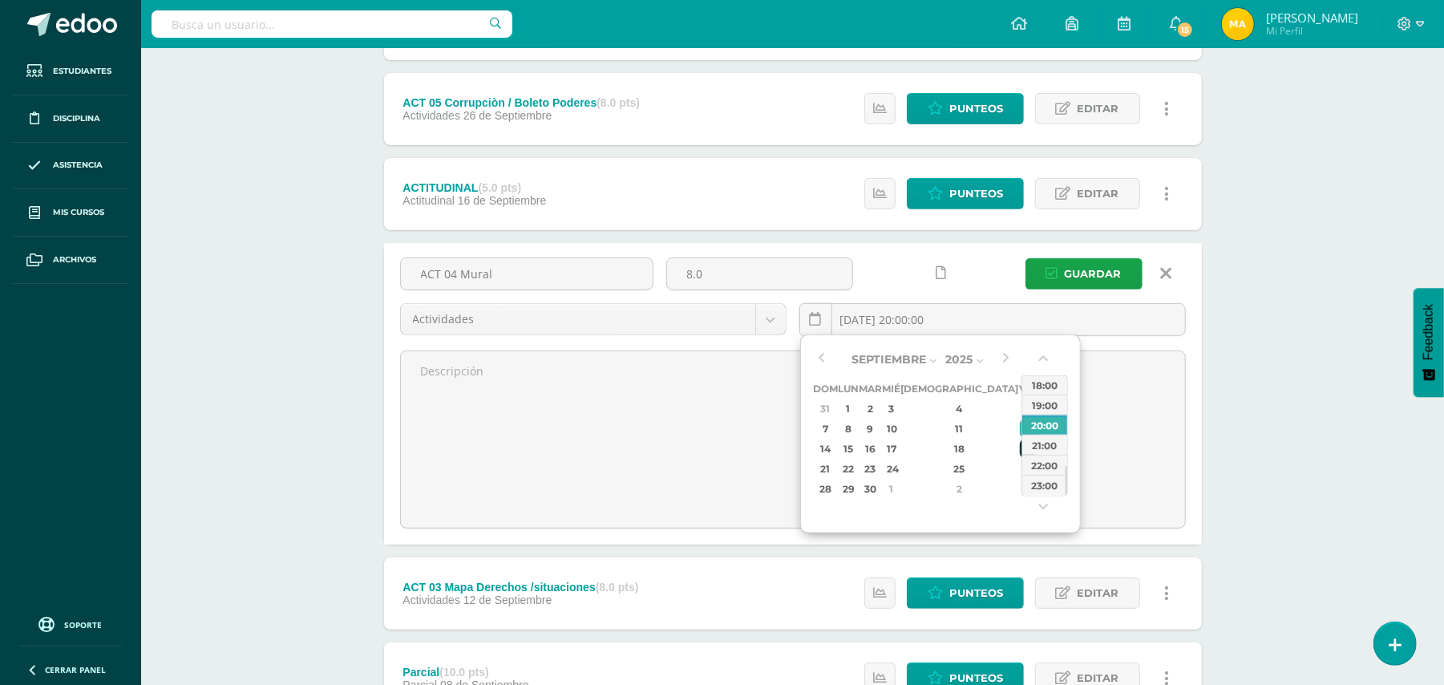
click at [1020, 450] on div "19" at bounding box center [1027, 448] width 14 height 18
click at [1040, 481] on div "23:00" at bounding box center [1044, 485] width 45 height 20
type input "2025-09-19 23:00"
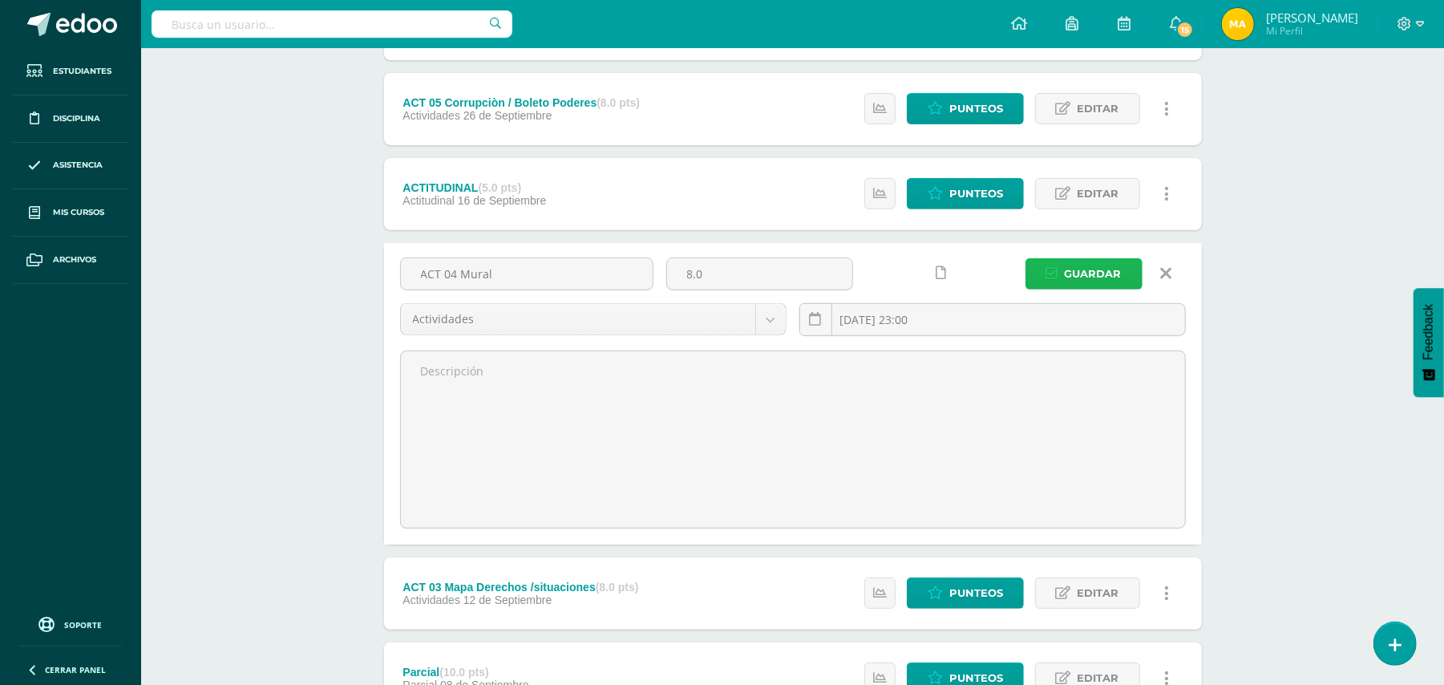
click at [1116, 259] on span "Guardar" at bounding box center [1093, 274] width 57 height 30
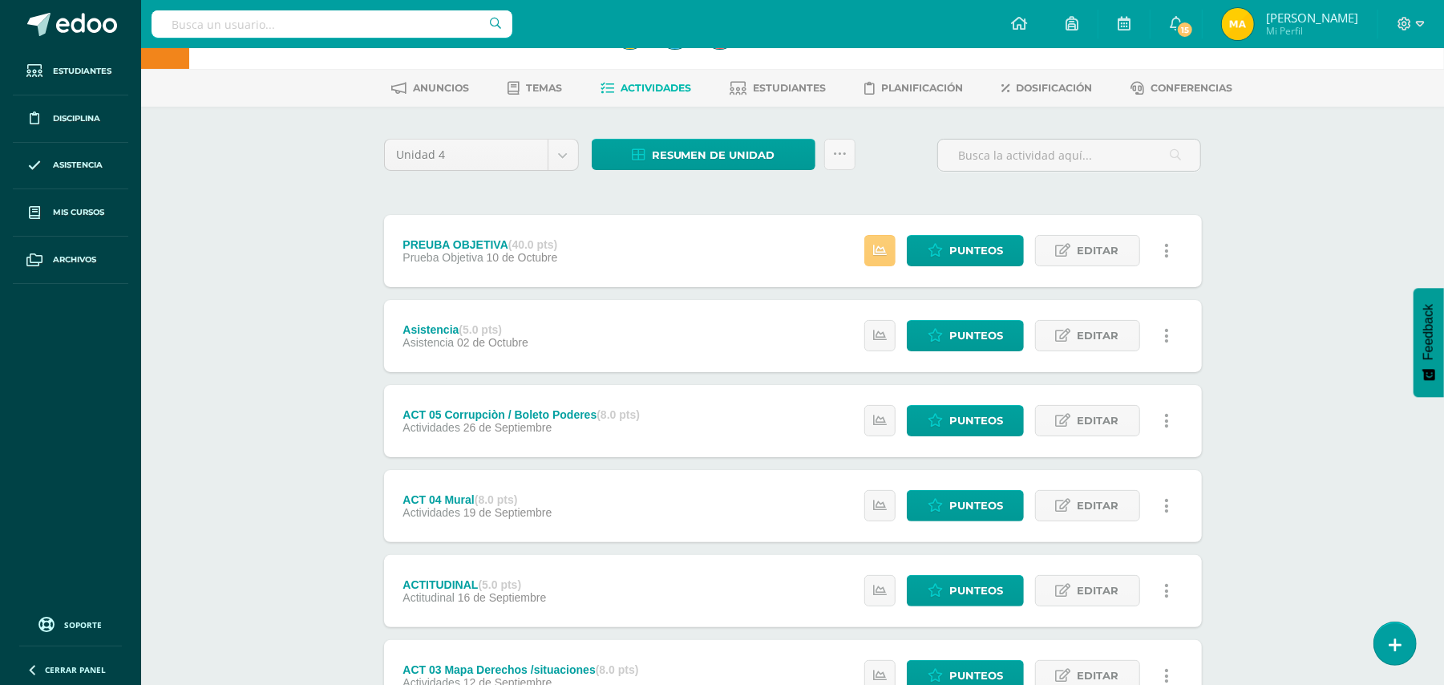
scroll to position [63, 0]
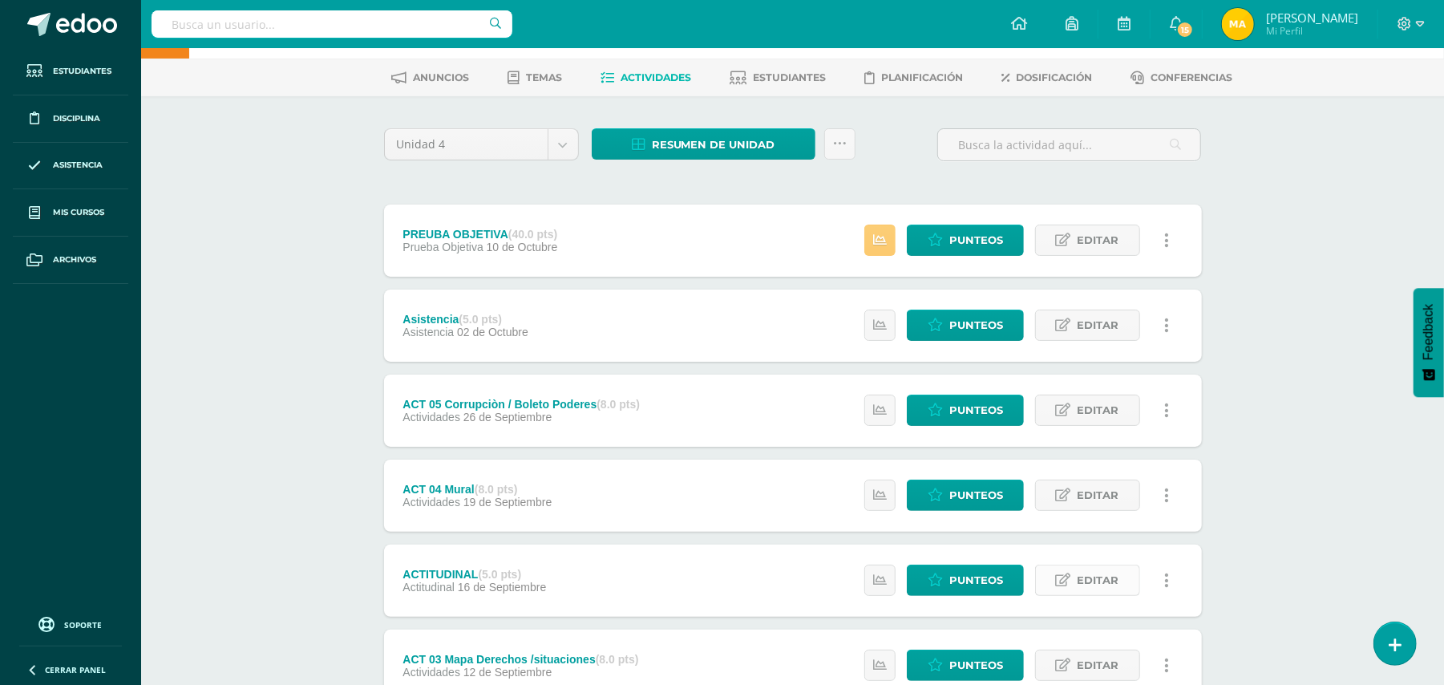
click at [1114, 572] on span "Editar" at bounding box center [1099, 580] width 42 height 30
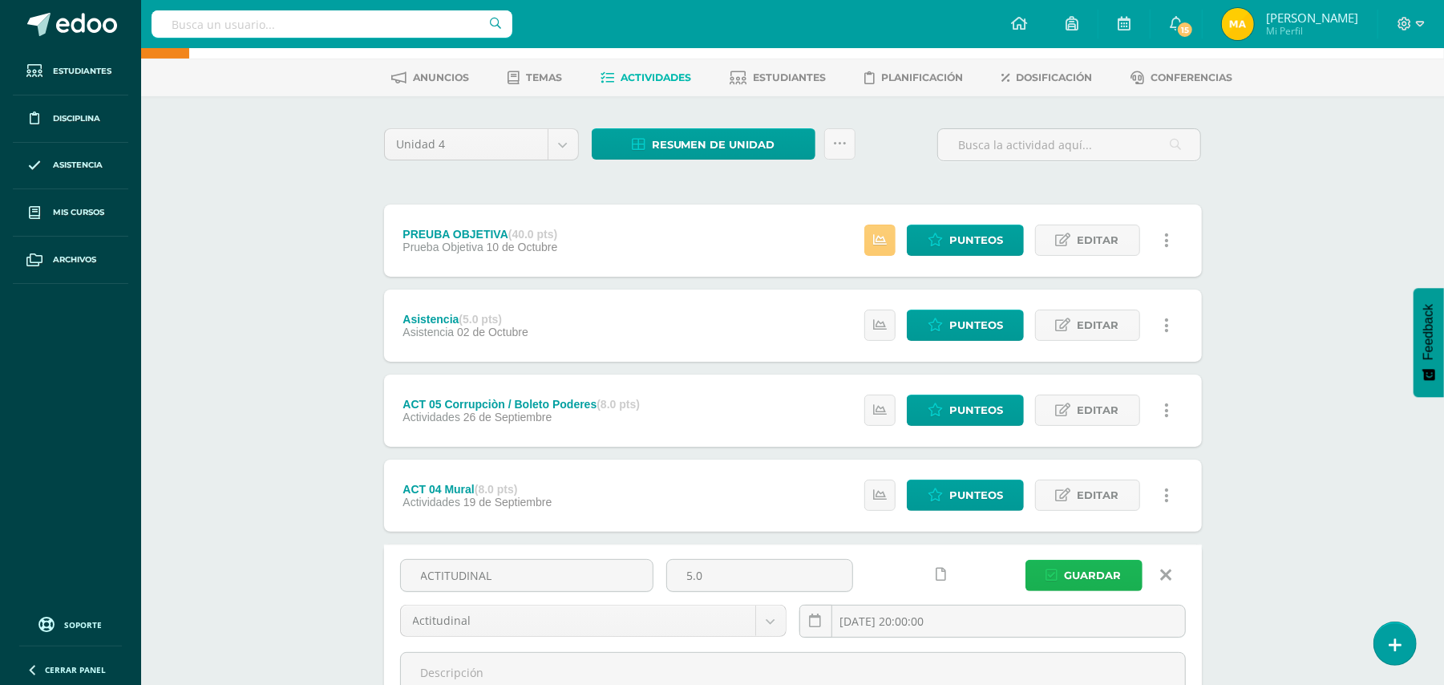
click at [1102, 568] on span "Guardar" at bounding box center [1093, 576] width 57 height 30
click at [1092, 572] on span "Guardar" at bounding box center [1093, 576] width 57 height 30
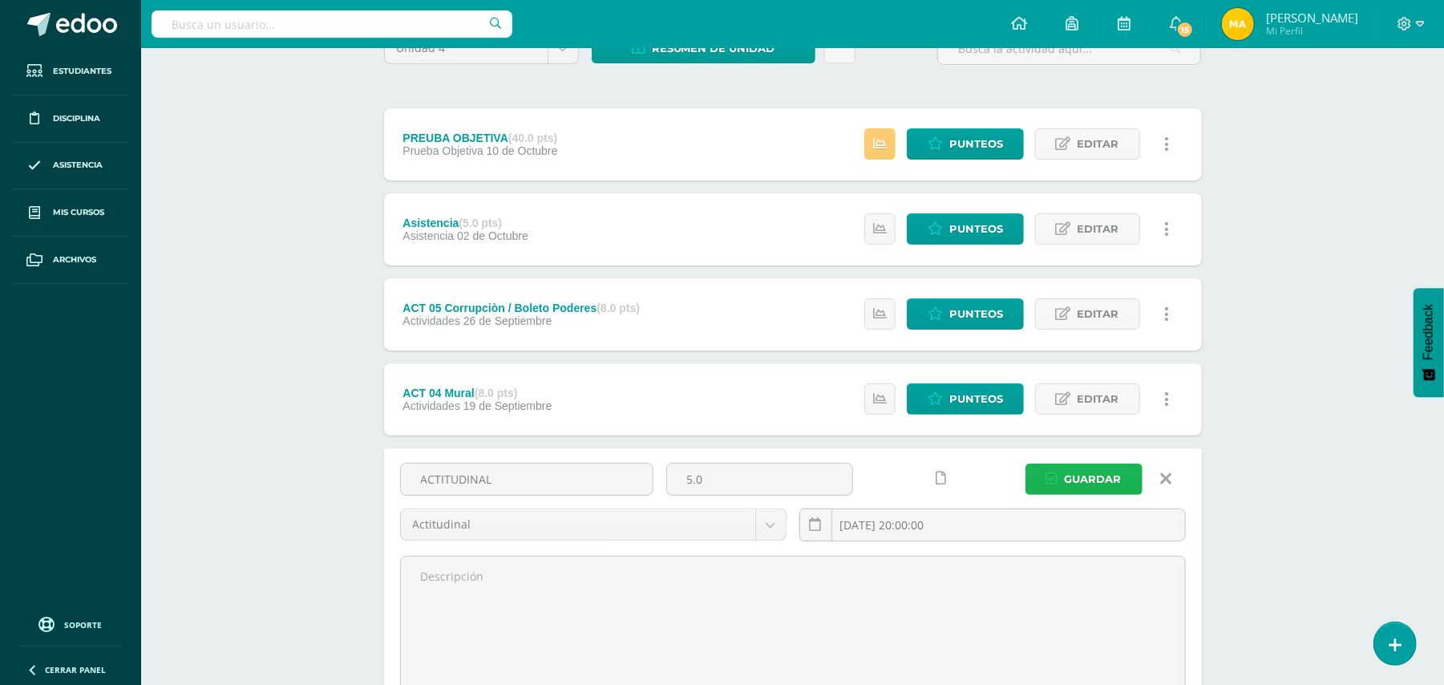
scroll to position [212, 0]
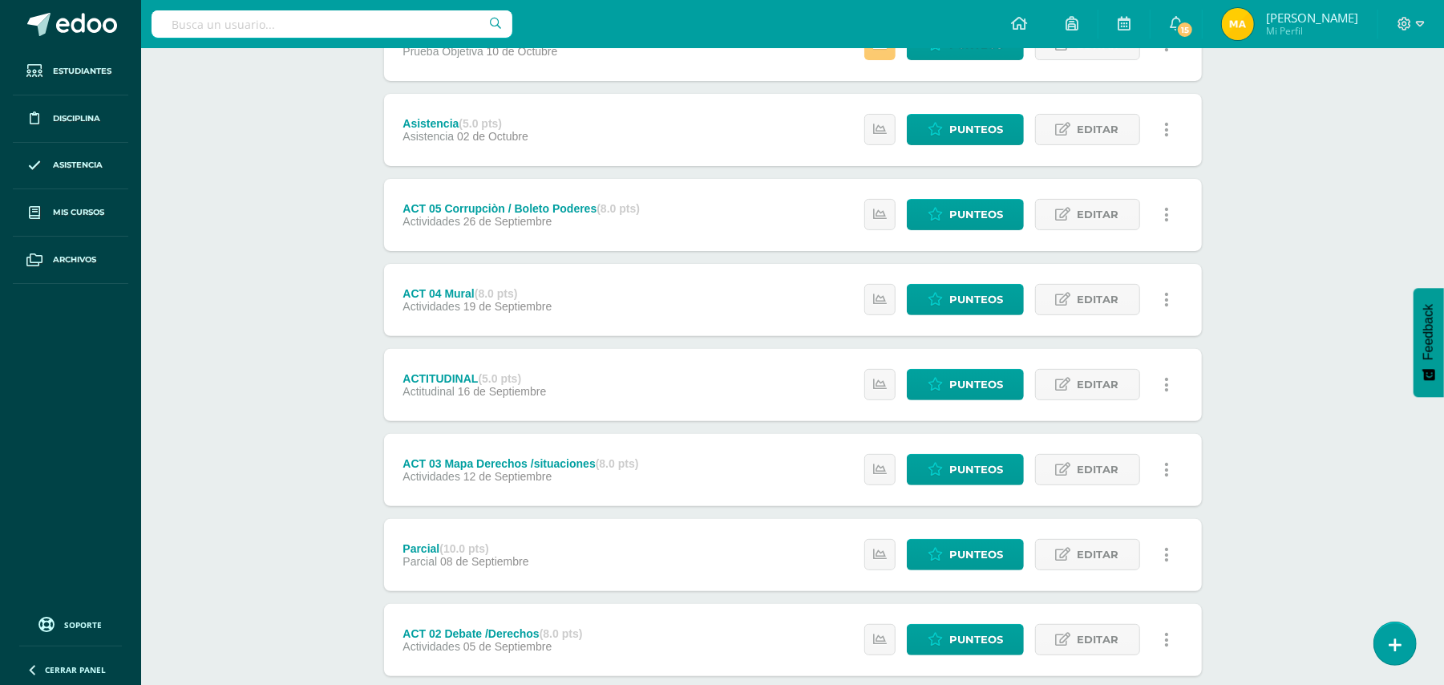
scroll to position [261, 0]
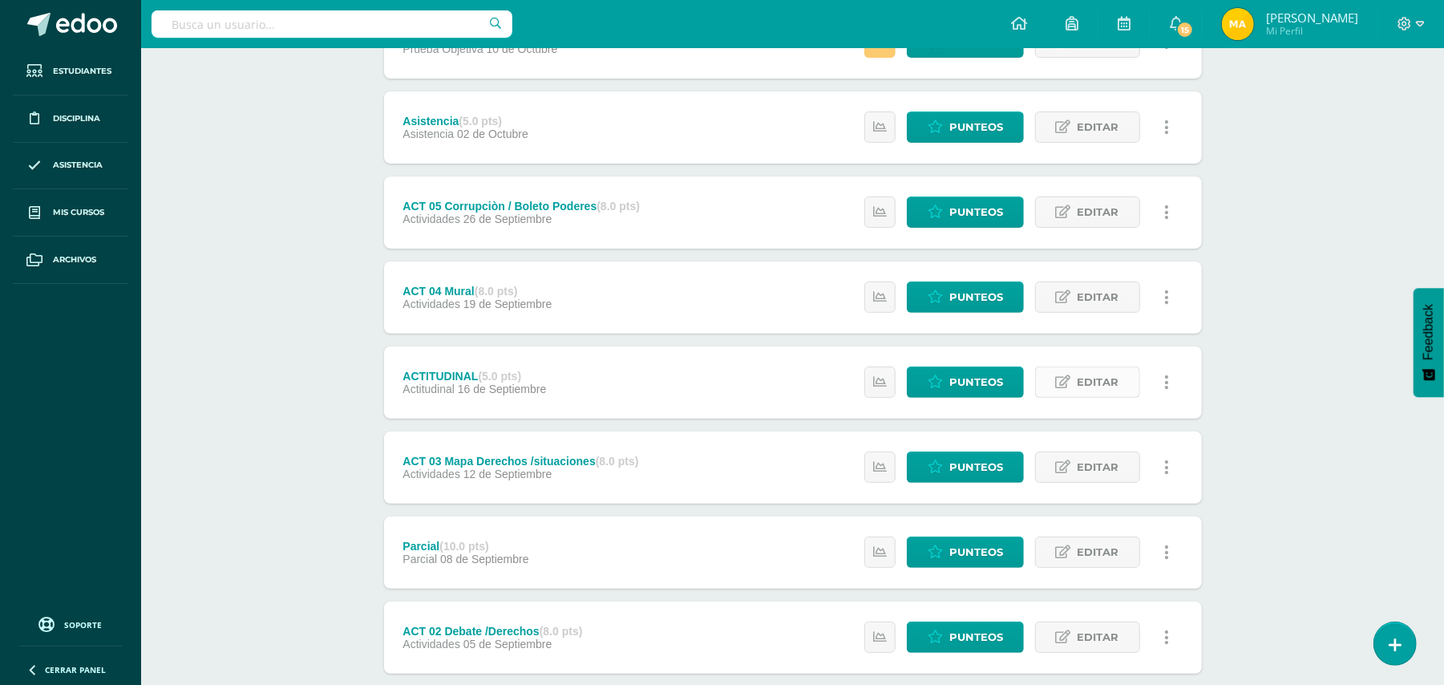
click at [1076, 386] on link "Editar" at bounding box center [1087, 381] width 105 height 31
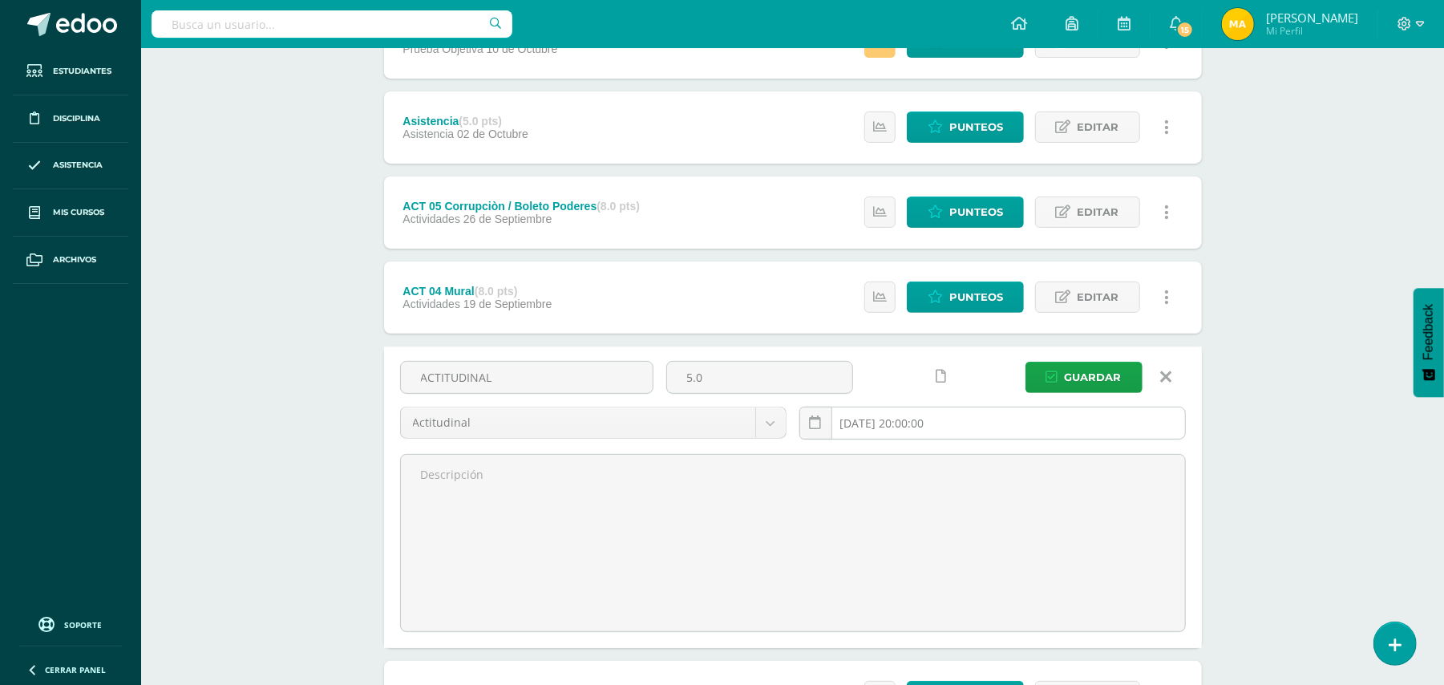
click at [972, 427] on input "[DATE] 20:00:00" at bounding box center [992, 422] width 385 height 31
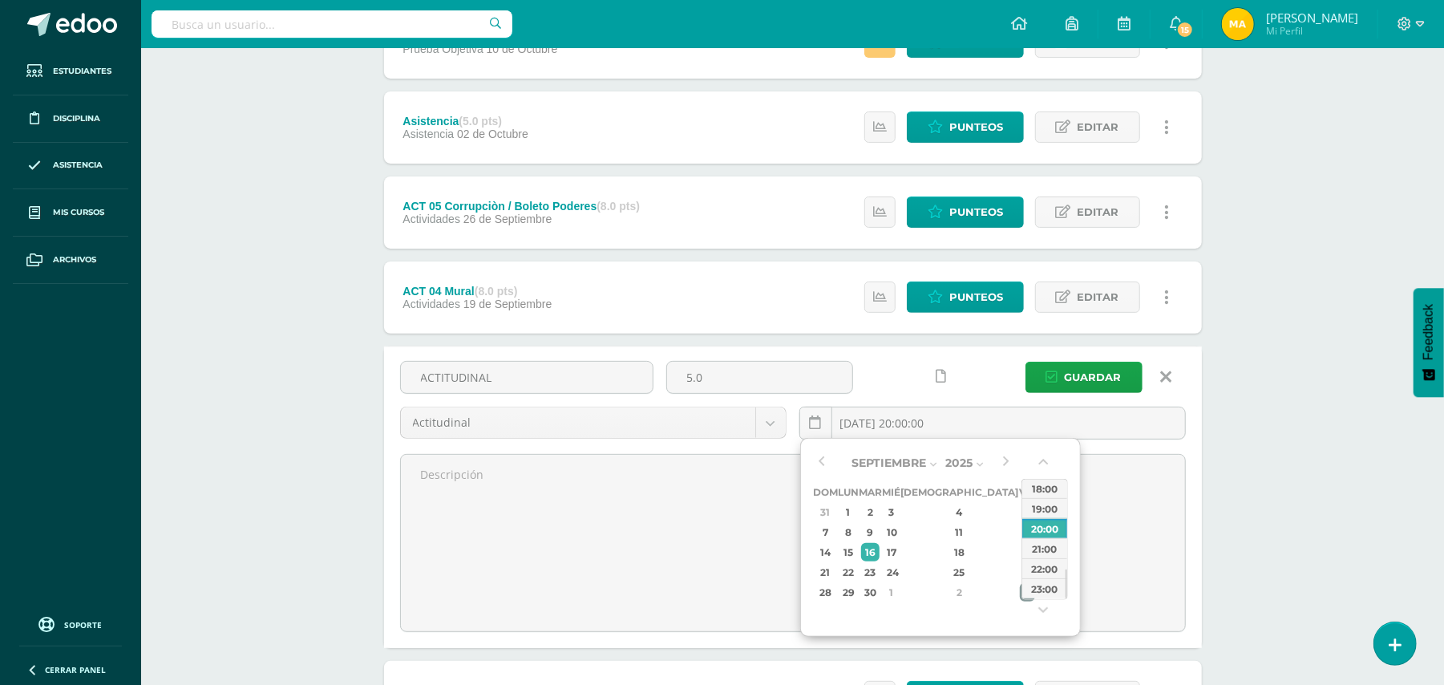
type input "2025-09-16 20:00"
